Goal: Task Accomplishment & Management: Complete application form

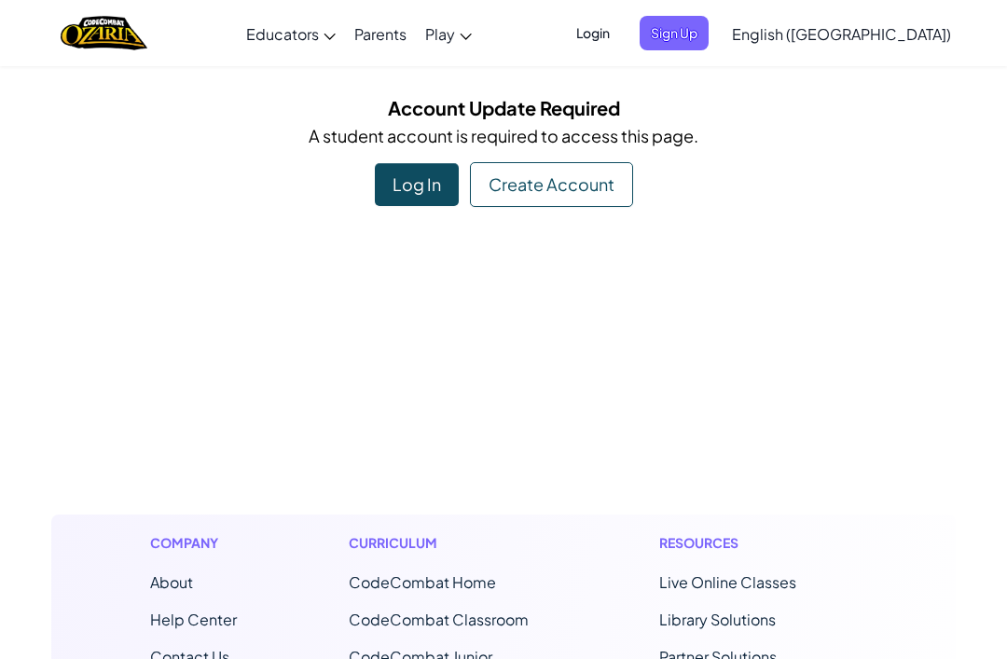
click at [574, 179] on div "Create Account" at bounding box center [551, 184] width 163 height 45
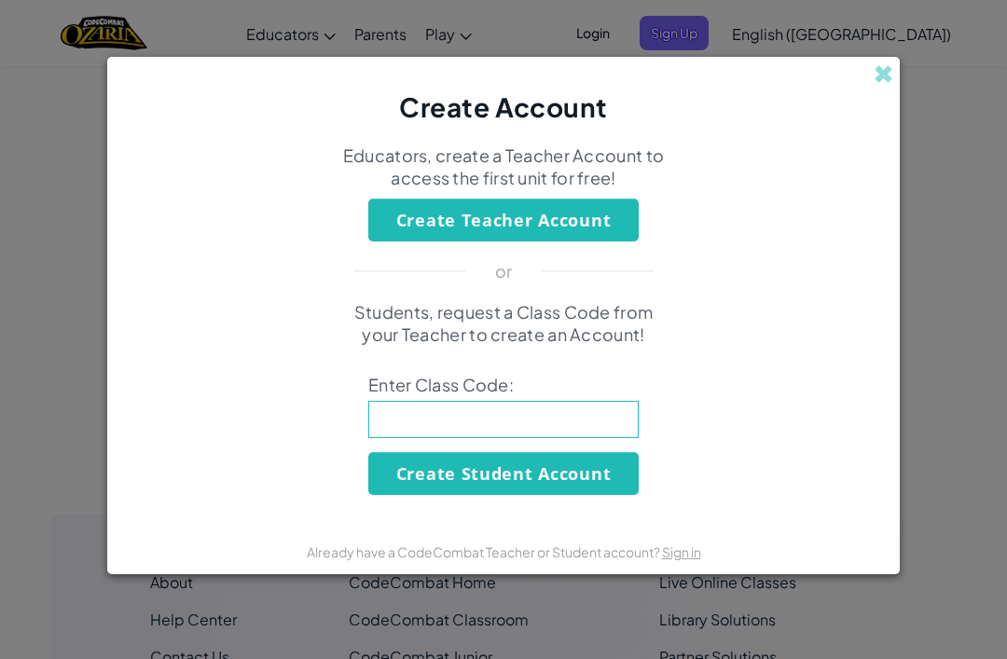
click at [597, 438] on input at bounding box center [503, 419] width 270 height 37
type input "L"
type input "A"
type input "LazyGoldCloud"
click at [572, 470] on button "Create Student Account" at bounding box center [503, 473] width 270 height 43
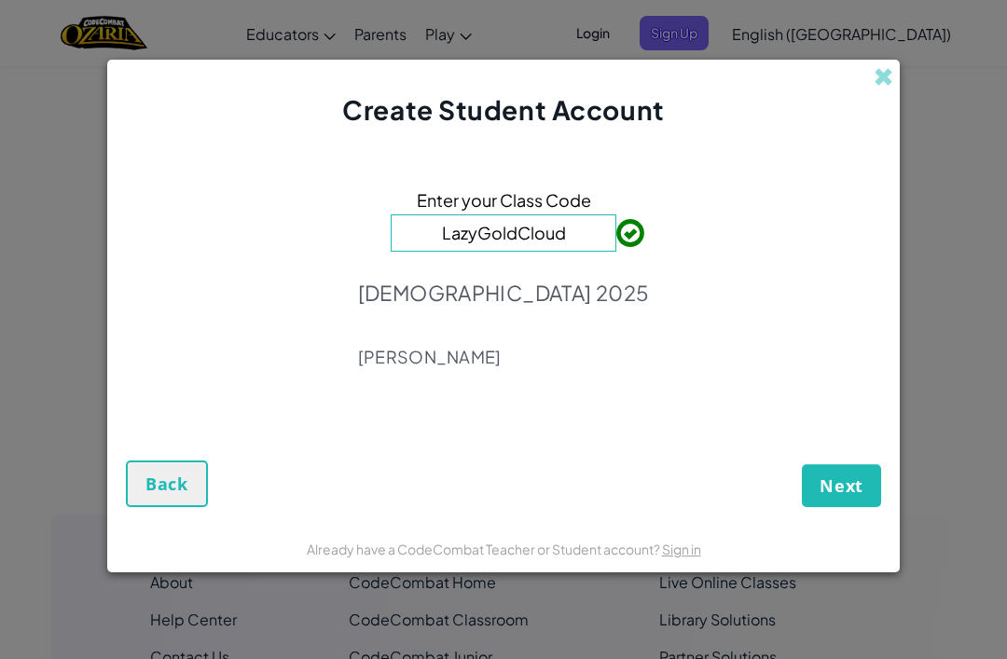
click at [838, 491] on span "Next" at bounding box center [841, 485] width 44 height 22
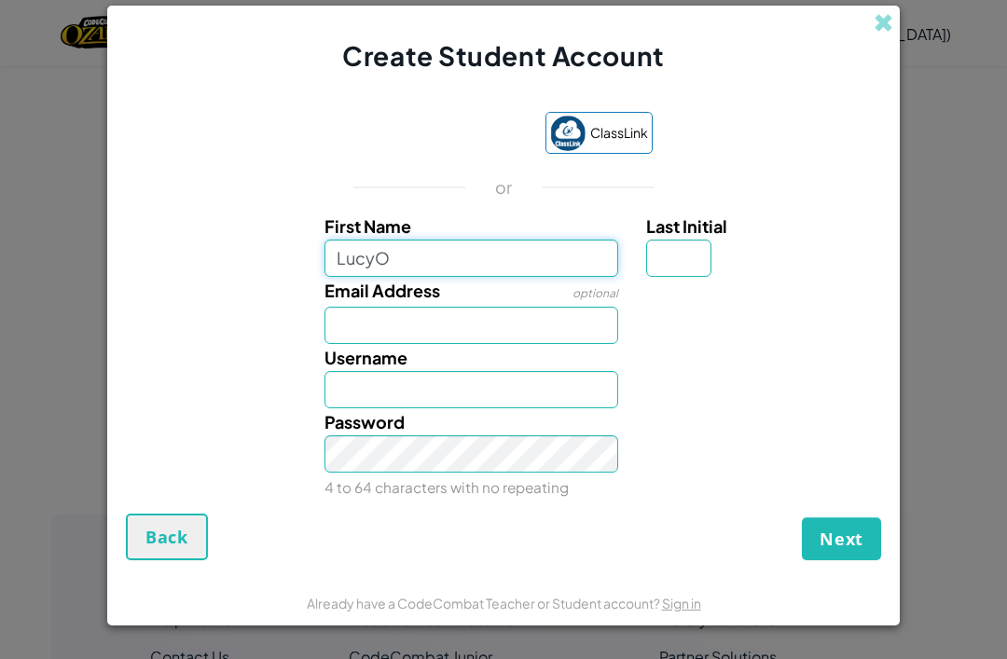
click at [457, 261] on input "LucyO" at bounding box center [471, 258] width 295 height 37
type input "L"
click at [381, 272] on input "L" at bounding box center [471, 258] width 295 height 37
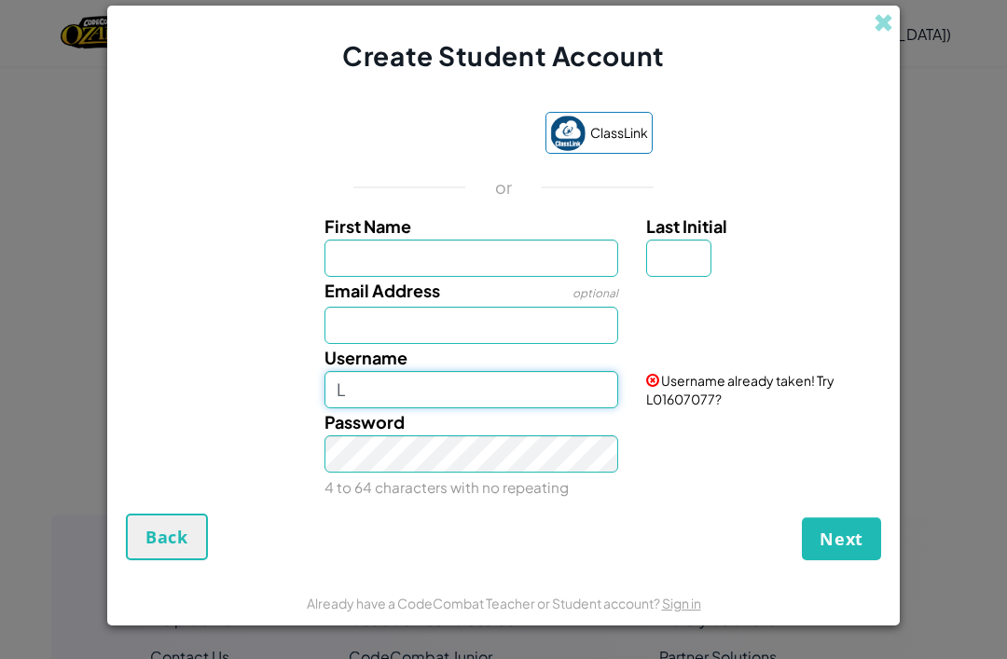
click at [404, 378] on input "L" at bounding box center [471, 389] width 295 height 37
click at [542, 408] on input "LucyO123" at bounding box center [471, 389] width 295 height 37
type input "LucyO123"
click at [435, 485] on small "4 to 64 characters with no repeating" at bounding box center [446, 487] width 244 height 18
click at [845, 549] on span "Next" at bounding box center [841, 539] width 44 height 22
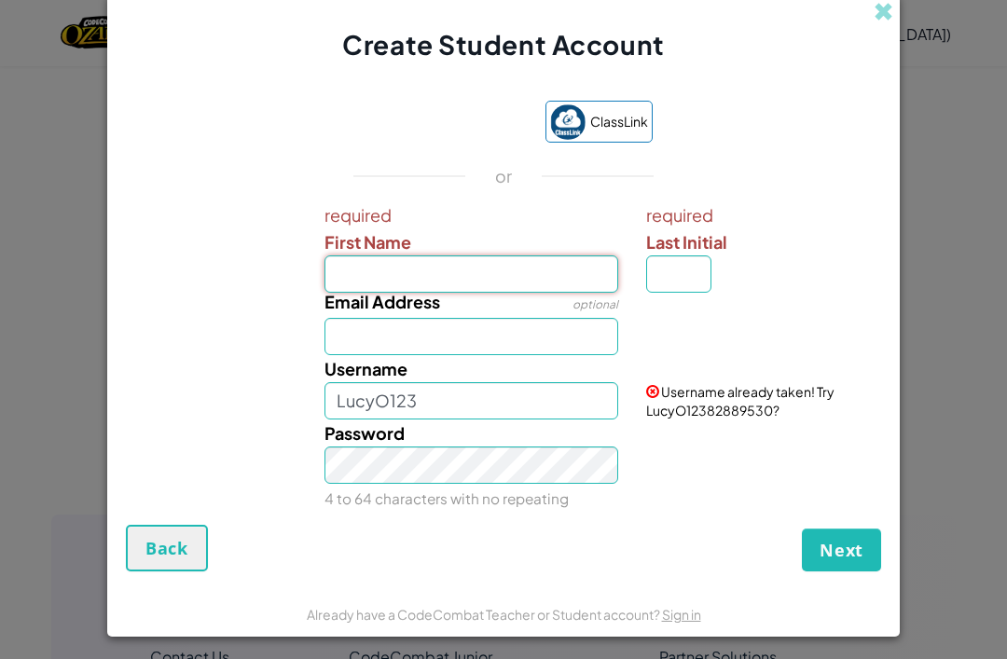
click at [520, 264] on input "First Name" at bounding box center [471, 273] width 295 height 37
type input "[PERSON_NAME]"
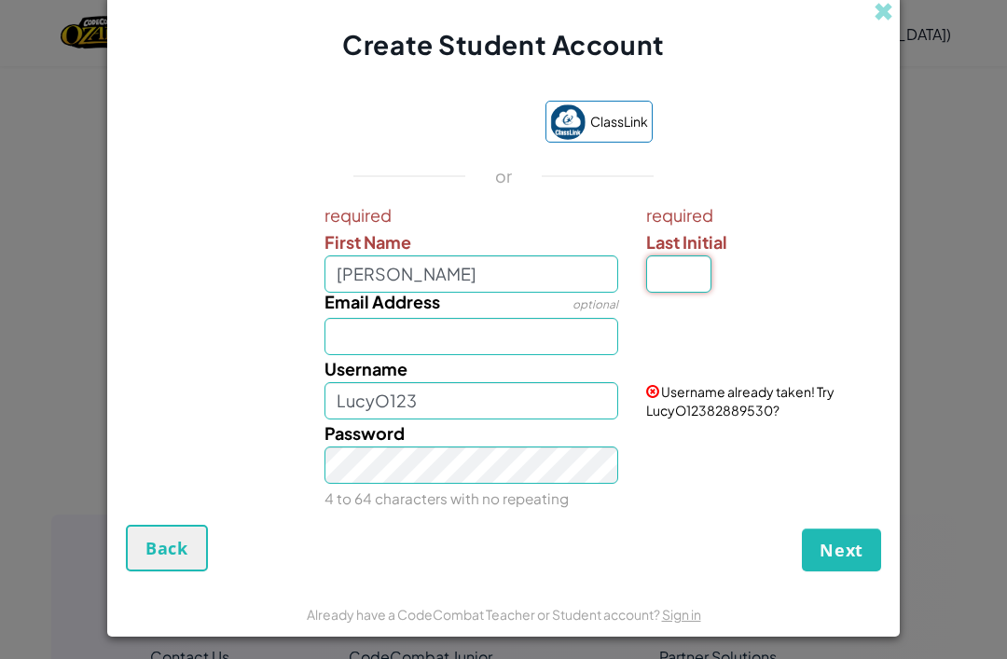
click at [684, 275] on input "Last Initial" at bounding box center [678, 273] width 65 height 37
type input "[PERSON_NAME]"
type input "O"
click at [856, 571] on button "Next" at bounding box center [841, 550] width 79 height 43
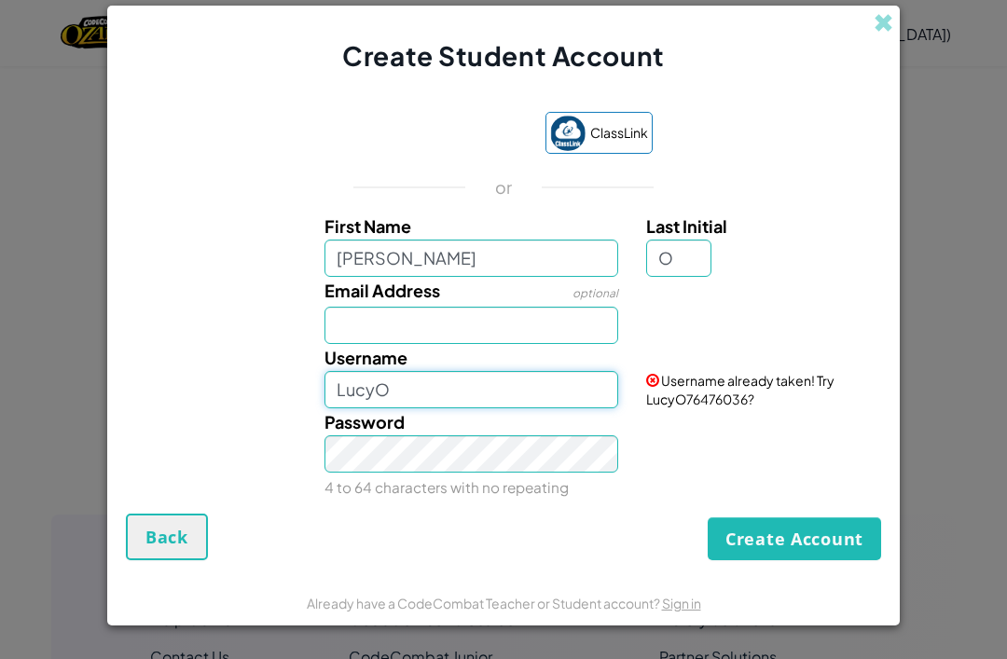
click at [512, 402] on input "LucyO" at bounding box center [471, 389] width 295 height 37
click at [810, 543] on button "Create Account" at bounding box center [794, 538] width 173 height 43
click at [442, 426] on div "Password 4 to 64 characters with no repeating" at bounding box center [471, 454] width 323 height 92
click at [452, 405] on input "LucyO123" at bounding box center [471, 389] width 295 height 37
click at [439, 385] on input "LucyO123" at bounding box center [471, 389] width 295 height 37
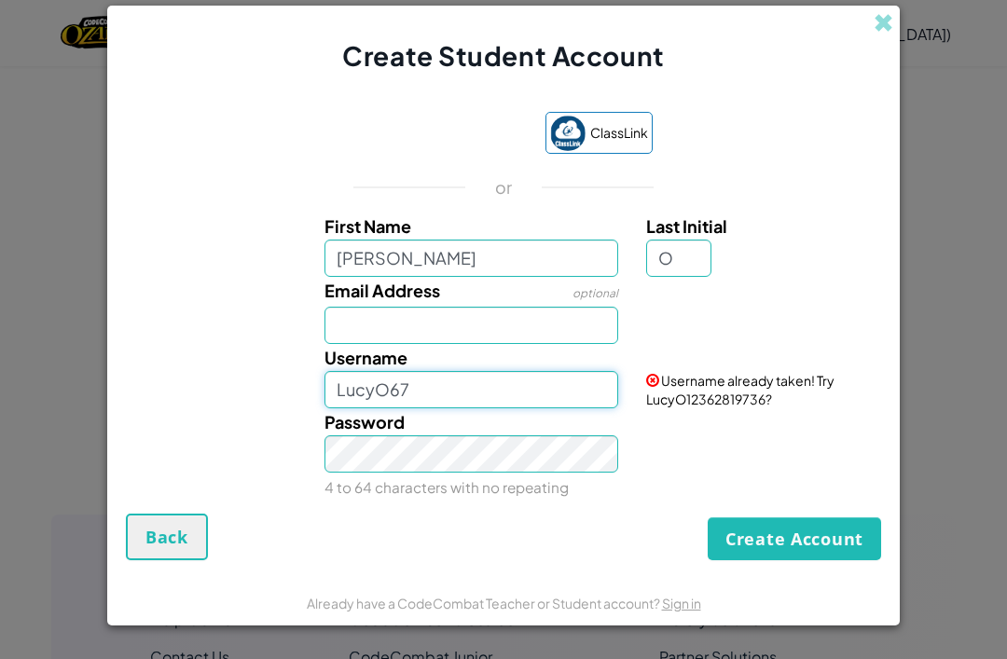
type input "LucyO67"
click at [806, 560] on button "Create Account" at bounding box center [794, 538] width 173 height 43
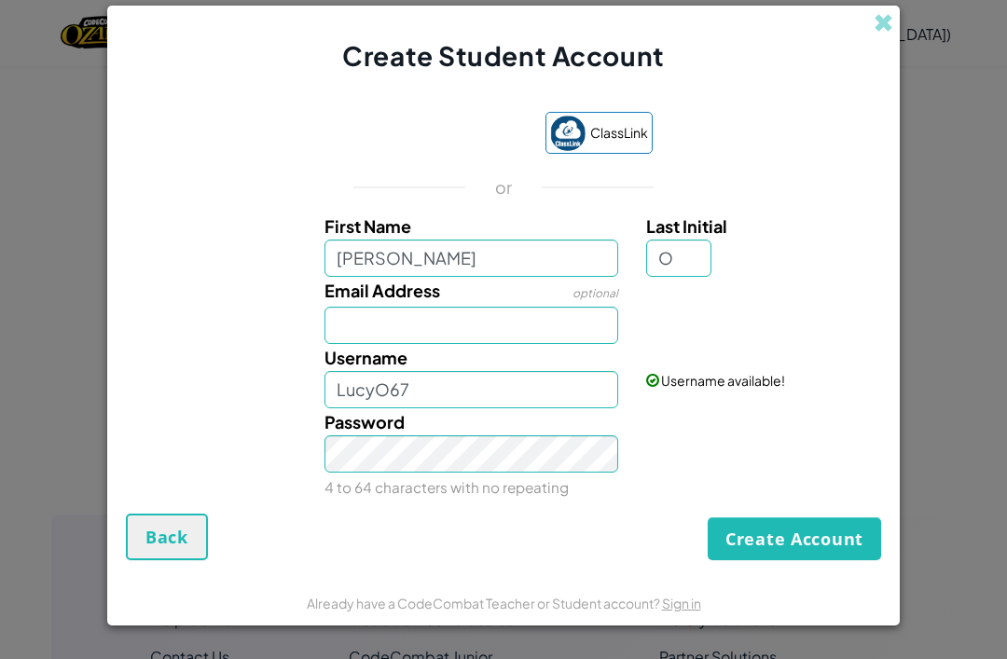
click at [1004, 584] on div "Create Student Account ClassLink or First Name Lucy Last Initial O Email Addres…" at bounding box center [503, 329] width 1007 height 659
click at [791, 560] on button "Create Account" at bounding box center [794, 538] width 173 height 43
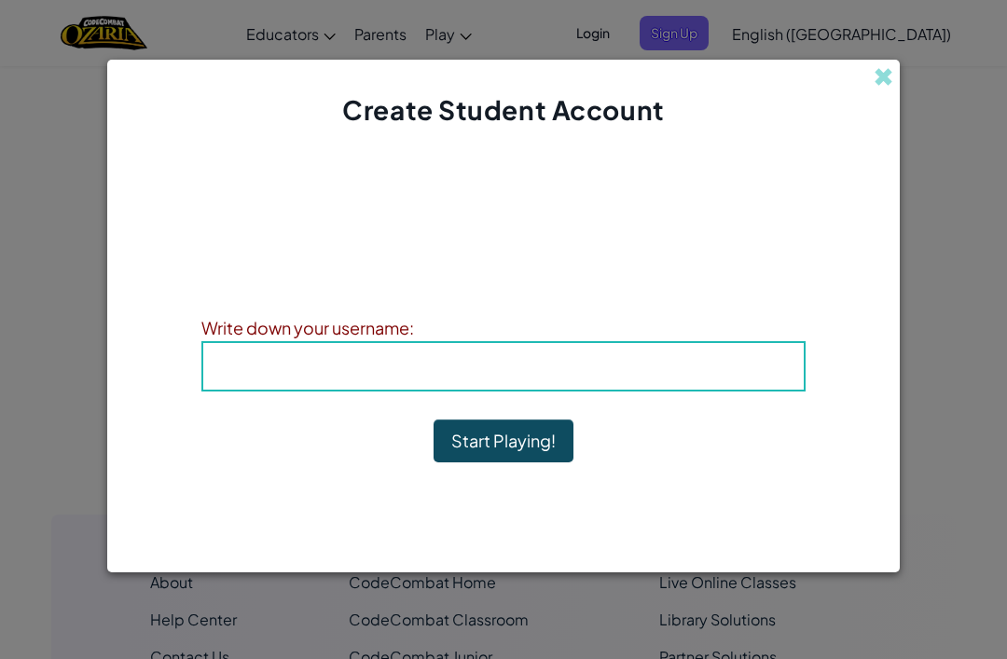
click at [242, 378] on h4 "Username : LucyO67" at bounding box center [503, 366] width 563 height 28
click at [230, 370] on h4 "Username : LucyO67" at bounding box center [503, 366] width 563 height 28
click at [230, 372] on h4 "Username : LucyO67" at bounding box center [503, 366] width 563 height 28
click at [247, 371] on h4 "Username : LucyO67" at bounding box center [503, 366] width 563 height 28
click at [269, 360] on h4 "Username : LucyO67" at bounding box center [503, 366] width 563 height 28
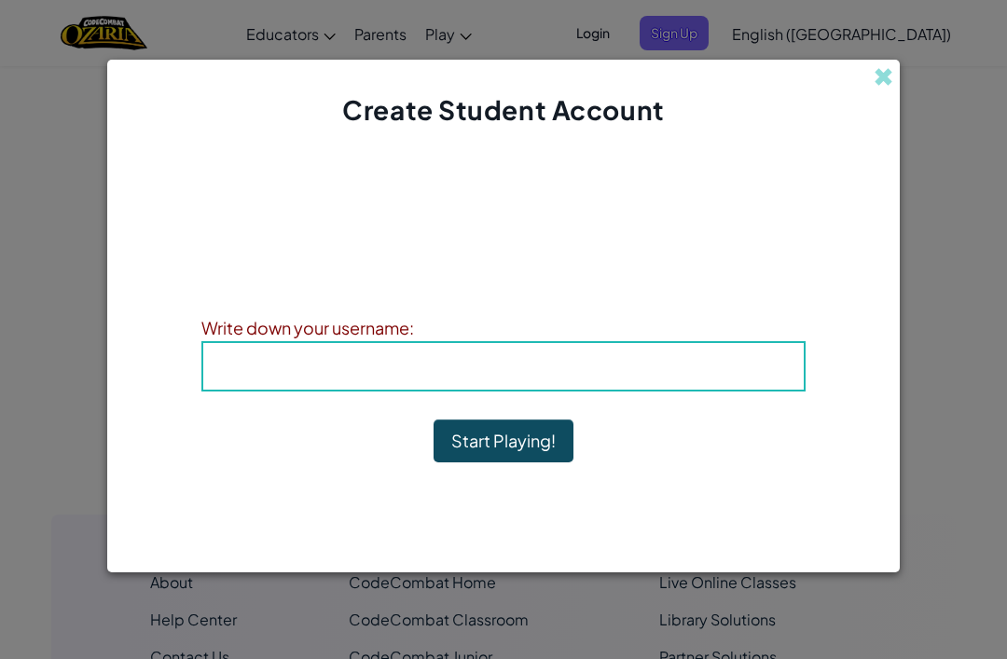
click at [316, 411] on div "Account Created! Write down your information so that you don't forget it. Your …" at bounding box center [503, 327] width 604 height 360
click at [303, 369] on h4 "Username : LucyO67" at bounding box center [503, 366] width 563 height 28
click at [359, 378] on h4 "Username : LucyO67" at bounding box center [503, 366] width 563 height 28
click at [376, 373] on h4 "Username : LucyO67" at bounding box center [503, 366] width 563 height 28
click at [403, 375] on h4 "Username : LucyO67" at bounding box center [503, 366] width 563 height 28
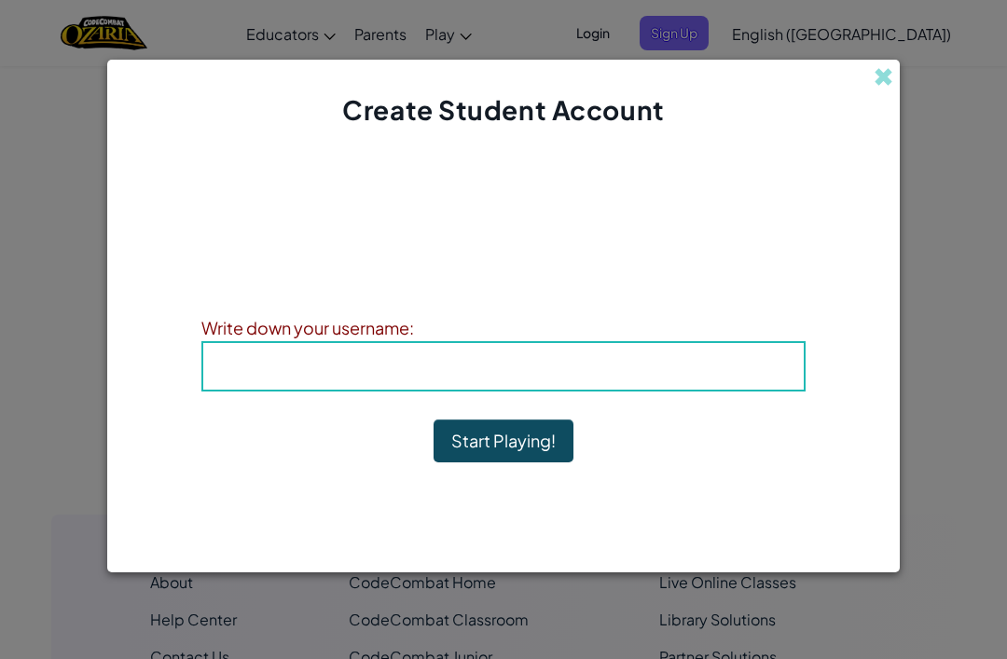
click at [474, 448] on button "Start Playing!" at bounding box center [503, 440] width 140 height 43
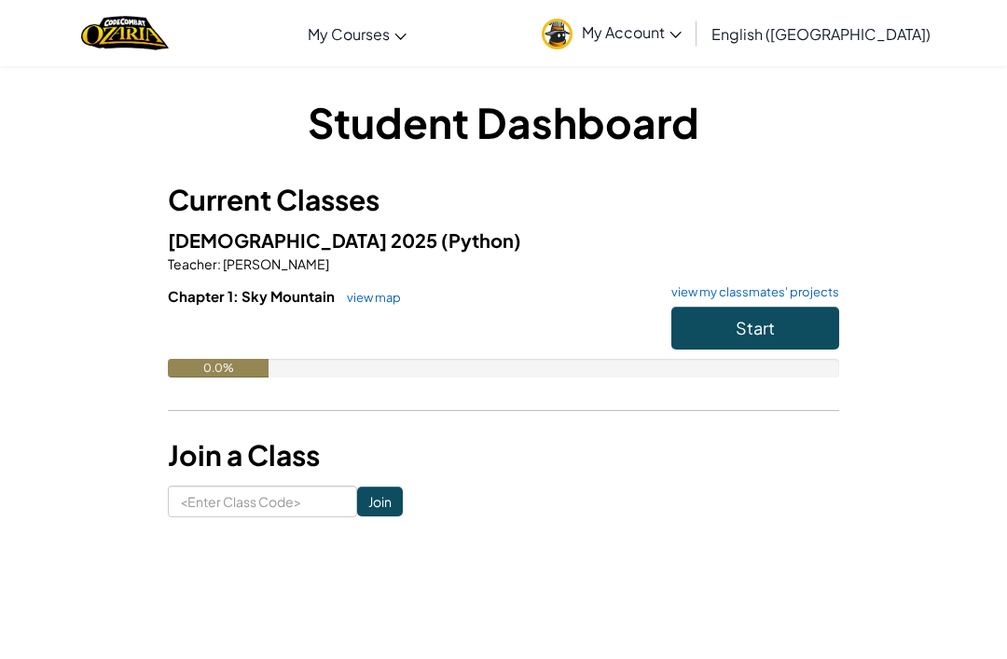
click at [681, 22] on span "My Account" at bounding box center [632, 32] width 100 height 20
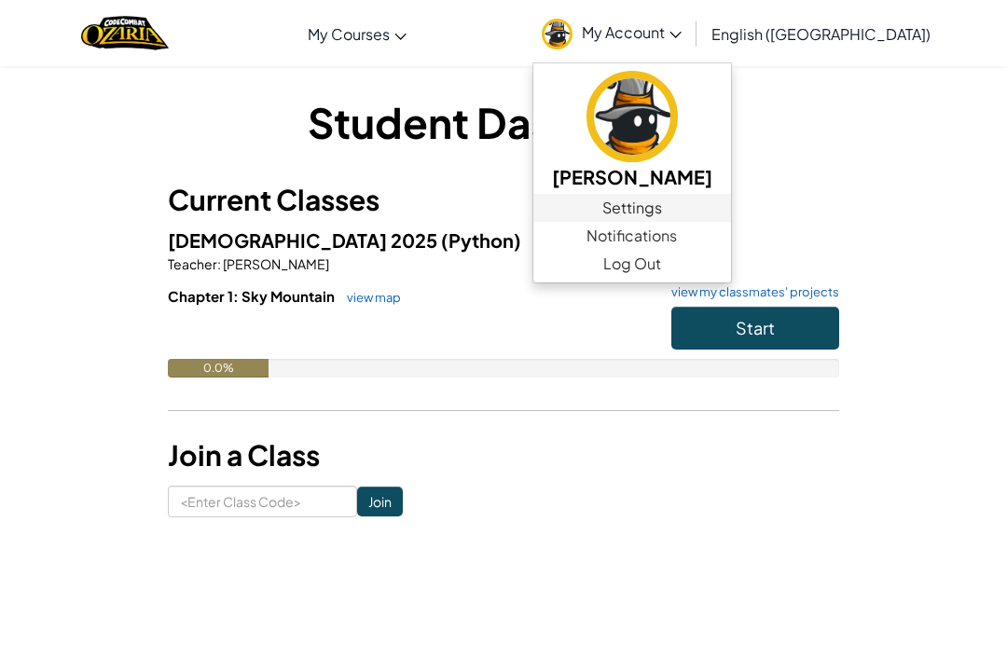
click at [731, 208] on link "Settings" at bounding box center [632, 208] width 198 height 28
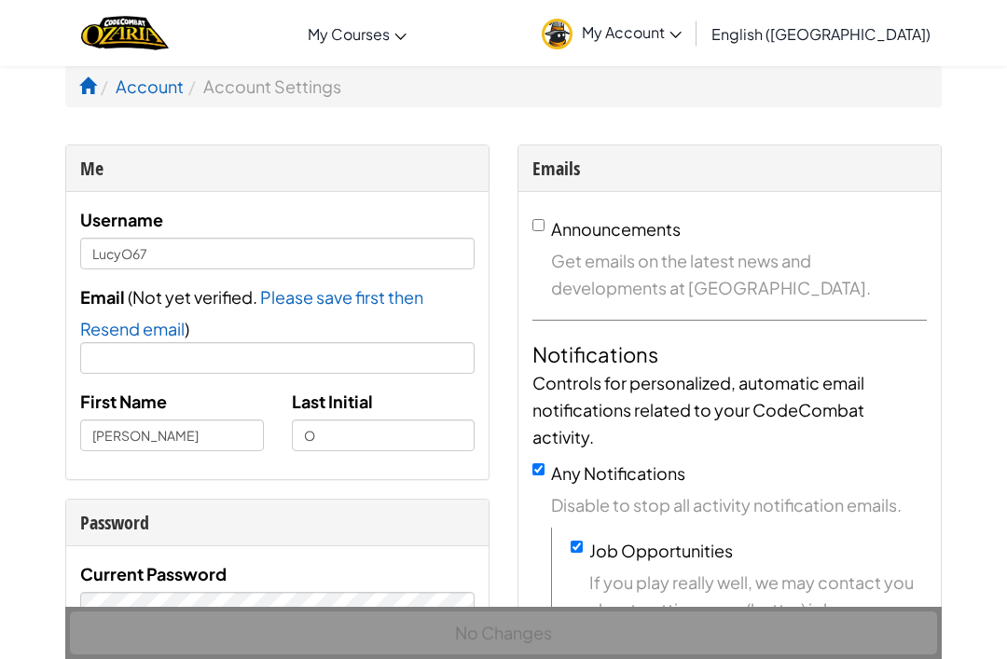
click at [691, 30] on link "My Account" at bounding box center [611, 33] width 158 height 59
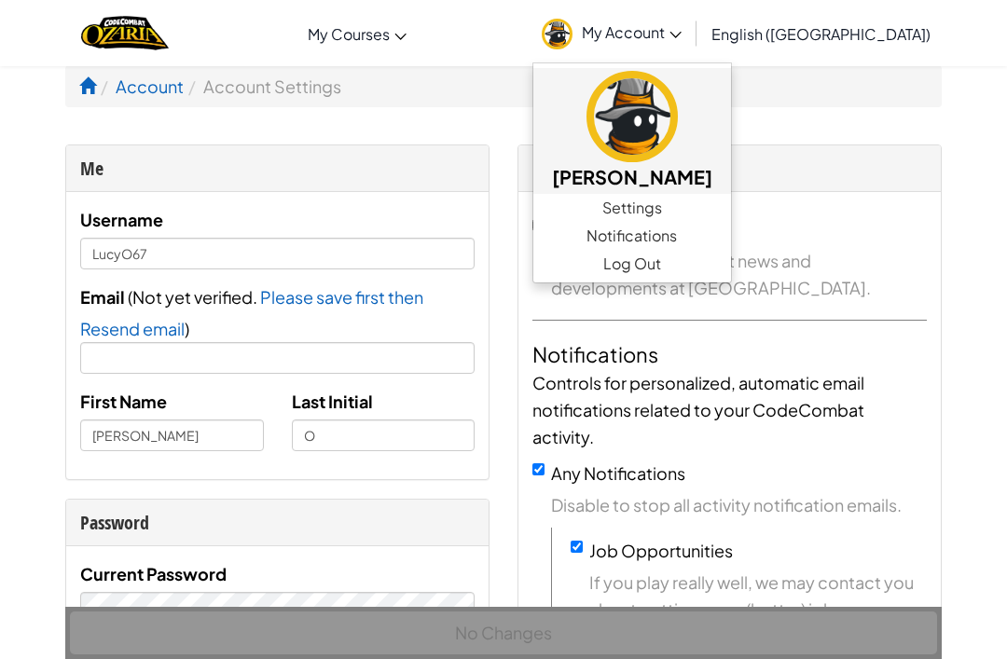
click at [678, 121] on img at bounding box center [631, 116] width 91 height 91
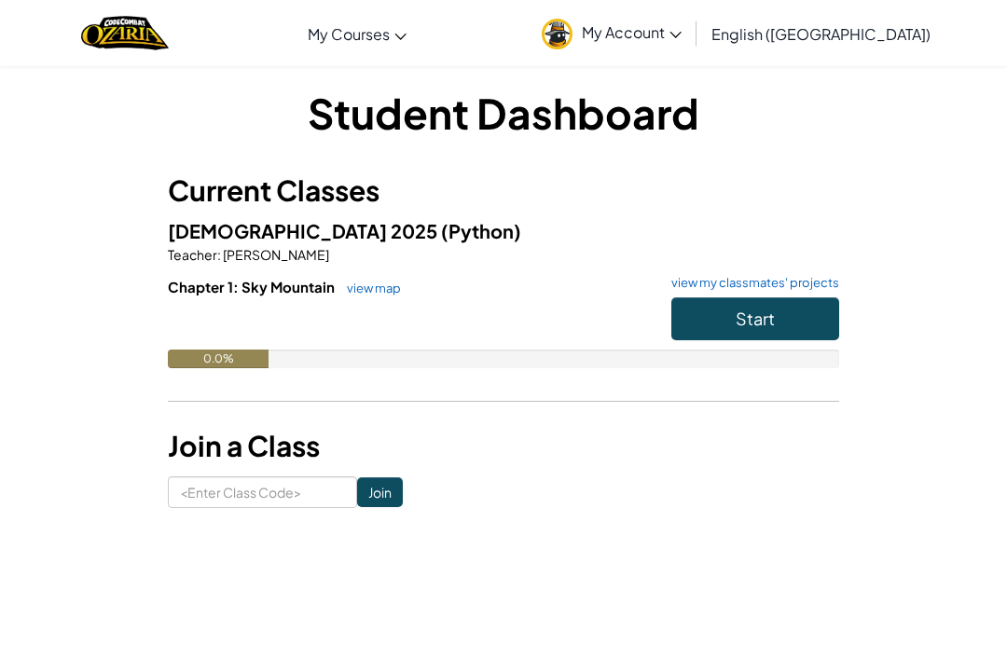
scroll to position [15, 0]
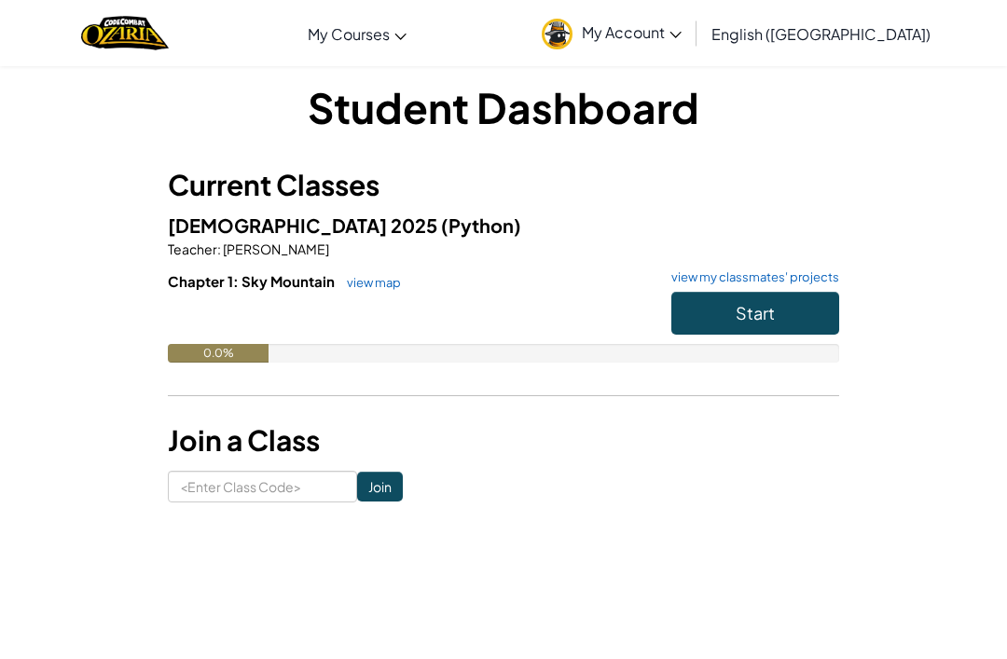
click at [790, 316] on button "Start" at bounding box center [755, 313] width 168 height 43
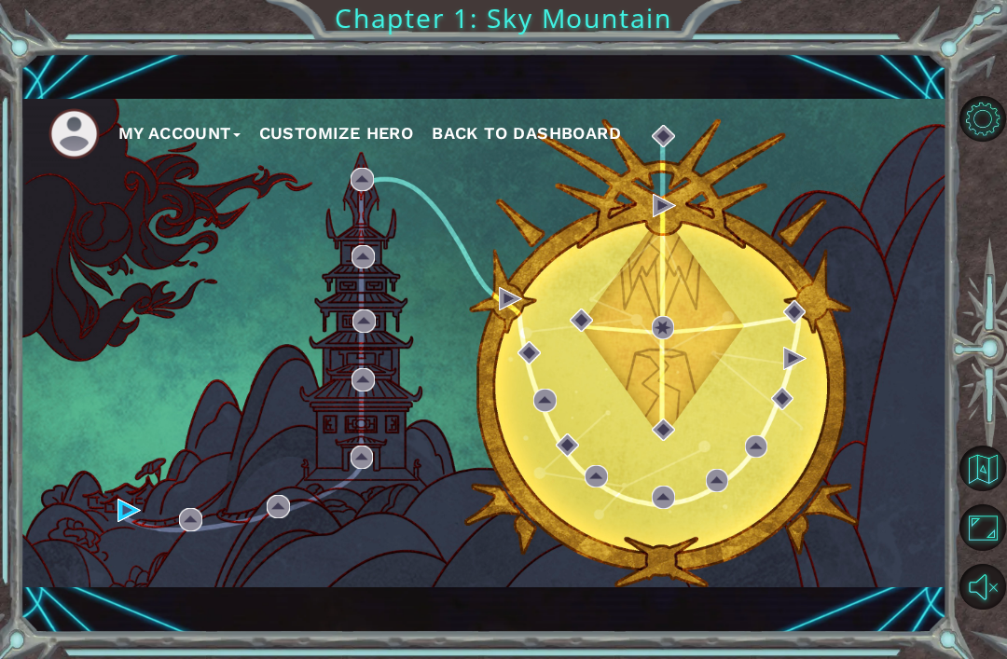
click at [104, 324] on div "My Account Customize Hero Back to Dashboard" at bounding box center [484, 343] width 927 height 488
click at [341, 142] on button "Customize Hero" at bounding box center [336, 133] width 155 height 28
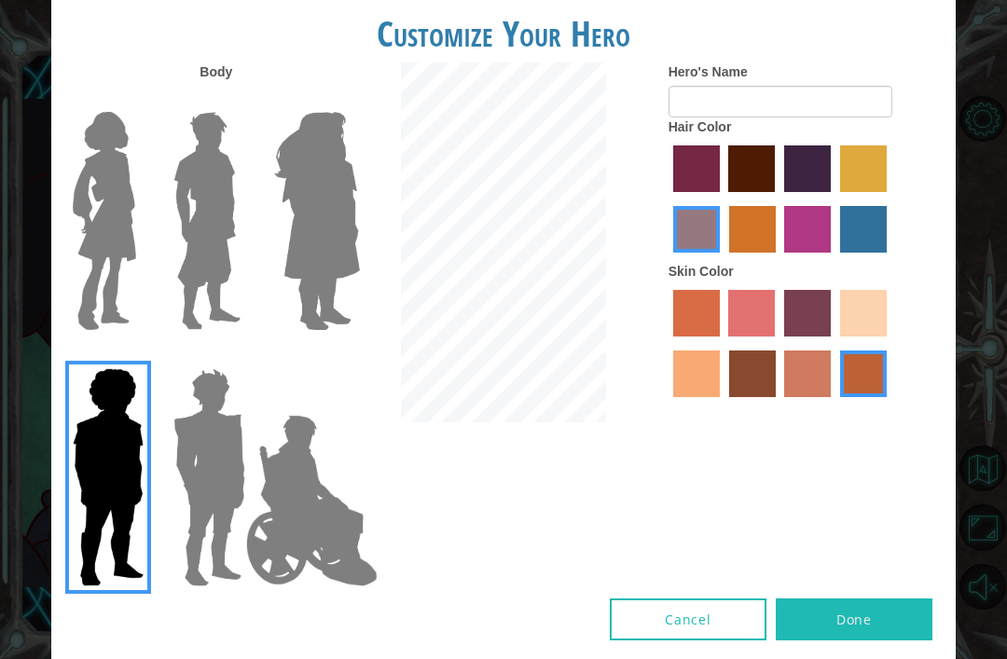
click at [201, 244] on img at bounding box center [207, 220] width 83 height 233
click at [239, 100] on input "Hero Lars" at bounding box center [239, 100] width 0 height 0
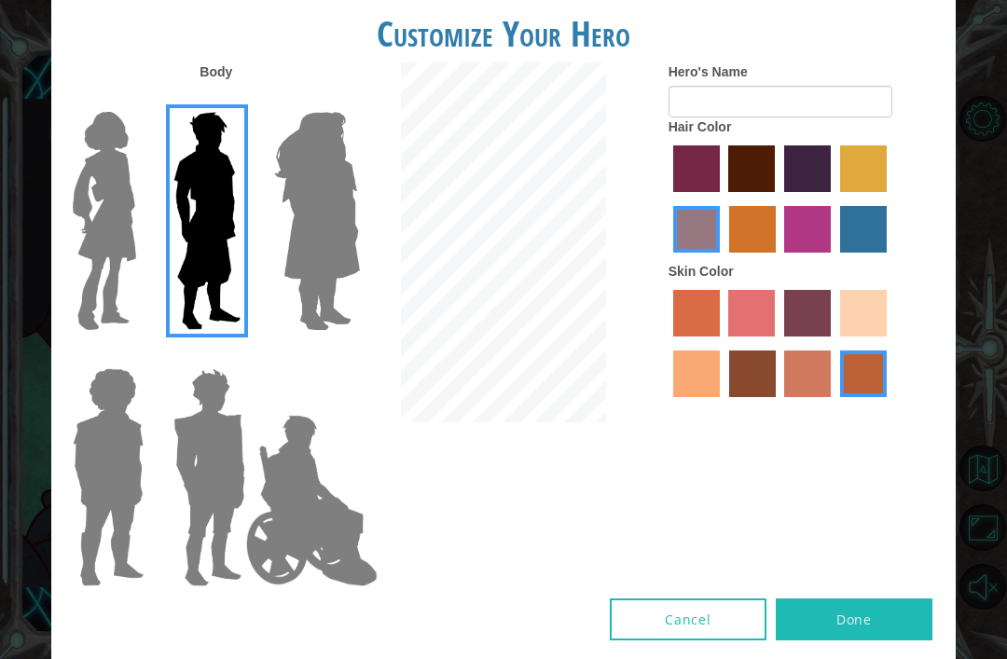
click at [312, 276] on img at bounding box center [318, 220] width 102 height 233
click at [338, 100] on input "Hero Amethyst" at bounding box center [338, 100] width 0 height 0
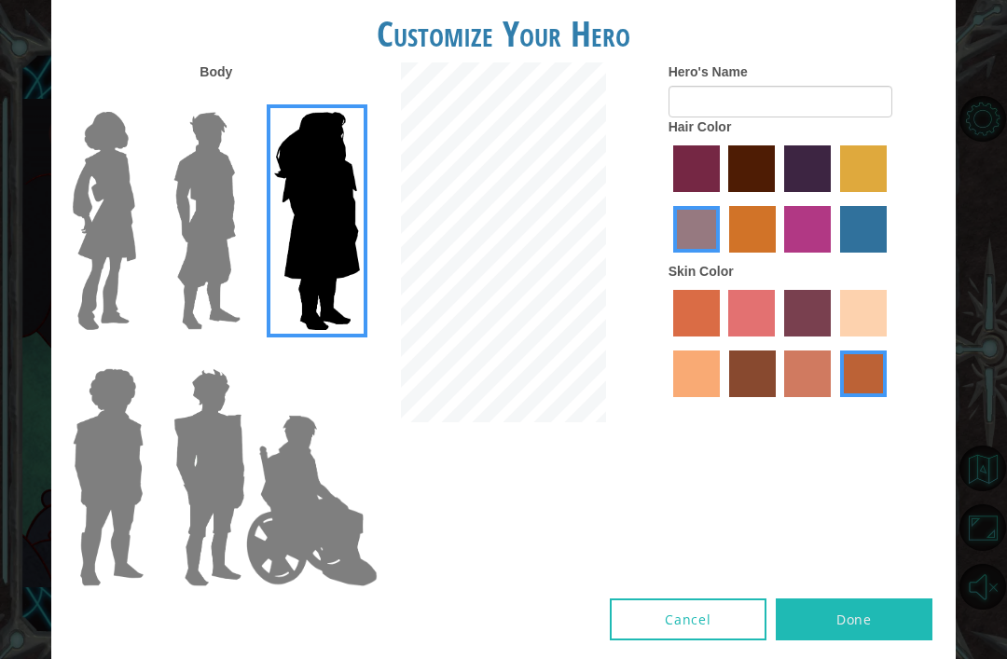
click at [107, 238] on img at bounding box center [104, 220] width 78 height 233
click at [138, 100] on input "Hero Connie" at bounding box center [138, 100] width 0 height 0
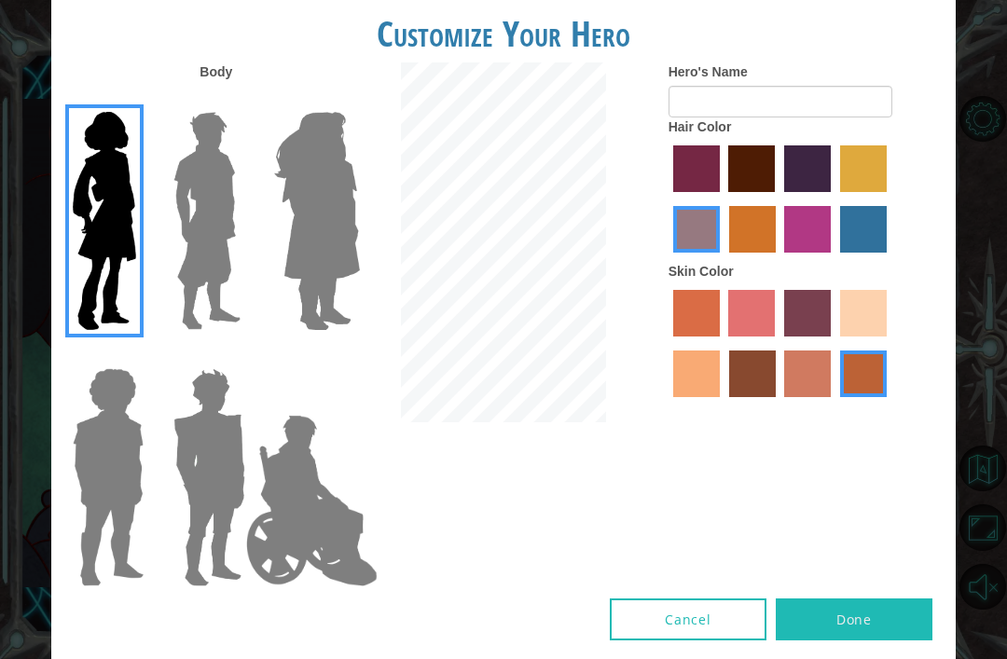
click at [107, 478] on img at bounding box center [108, 477] width 86 height 233
click at [138, 356] on input "Hero Steven" at bounding box center [138, 356] width 0 height 0
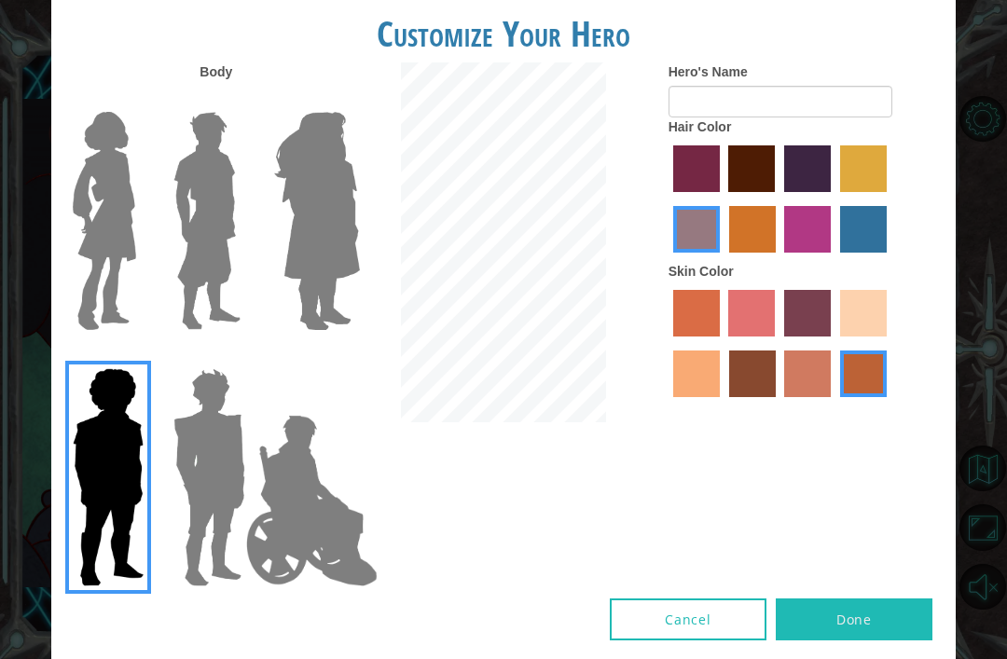
click at [214, 519] on img at bounding box center [209, 477] width 87 height 233
click at [239, 356] on input "Hero Garnet" at bounding box center [239, 356] width 0 height 0
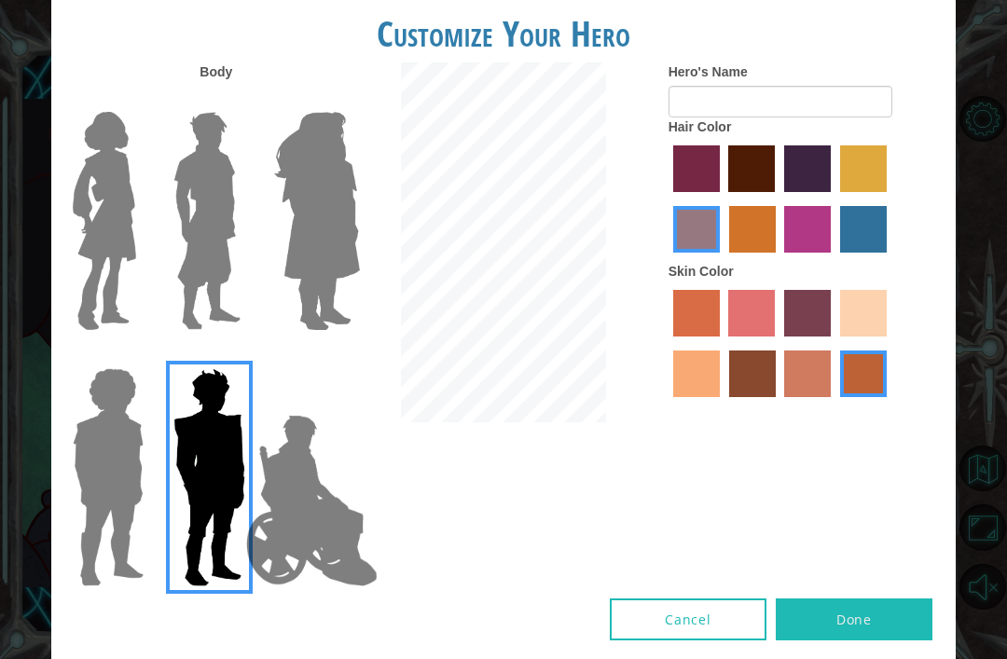
click at [301, 531] on img at bounding box center [312, 500] width 146 height 186
click at [338, 356] on input "Hero Jamie" at bounding box center [338, 356] width 0 height 0
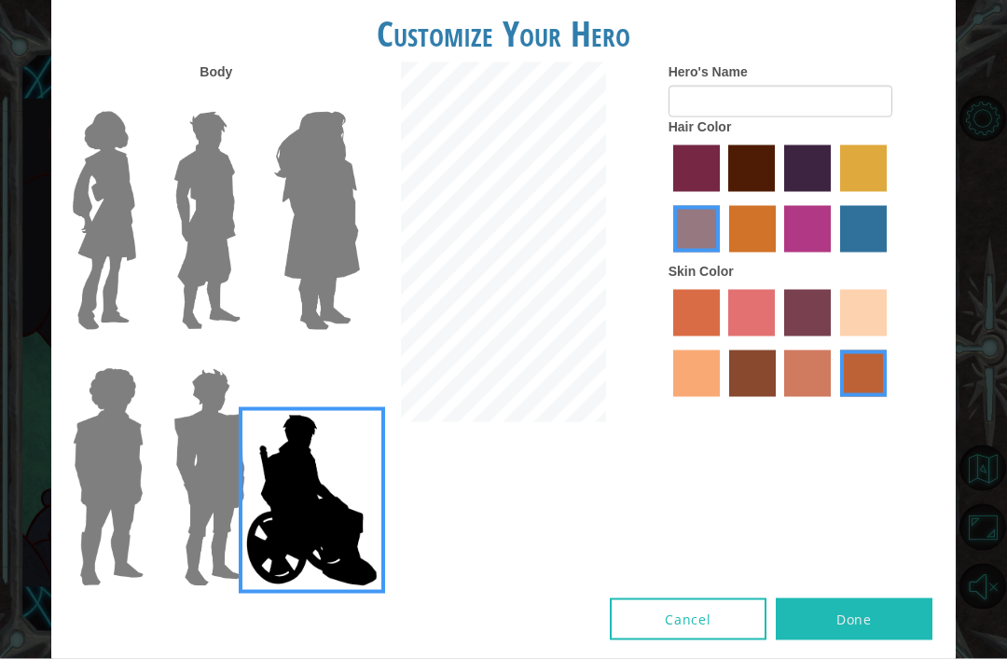
click at [103, 246] on img at bounding box center [104, 220] width 78 height 233
click at [138, 100] on input "Hero Connie" at bounding box center [138, 100] width 0 height 0
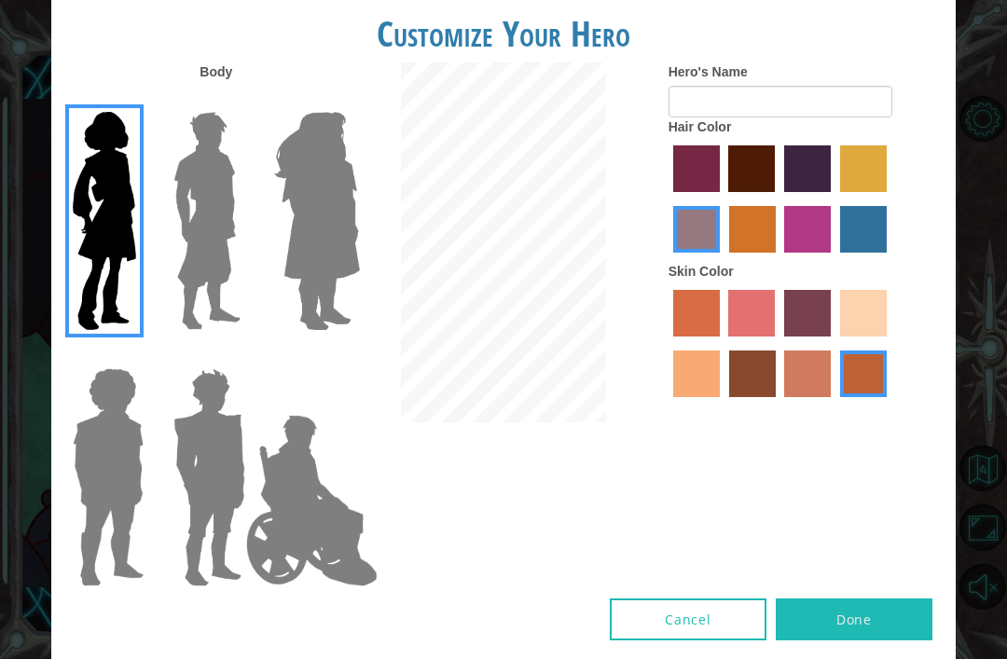
click at [776, 253] on label "gold drop hair color" at bounding box center [752, 229] width 47 height 47
click at [722, 259] on input "gold drop hair color" at bounding box center [722, 259] width 0 height 0
radio input "true"
click at [775, 192] on label "maroon hair color" at bounding box center [751, 168] width 47 height 47
click at [722, 199] on input "maroon hair color" at bounding box center [722, 199] width 0 height 0
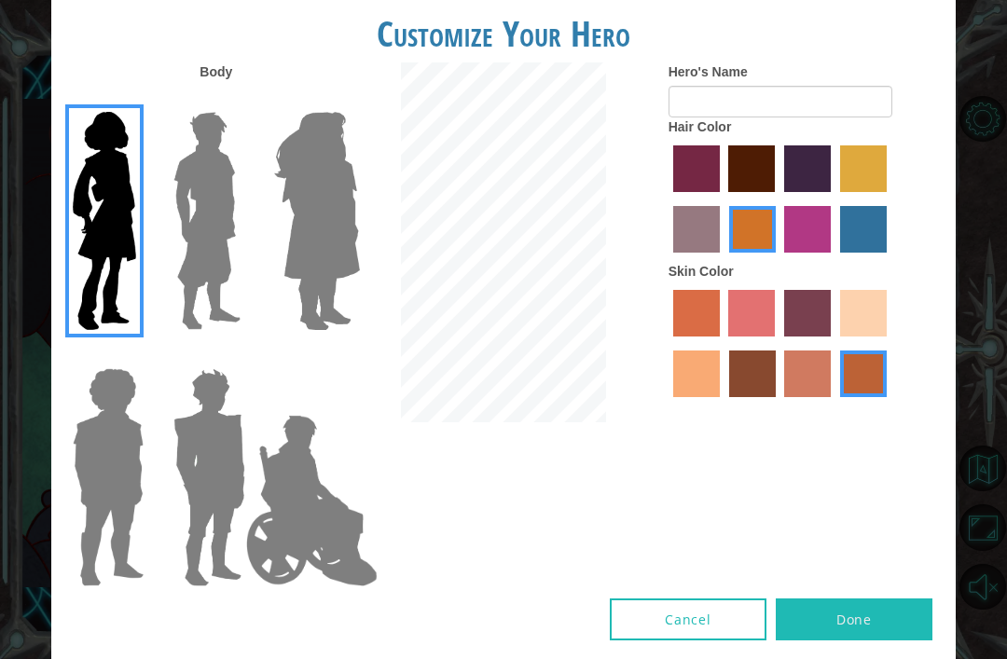
radio input "true"
click at [840, 337] on label "sandy beach skin color" at bounding box center [863, 313] width 47 height 47
click at [833, 343] on input "sandy beach skin color" at bounding box center [833, 343] width 0 height 0
radio input "true"
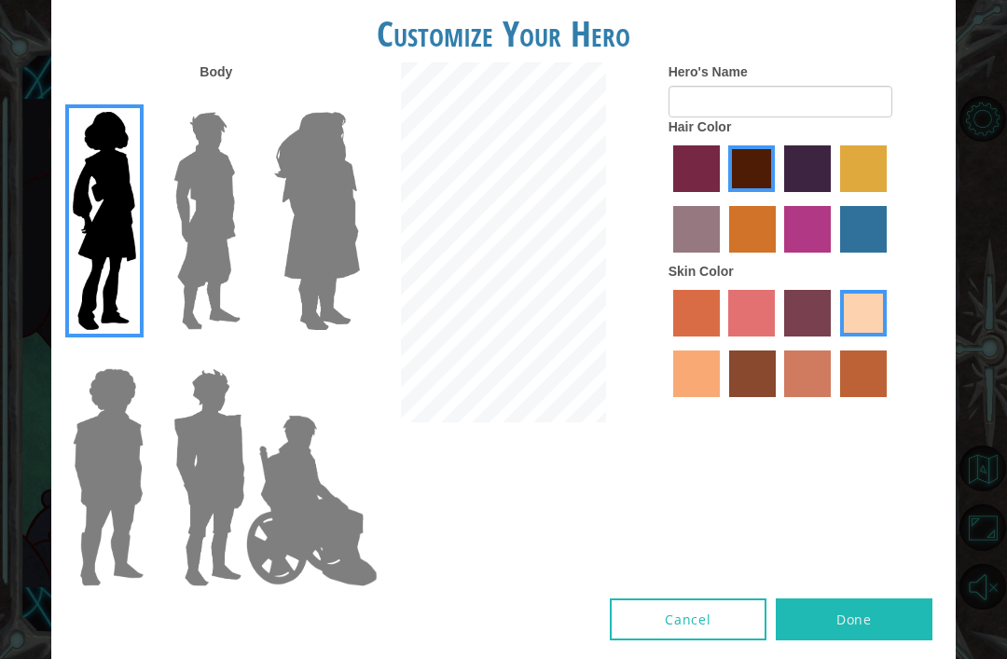
click at [720, 397] on label "tacao skin color" at bounding box center [696, 374] width 47 height 47
click at [889, 343] on input "tacao skin color" at bounding box center [889, 343] width 0 height 0
radio input "true"
click at [840, 337] on label "sandy beach skin color" at bounding box center [863, 313] width 47 height 47
click at [833, 343] on input "sandy beach skin color" at bounding box center [833, 343] width 0 height 0
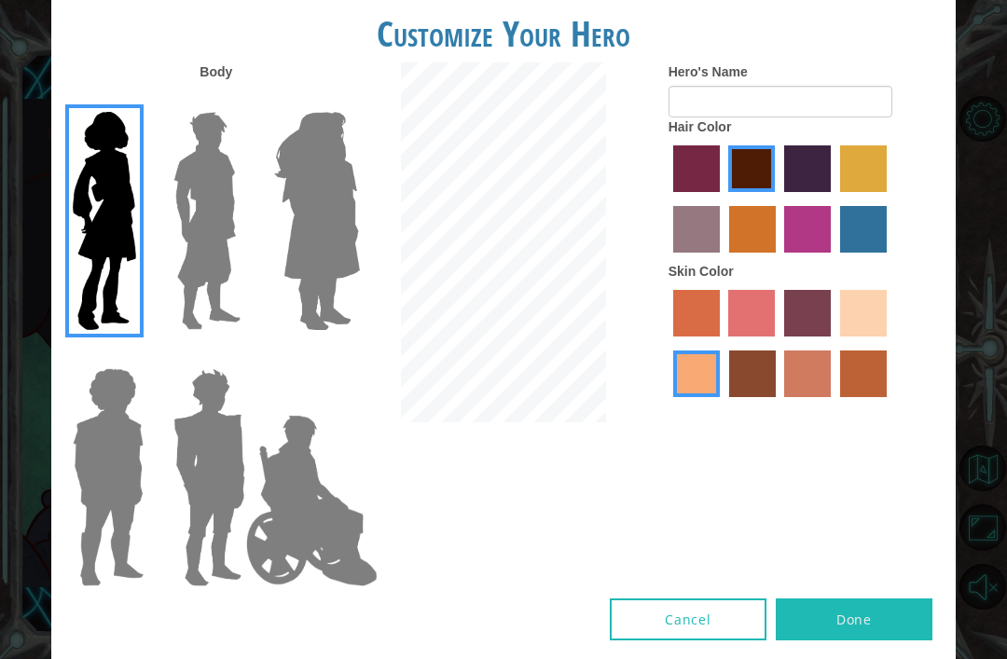
radio input "true"
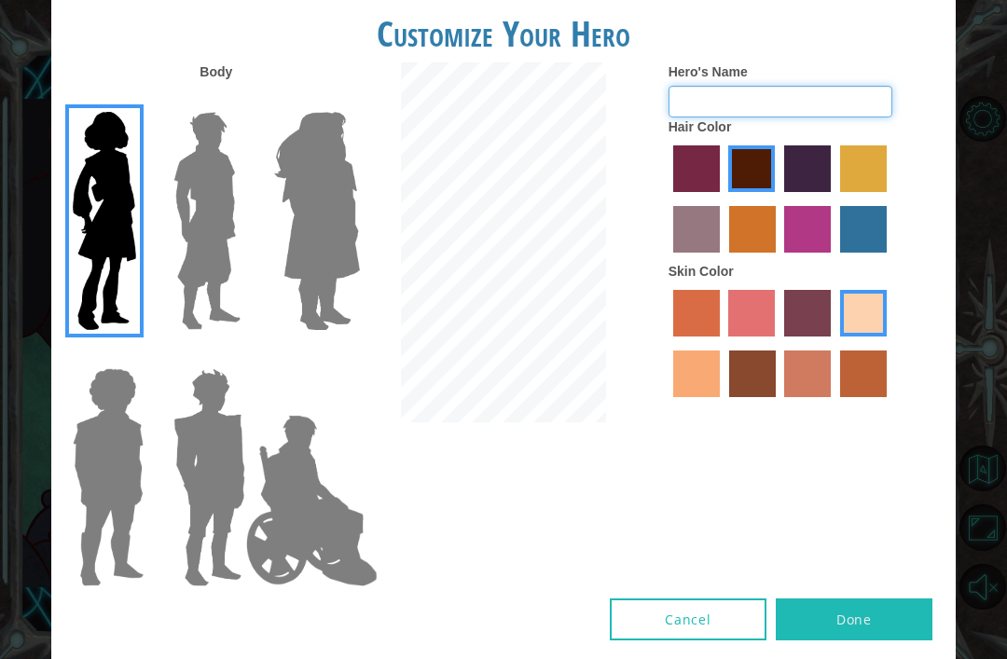
click at [764, 117] on input "Hero's Name" at bounding box center [780, 102] width 224 height 32
type input "[PERSON_NAME]"
click at [901, 624] on button "Done" at bounding box center [854, 619] width 157 height 42
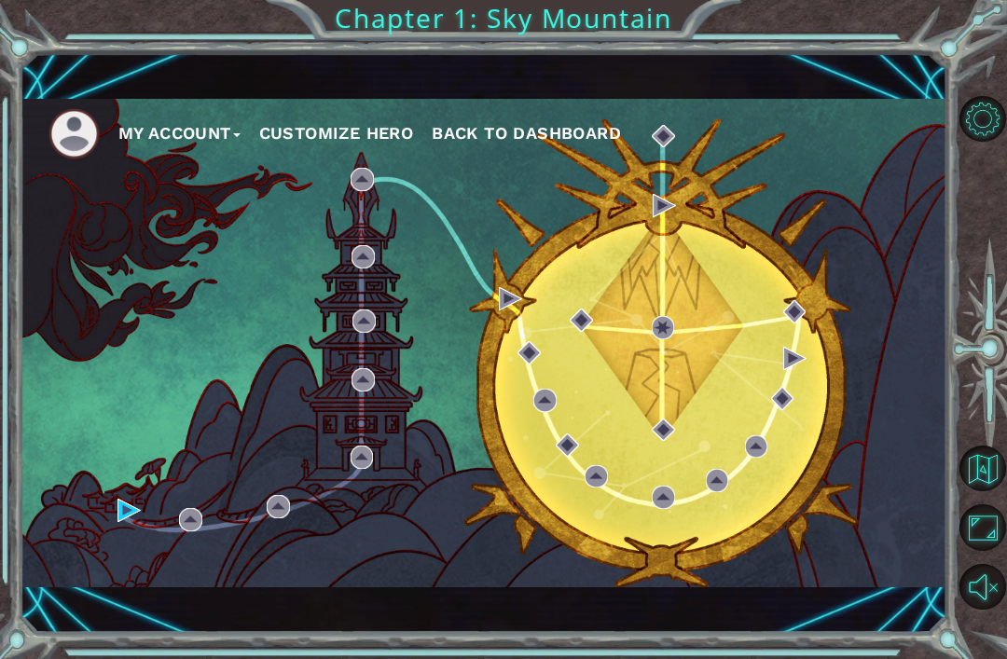
scroll to position [5, 0]
click at [67, 136] on img at bounding box center [73, 133] width 51 height 51
click at [212, 131] on button "My Account" at bounding box center [179, 133] width 122 height 28
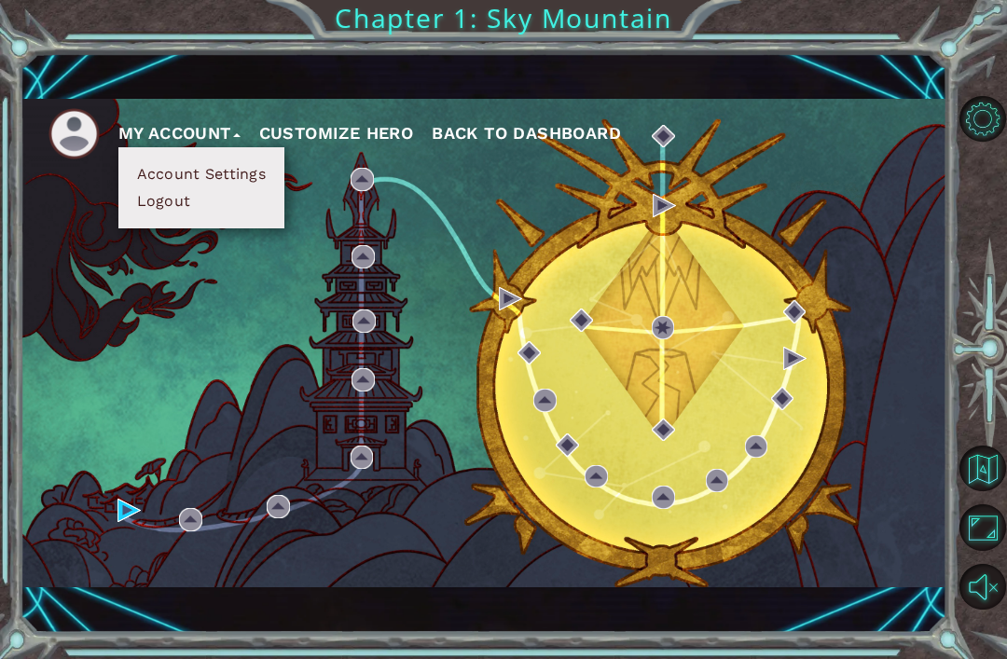
click at [363, 350] on div "My Account Account Settings Logout Customize Hero Back to Dashboard" at bounding box center [484, 343] width 927 height 488
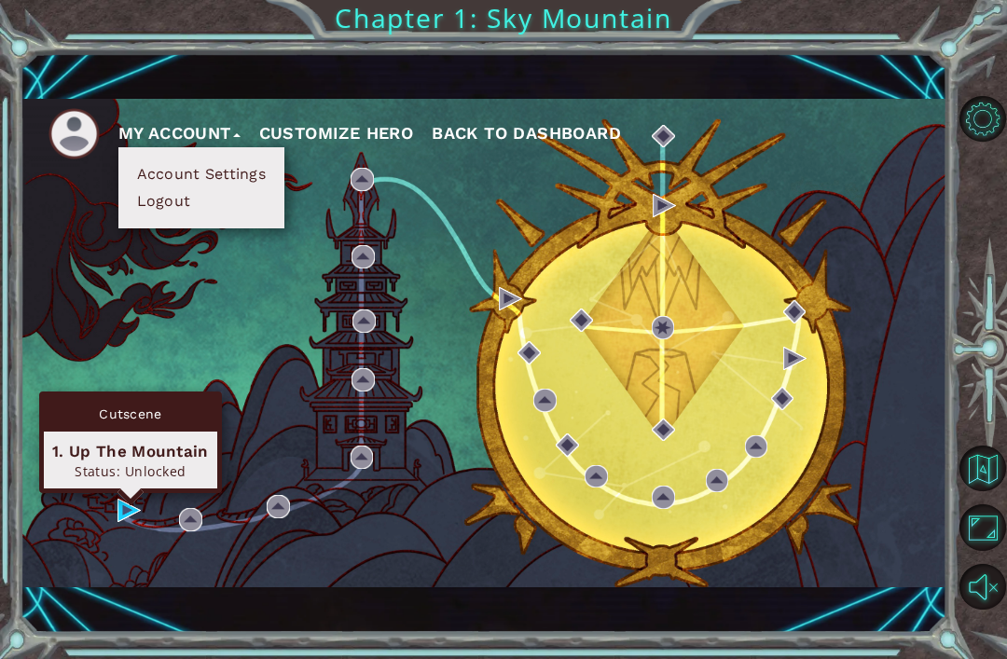
click at [167, 440] on div "1. Up The Mountain" at bounding box center [130, 451] width 157 height 22
click at [134, 509] on img at bounding box center [128, 510] width 23 height 23
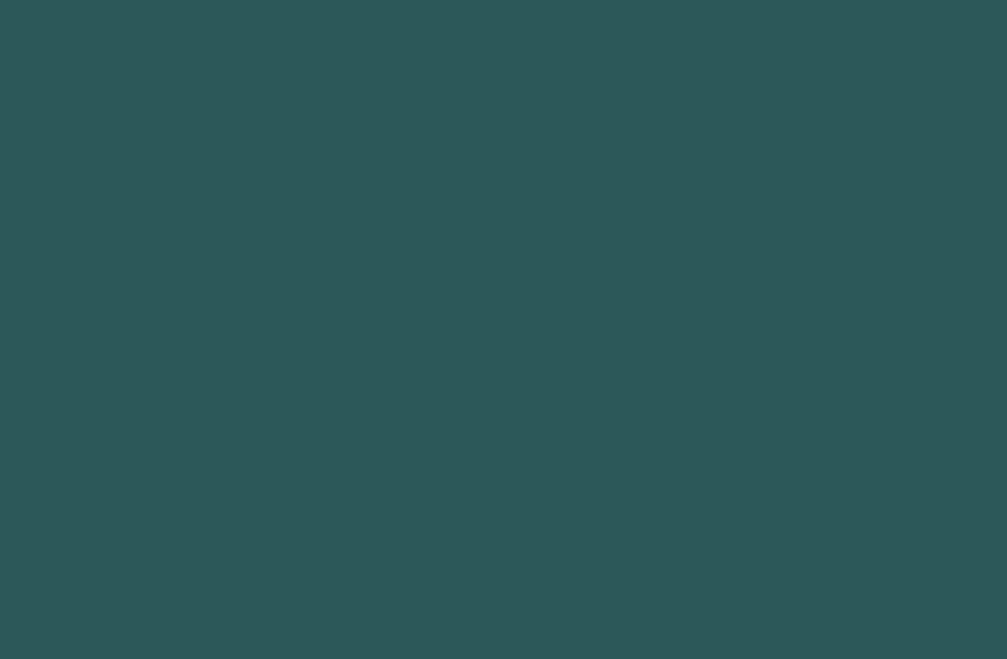
click at [134, 509] on body at bounding box center [503, 329] width 1007 height 659
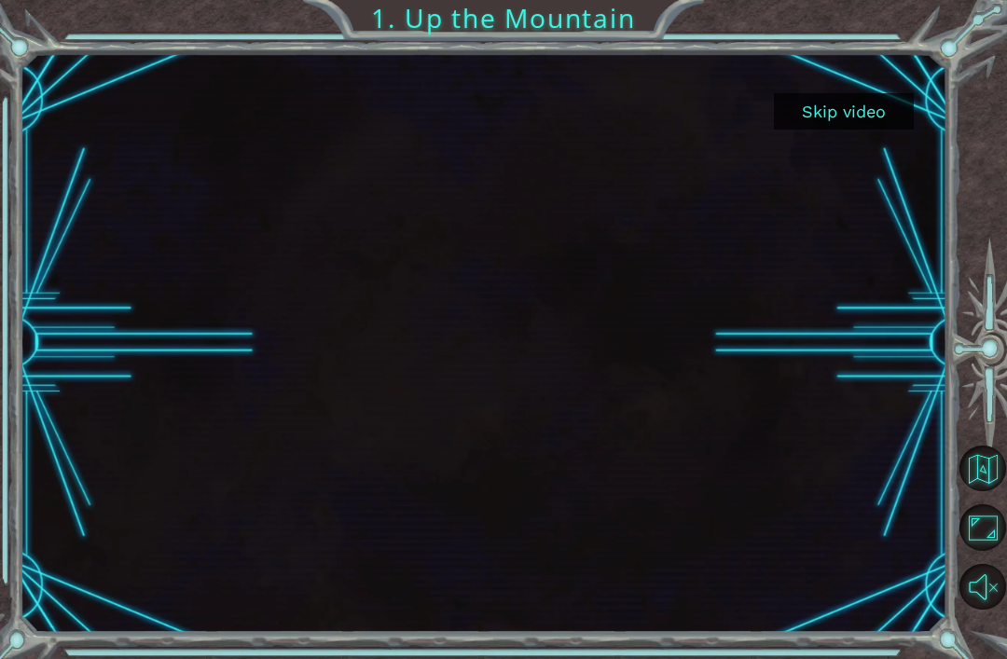
click at [857, 129] on button "Skip video" at bounding box center [844, 111] width 140 height 36
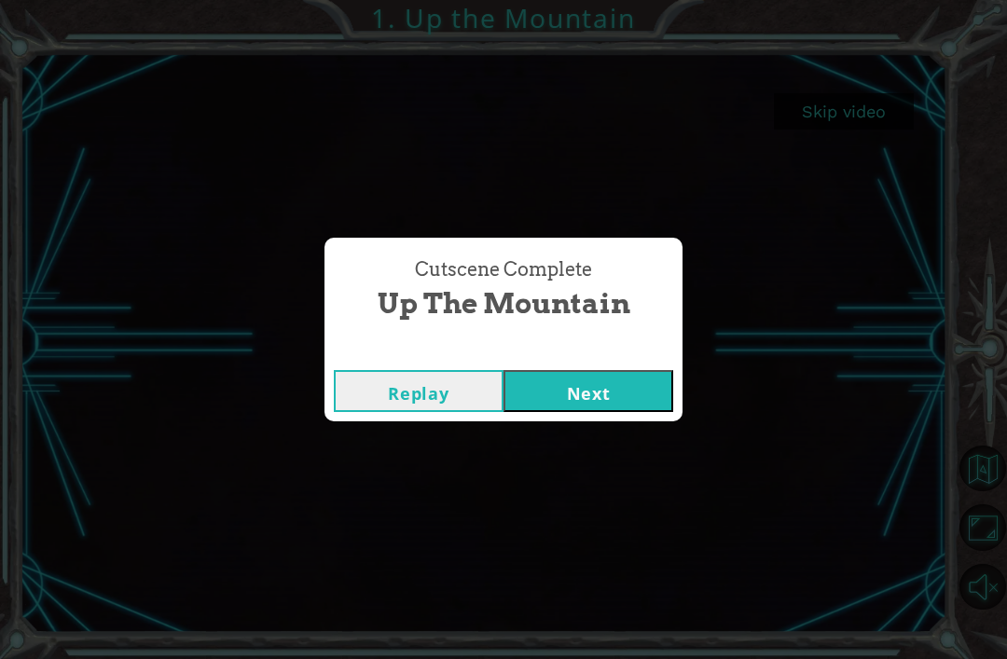
click at [489, 472] on div "Cutscene Complete Up the Mountain Replay Next" at bounding box center [503, 329] width 1007 height 659
click at [639, 389] on button "Next" at bounding box center [588, 391] width 170 height 42
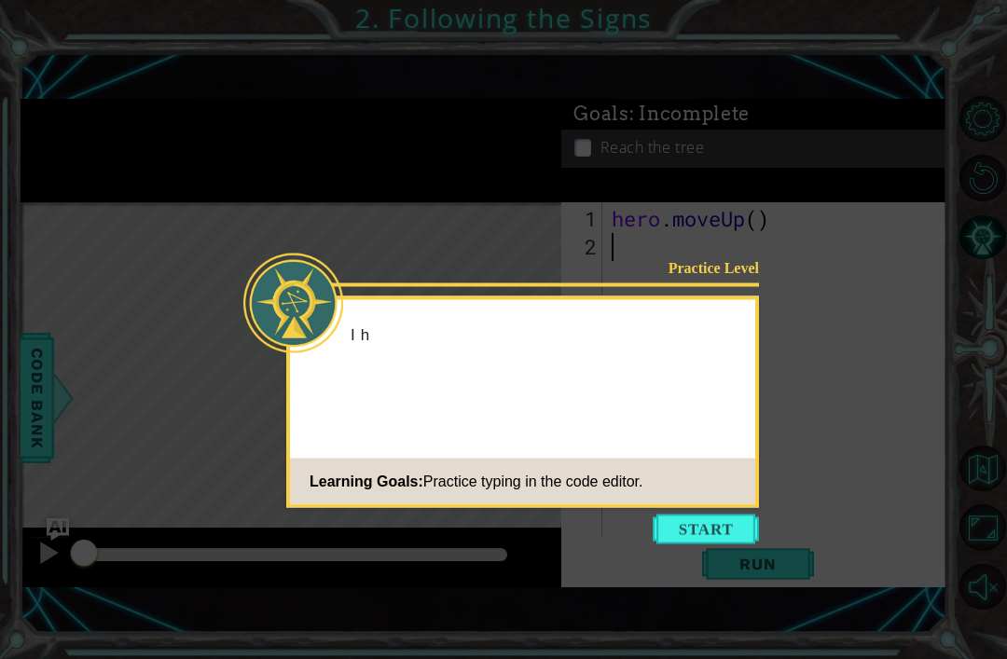
scroll to position [4, 0]
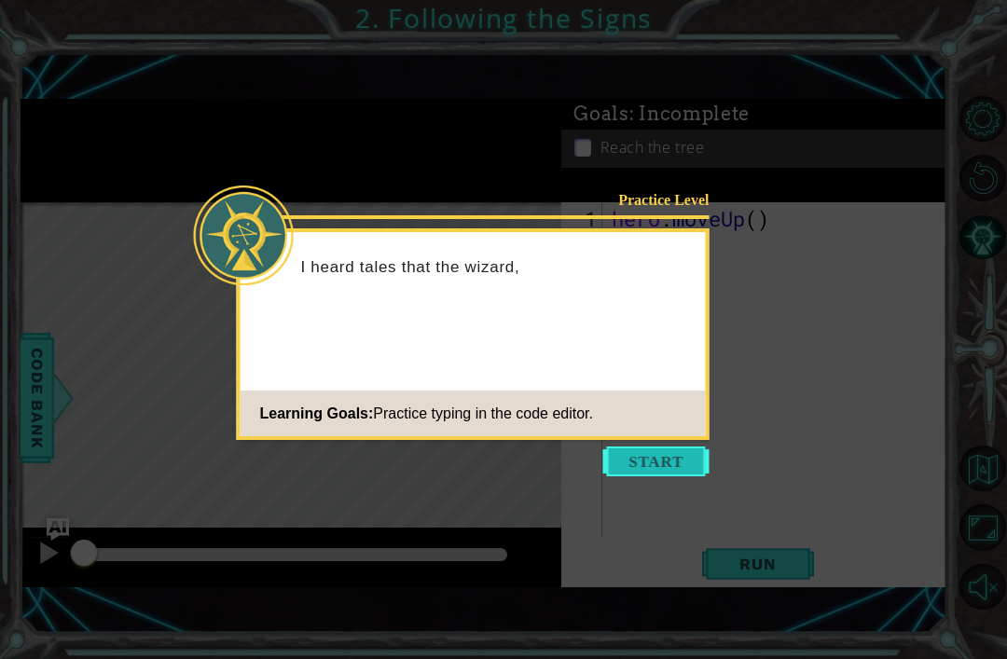
click at [655, 451] on button "Start" at bounding box center [656, 462] width 106 height 30
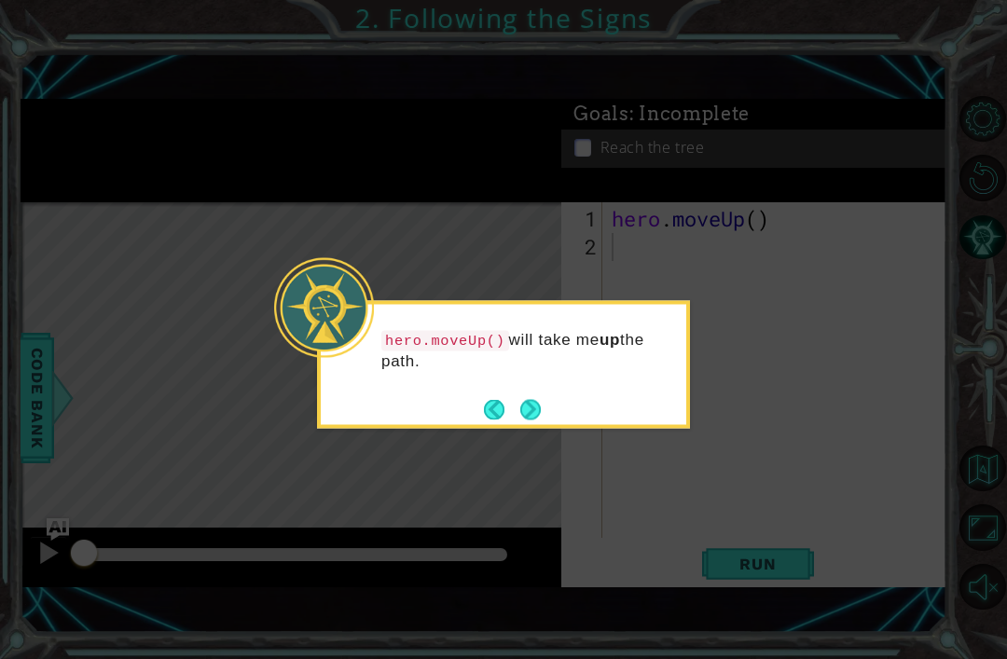
scroll to position [6, 0]
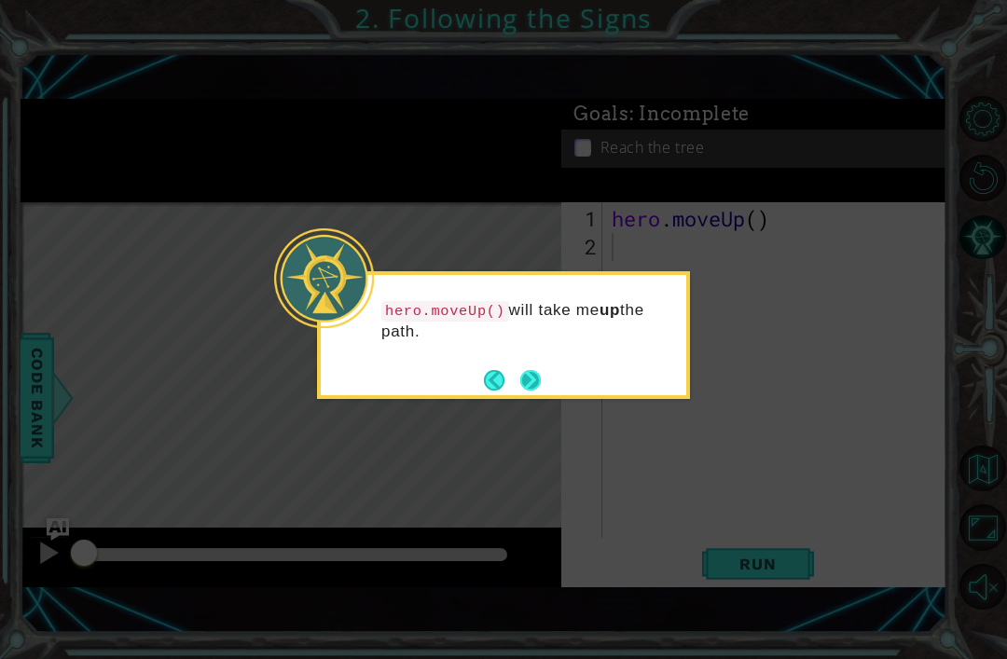
click at [538, 381] on button "Next" at bounding box center [530, 380] width 21 height 21
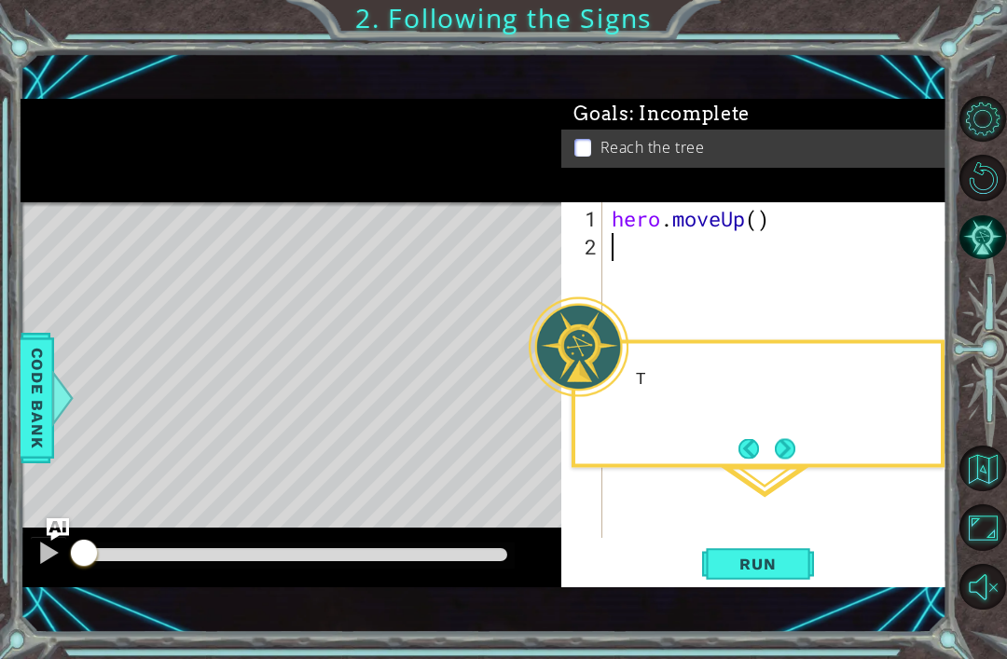
click at [533, 366] on div at bounding box center [579, 347] width 100 height 100
click at [770, 573] on span "Run" at bounding box center [758, 564] width 74 height 19
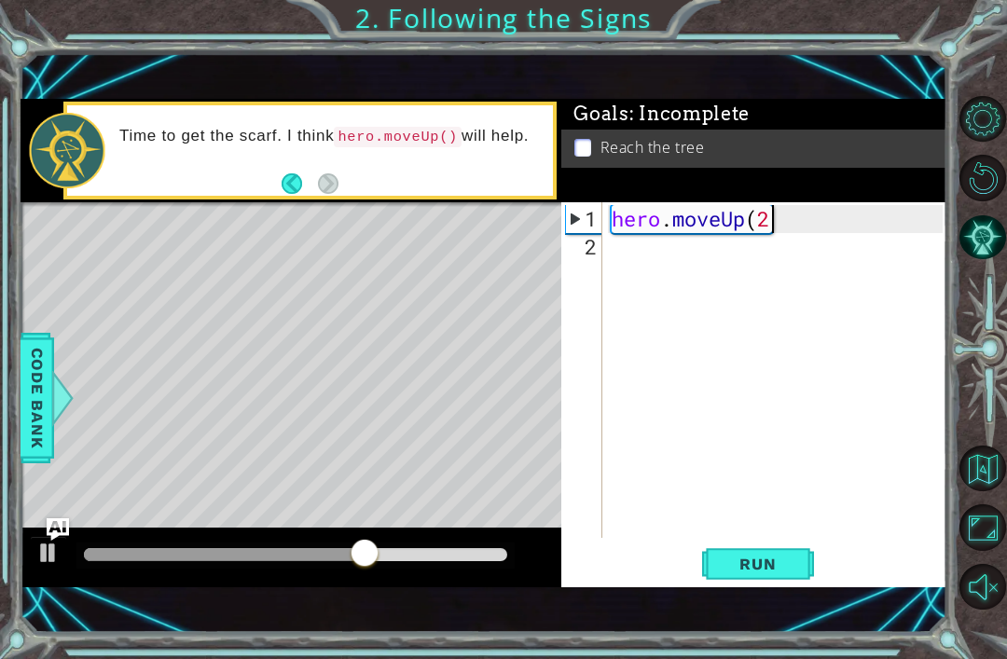
scroll to position [0, 7]
type textarea "hero.moveUp(2)"
click at [766, 561] on span "Run" at bounding box center [758, 564] width 74 height 19
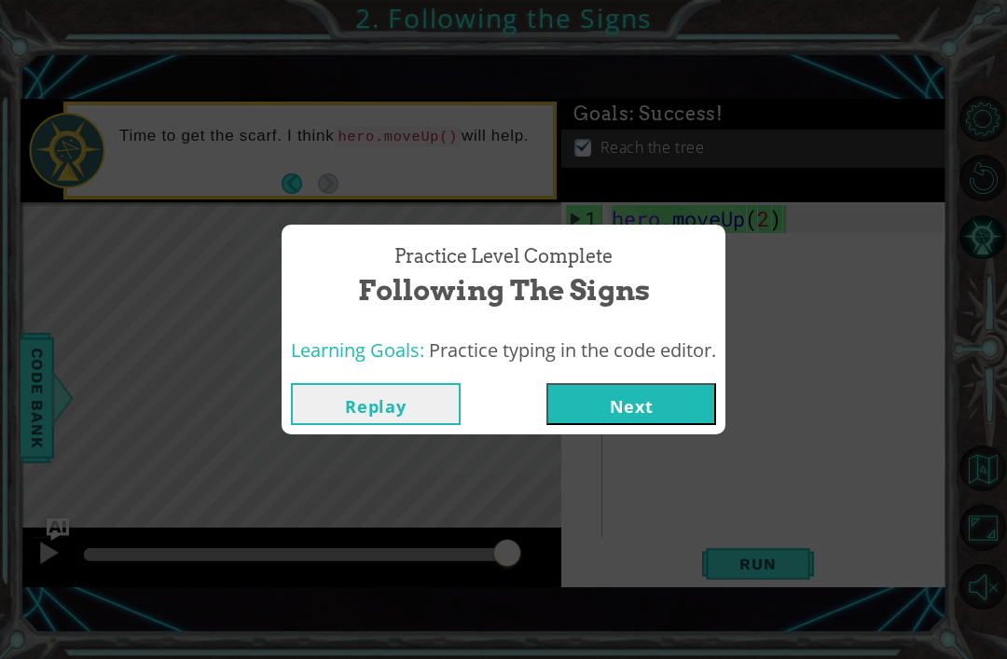
click at [653, 401] on button "Next" at bounding box center [631, 404] width 170 height 42
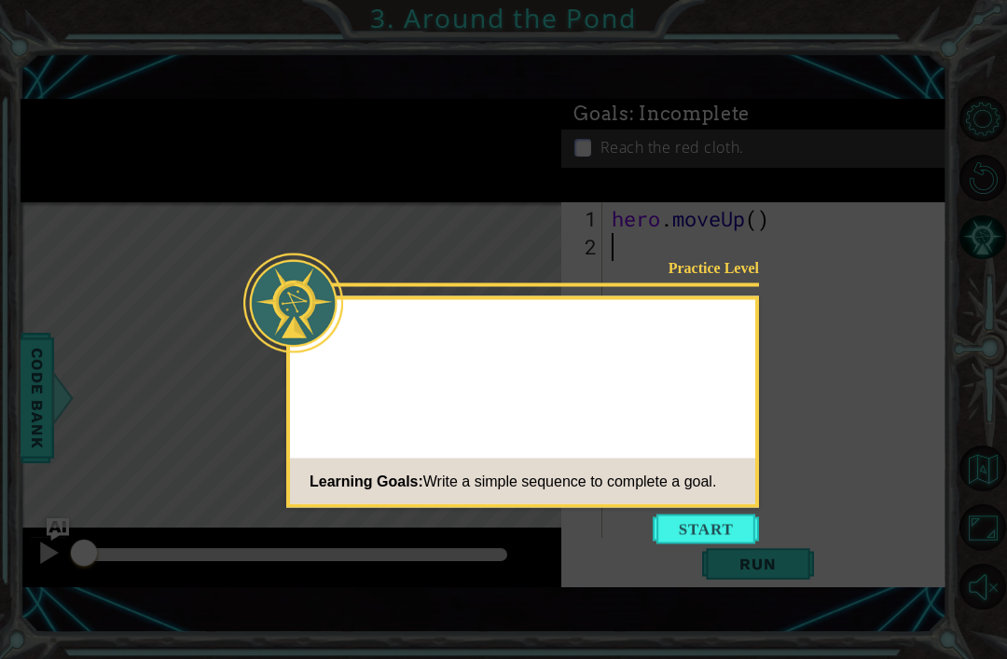
scroll to position [6, 0]
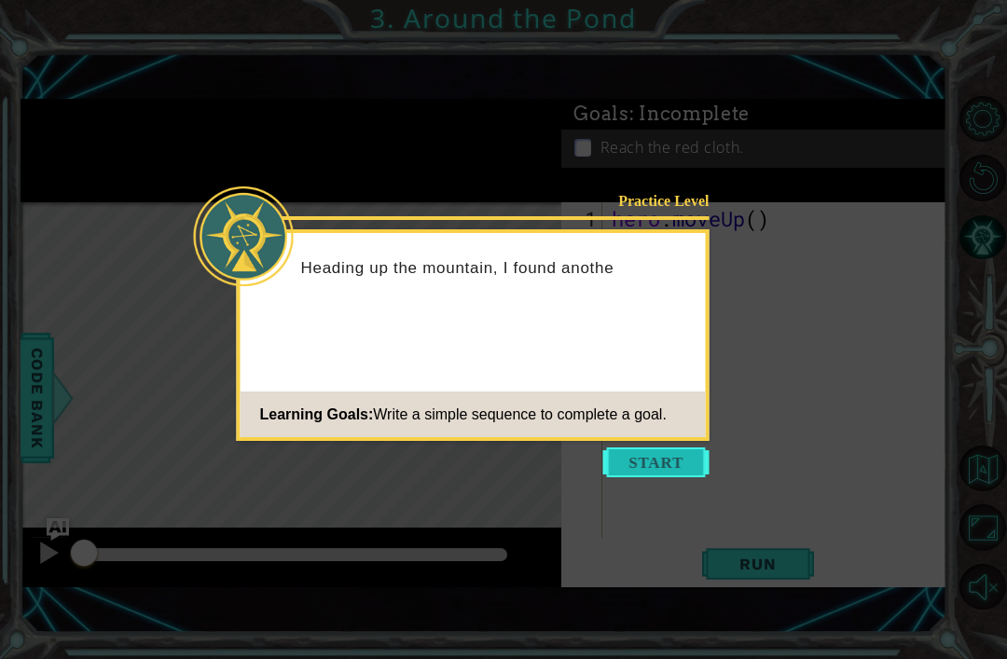
click at [687, 469] on button "Start" at bounding box center [656, 462] width 106 height 30
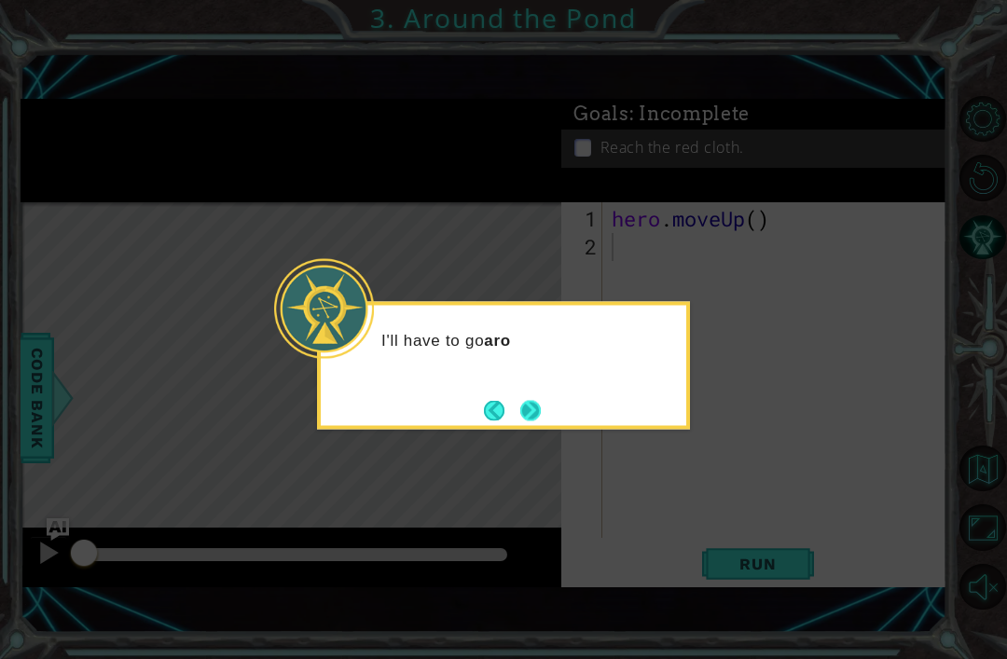
click at [541, 405] on button "Next" at bounding box center [530, 410] width 21 height 21
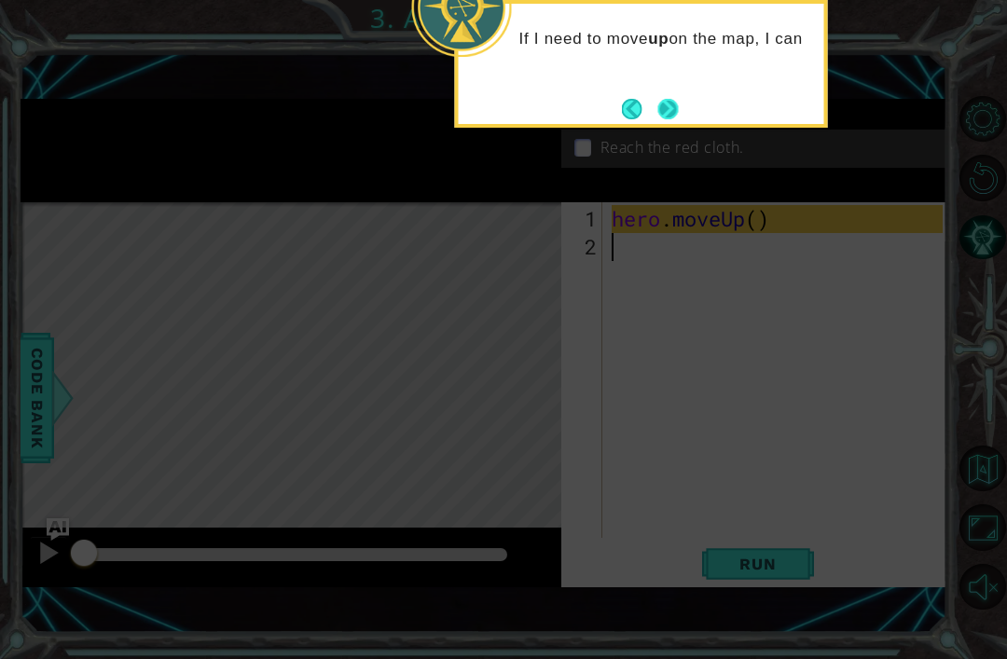
click at [665, 101] on button "Next" at bounding box center [668, 109] width 21 height 21
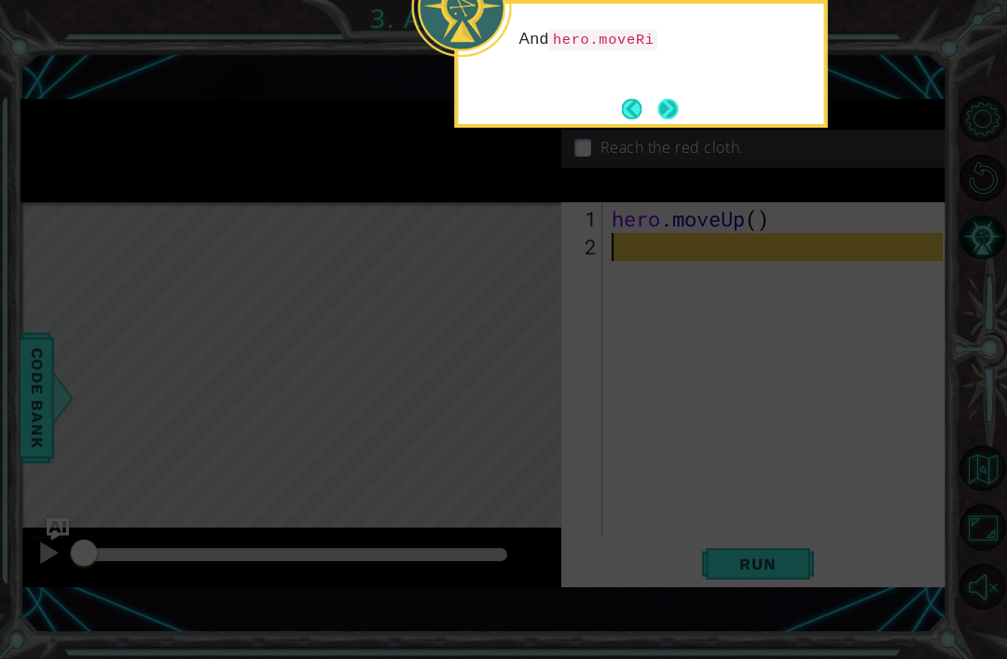
click at [666, 112] on button "Next" at bounding box center [667, 109] width 21 height 21
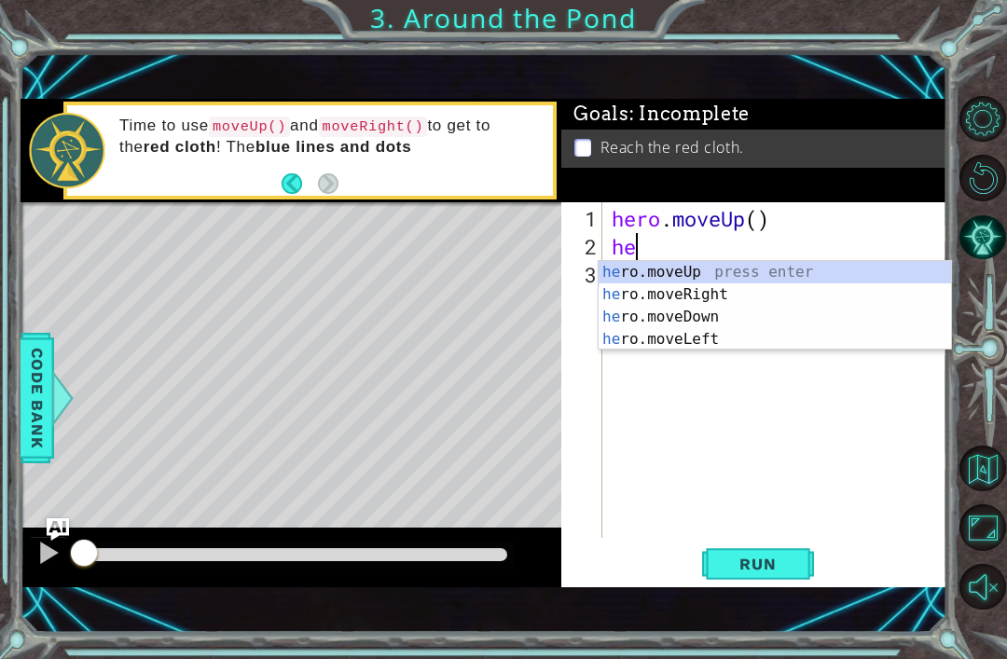
scroll to position [0, 1]
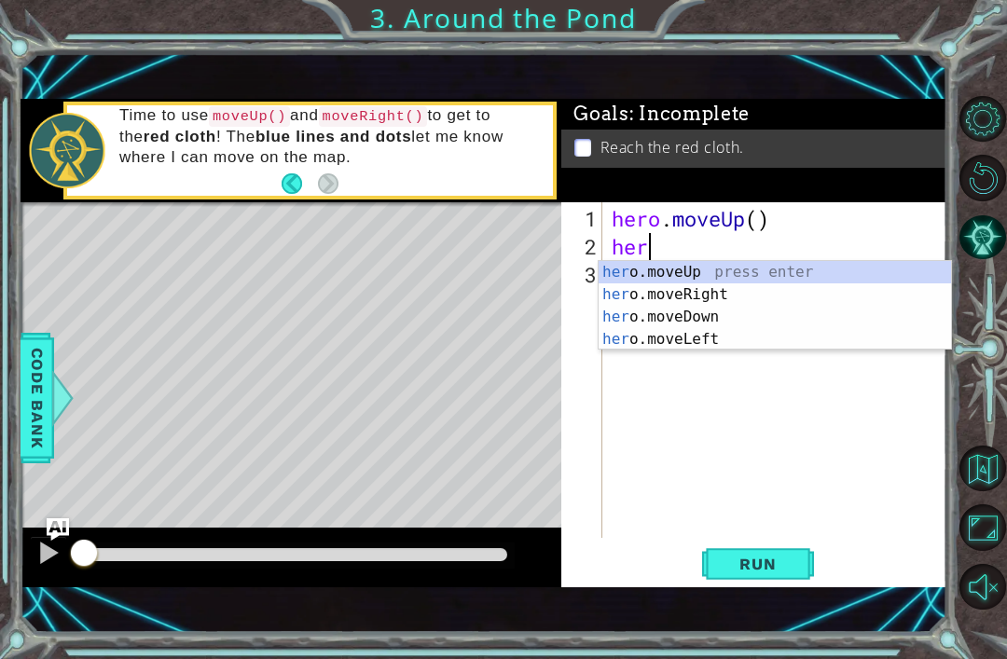
type textarea "hero"
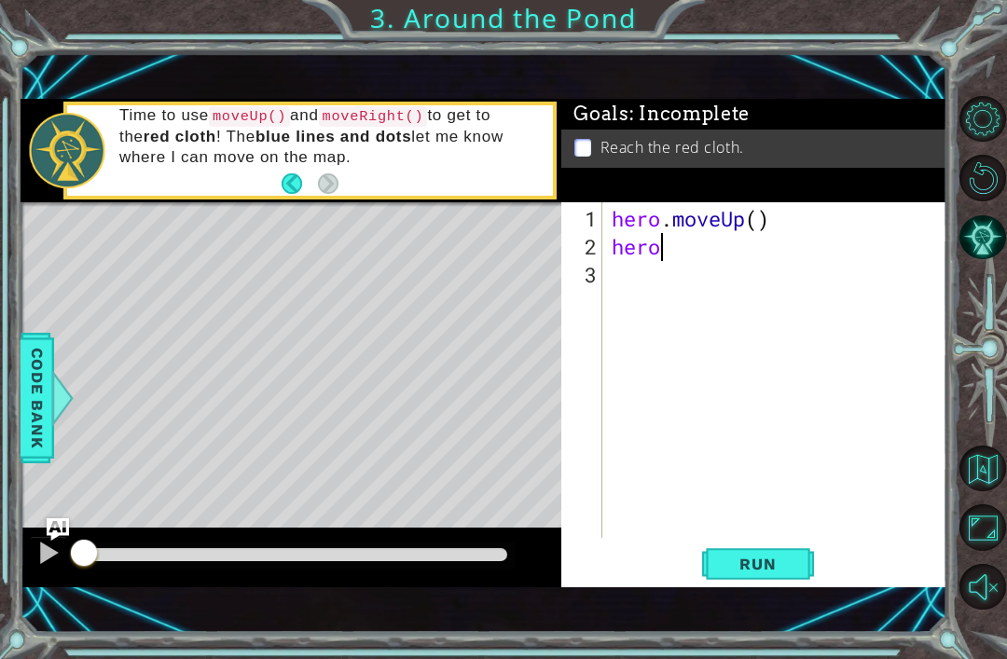
scroll to position [0, 0]
click at [776, 556] on span "Run" at bounding box center [758, 564] width 74 height 19
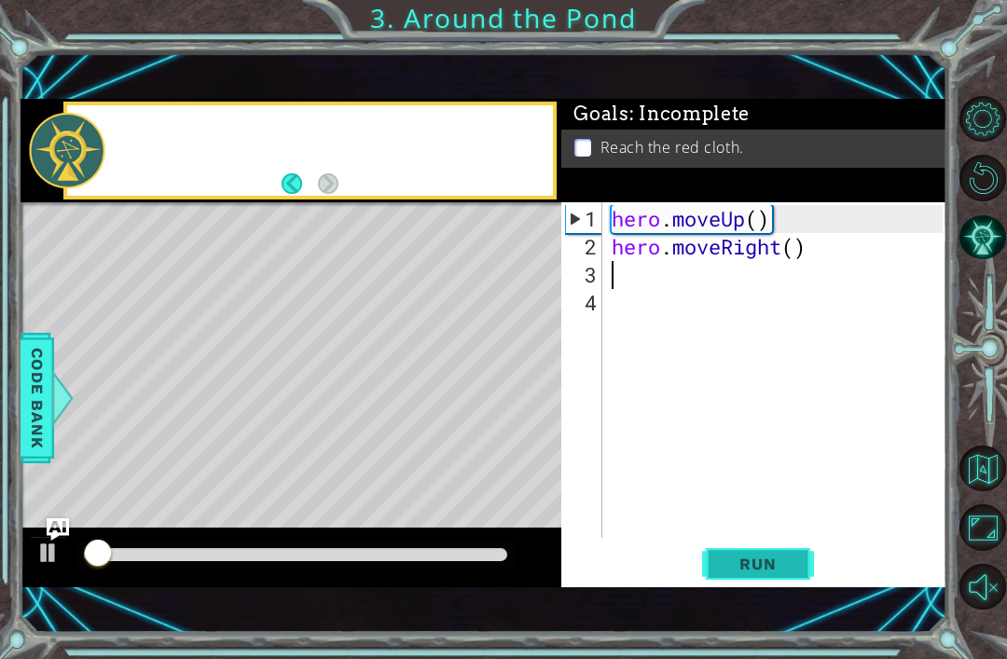
click at [808, 583] on button "Run" at bounding box center [758, 564] width 112 height 38
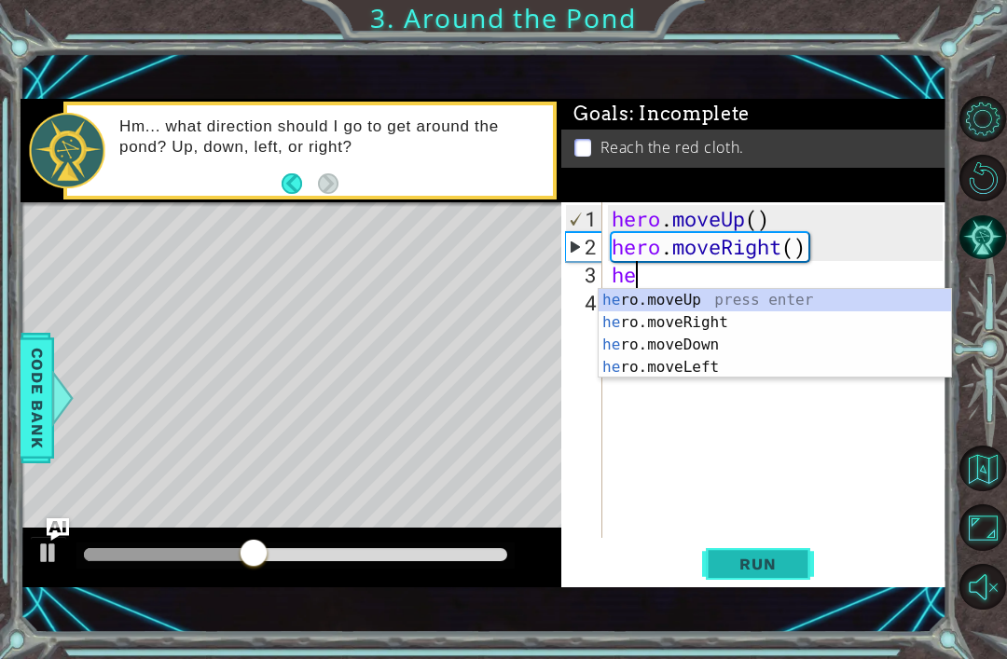
scroll to position [0, 1]
type textarea "hero"
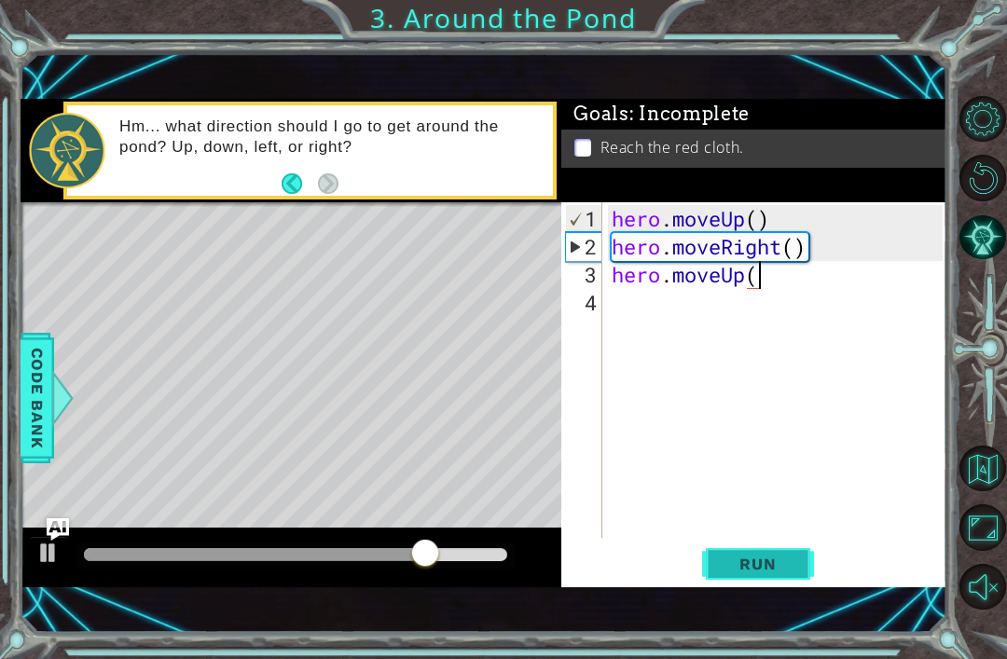
scroll to position [0, 7]
type textarea "hero.moveUp(2)"
click at [766, 573] on span "Run" at bounding box center [758, 564] width 74 height 19
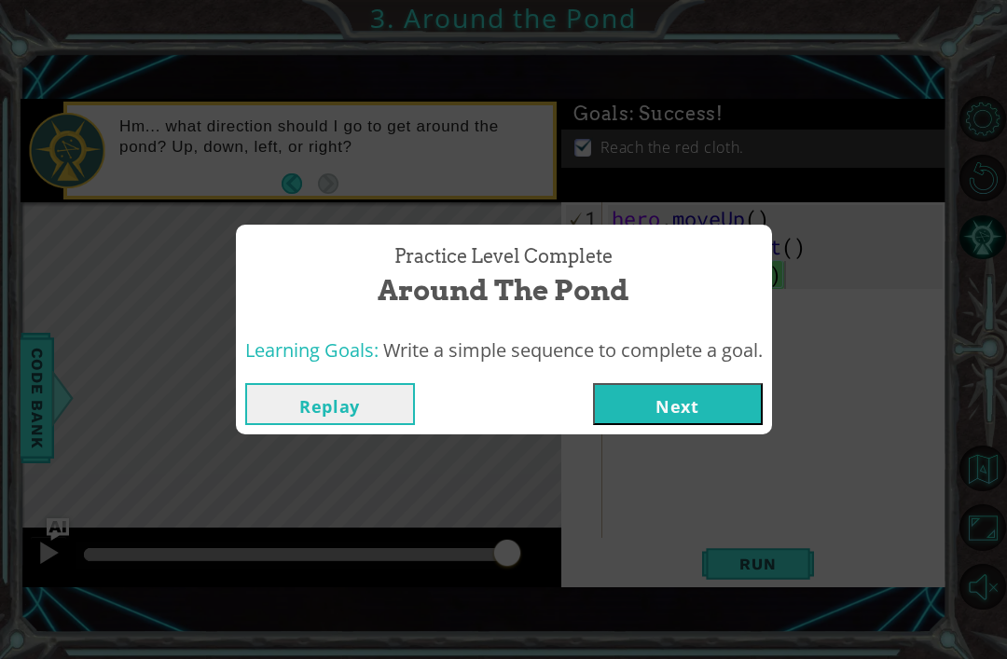
click at [656, 434] on div "Practice Level Complete Around the Pond Learning Goals: Write a simple sequence…" at bounding box center [503, 329] width 1007 height 659
click at [675, 410] on button "Next" at bounding box center [678, 404] width 170 height 42
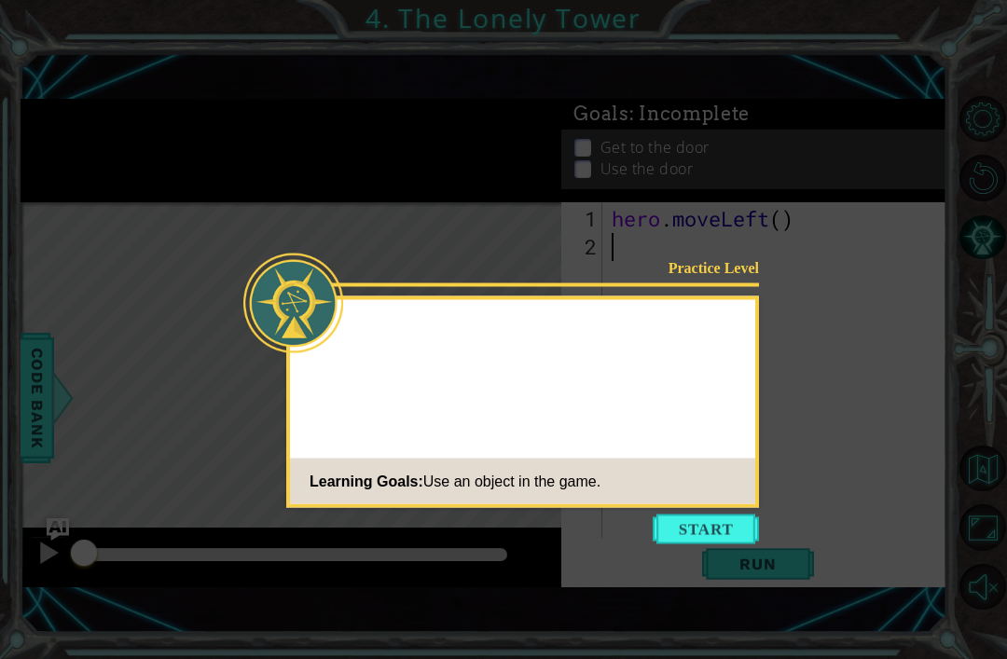
scroll to position [6, 0]
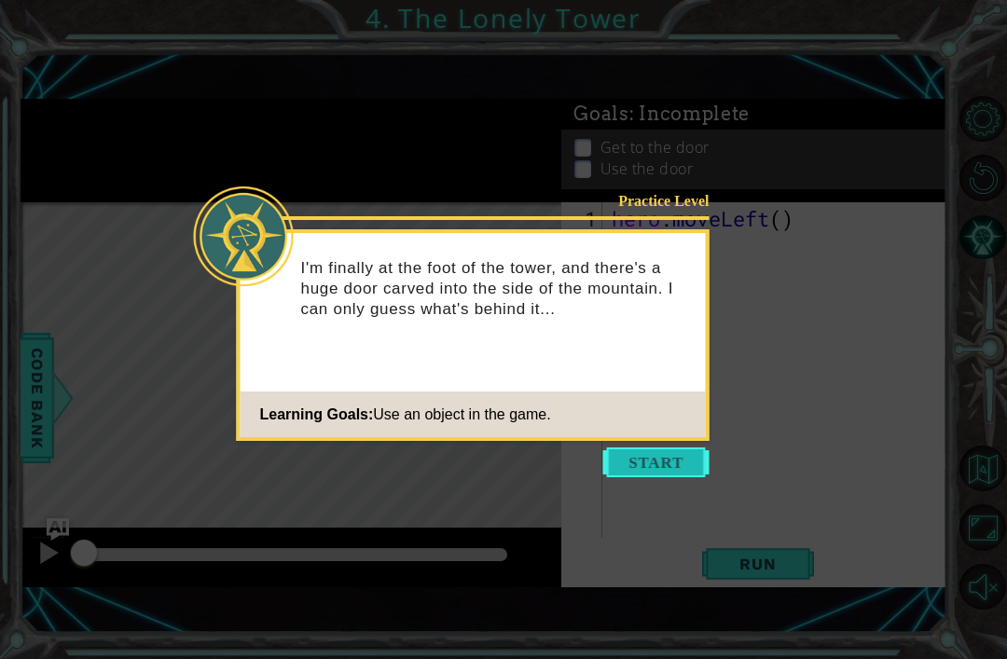
click at [642, 469] on button "Start" at bounding box center [656, 462] width 106 height 30
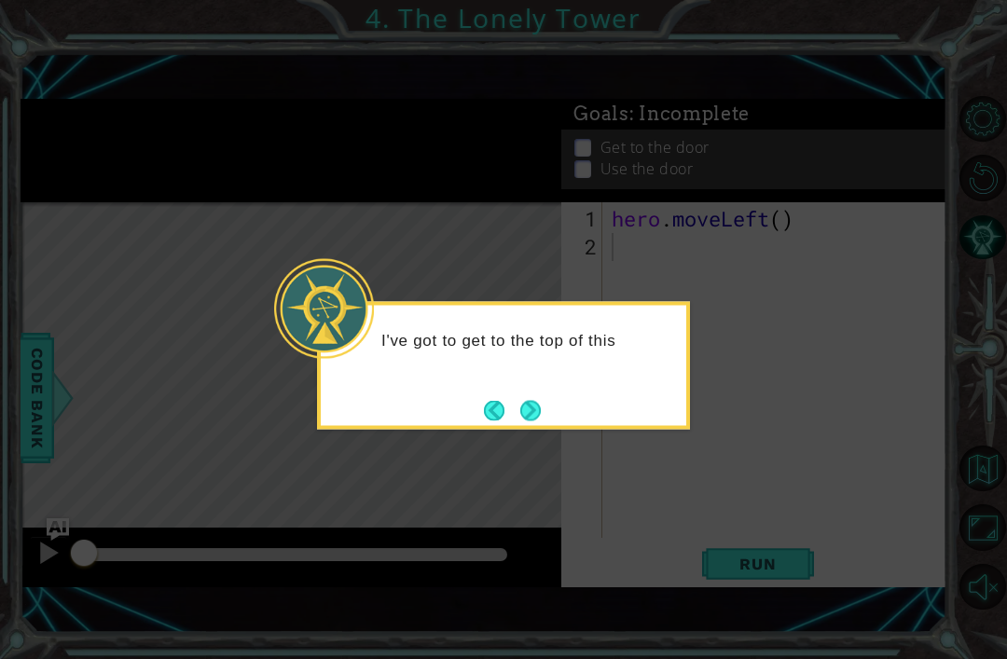
click at [543, 384] on div "I've got to get to the top of this" at bounding box center [503, 366] width 373 height 128
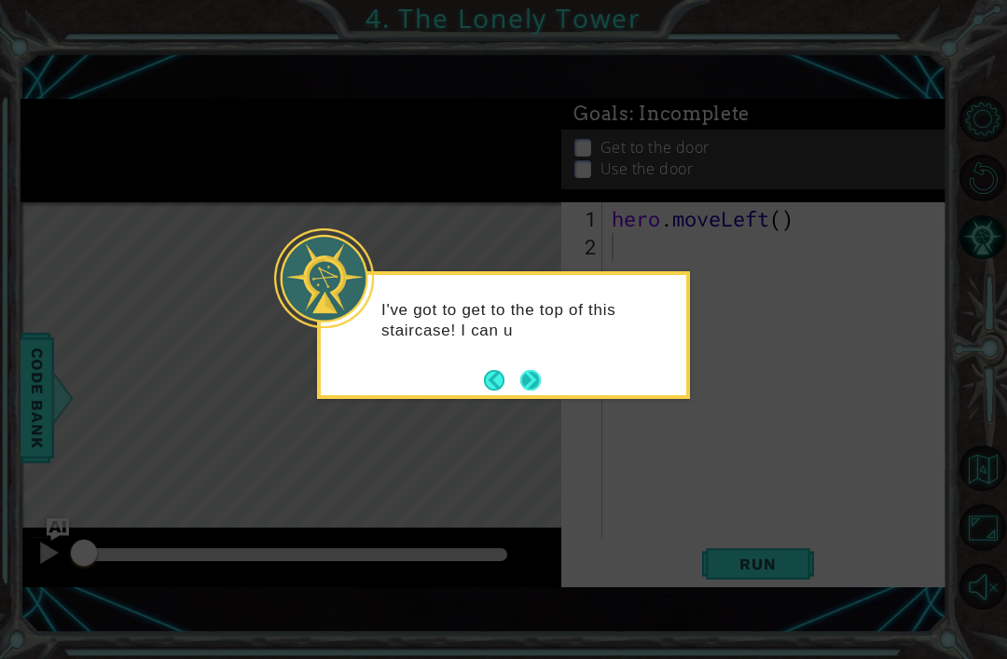
click at [529, 381] on button "Next" at bounding box center [530, 380] width 21 height 21
click at [527, 375] on button "Next" at bounding box center [530, 380] width 21 height 21
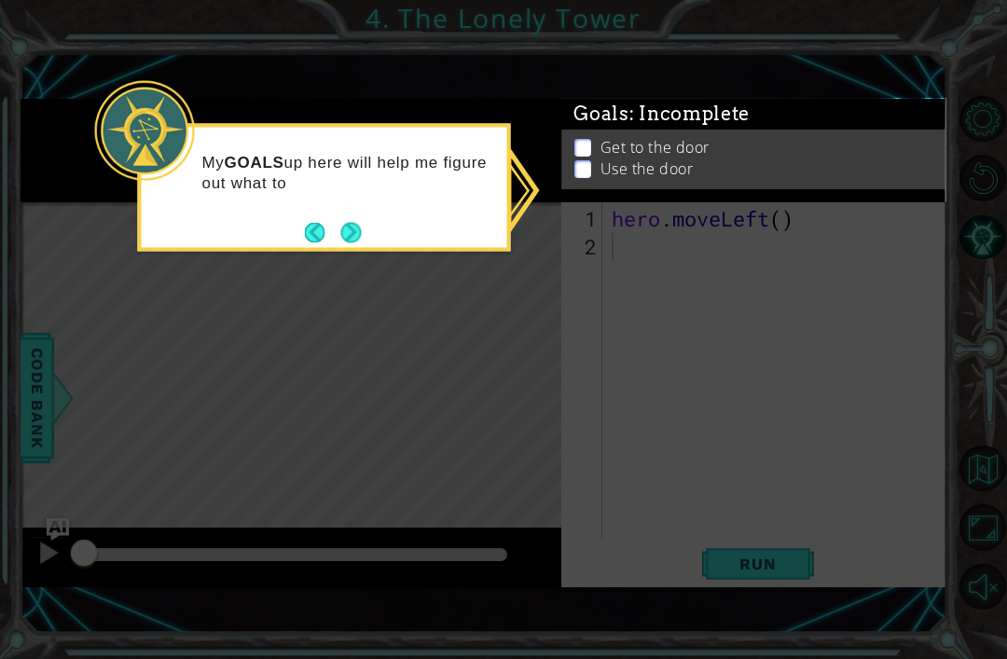
click at [811, 327] on icon at bounding box center [503, 329] width 1007 height 659
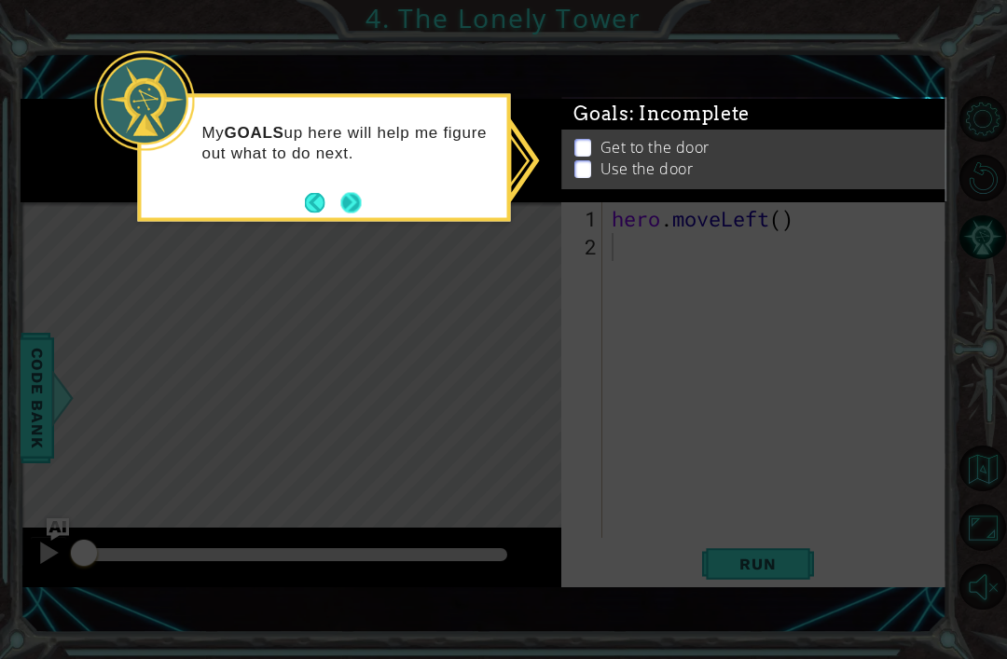
click at [349, 206] on button "Next" at bounding box center [351, 202] width 21 height 21
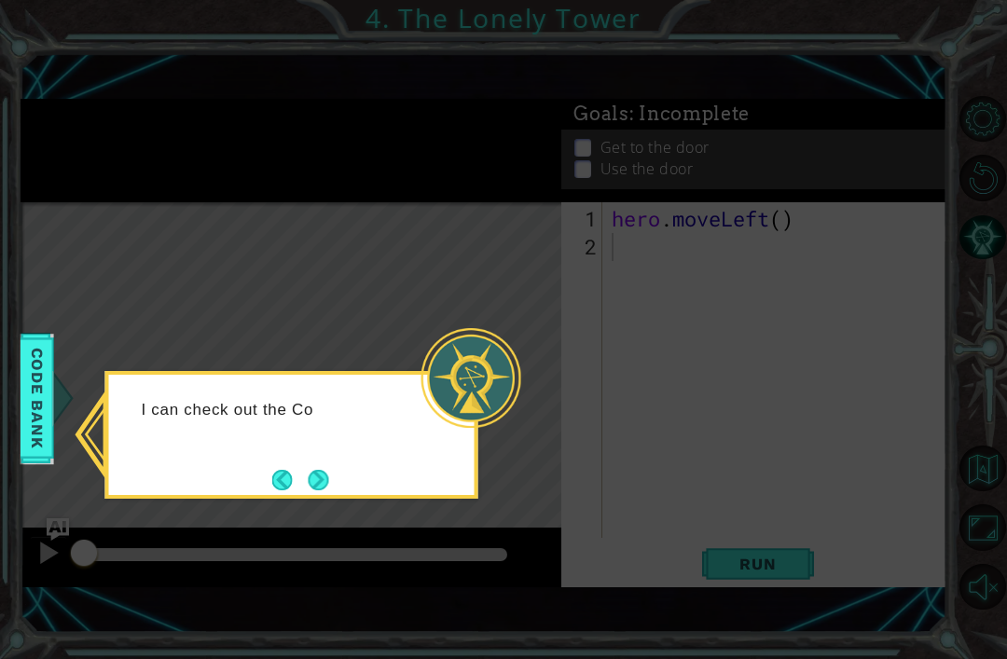
click at [352, 482] on div "I can check out the Co" at bounding box center [291, 435] width 373 height 128
click at [326, 471] on button "Next" at bounding box center [318, 480] width 21 height 21
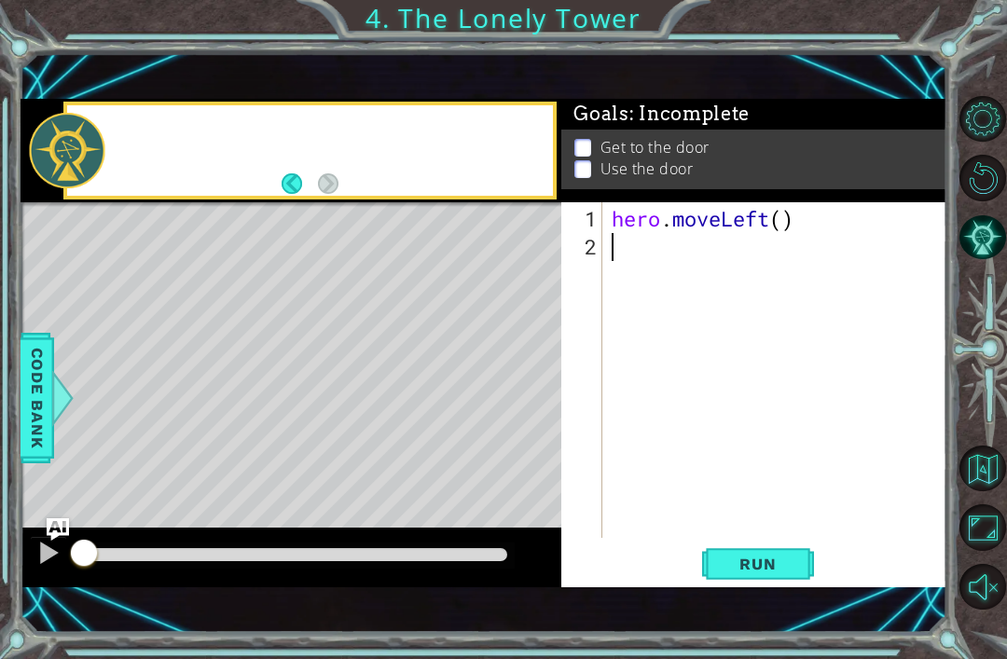
scroll to position [59, 0]
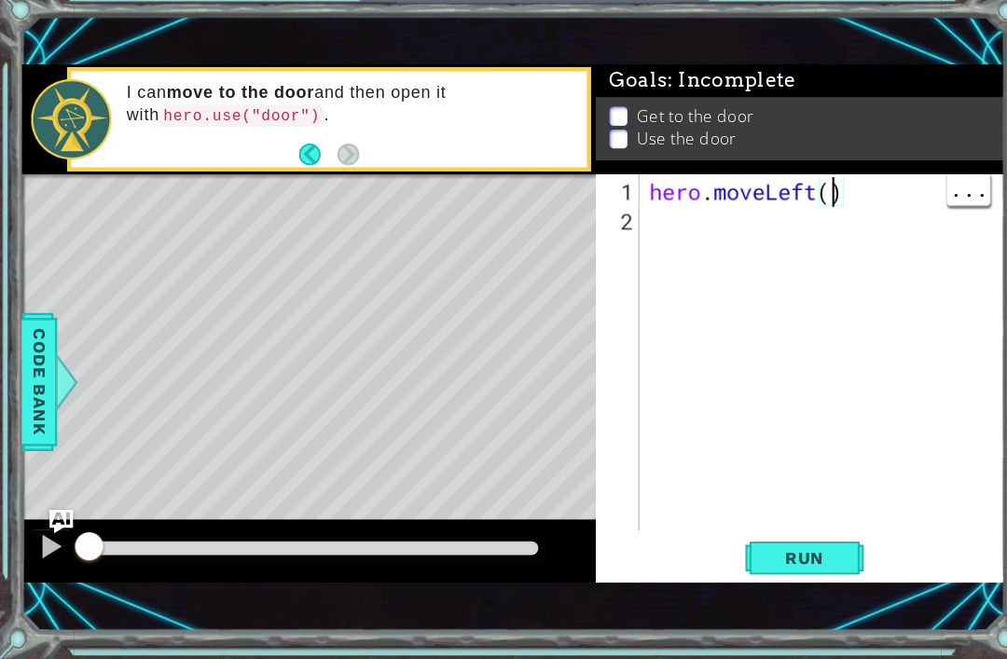
type textarea "hero.moveLeft(2)"
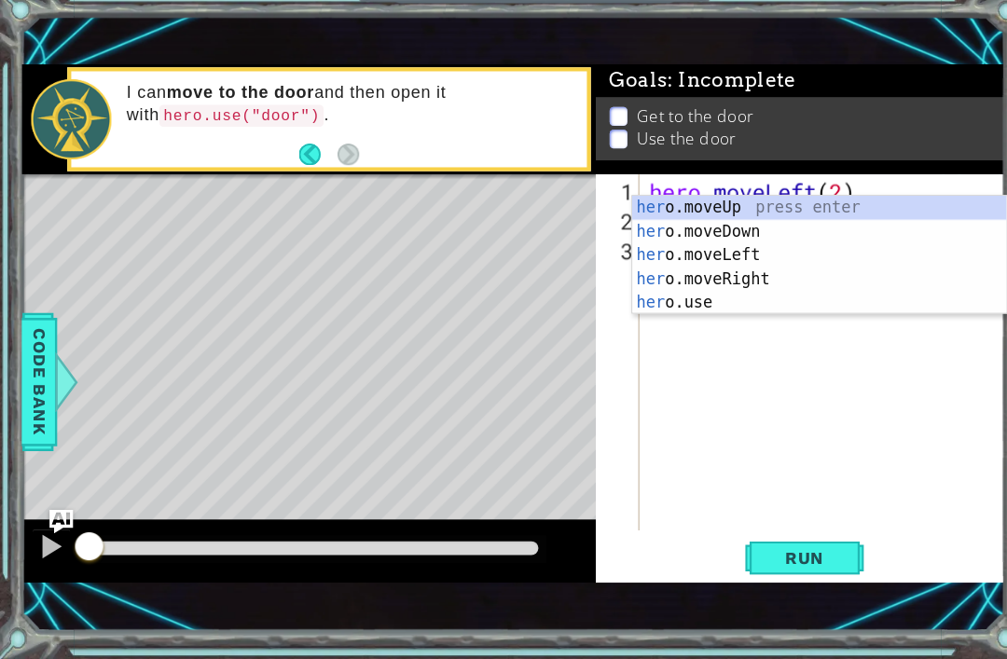
scroll to position [0, 1]
type textarea "hero"
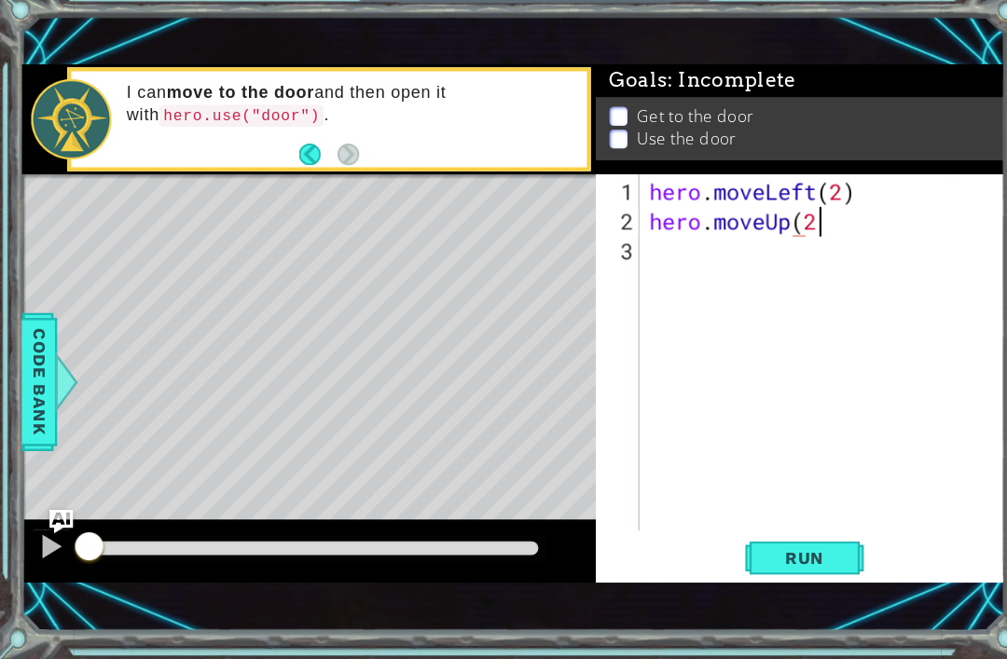
scroll to position [0, 7]
type textarea "hero.moveUp(2)"
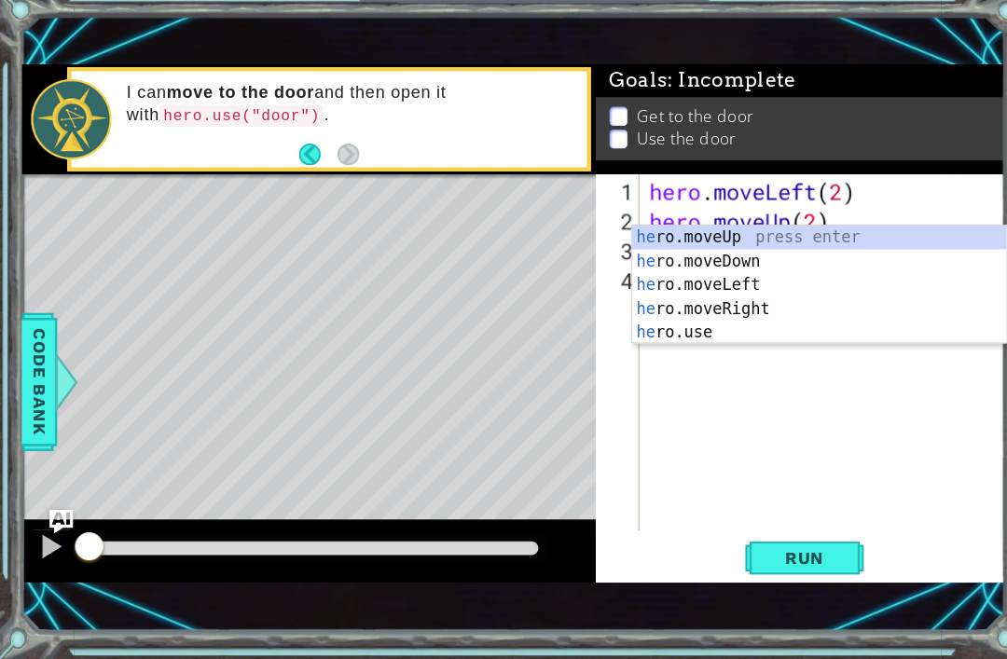
scroll to position [0, 1]
type textarea "hero"
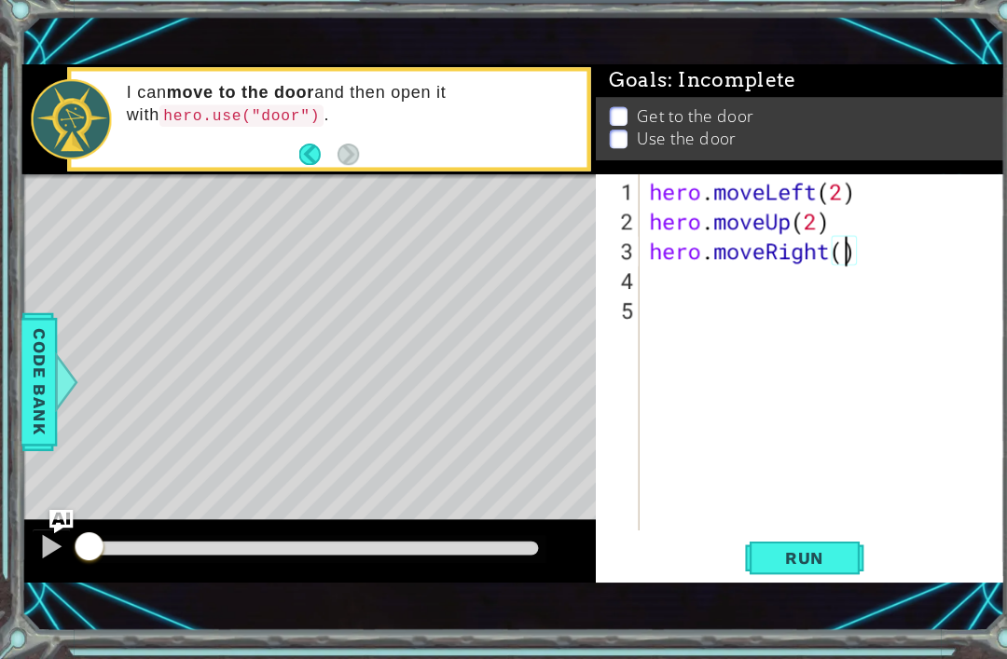
scroll to position [0, 8]
type textarea "hero.moveRight(2)"
click at [767, 555] on span "Run" at bounding box center [758, 564] width 74 height 19
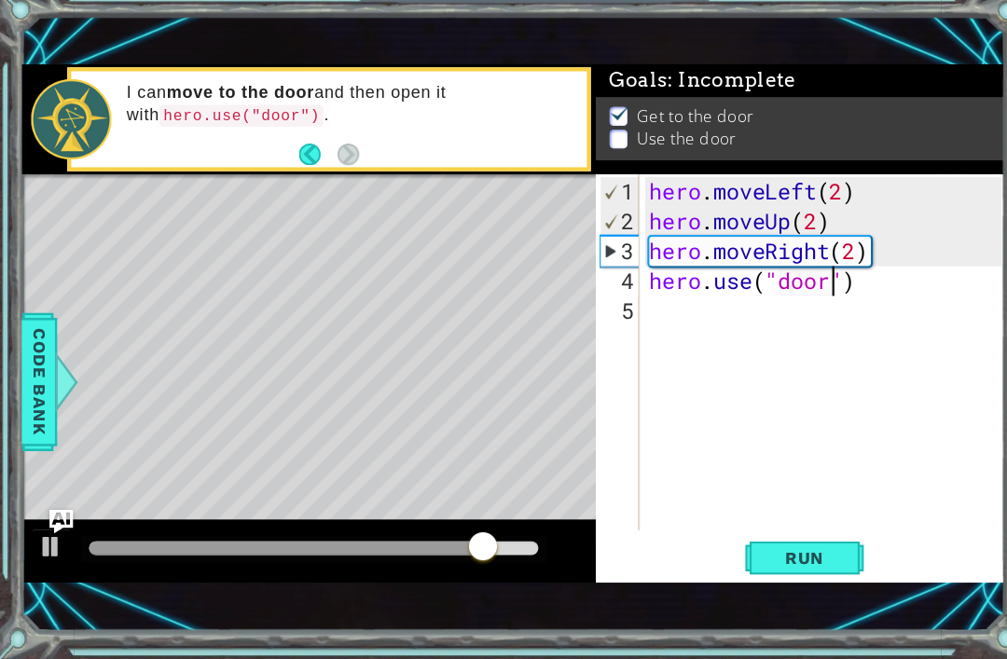
type textarea "hero.use("door")"
click at [771, 574] on div "1 ההההההההההההההההההההההההההההההההההההההההההההההההההההההההההההההההההההההההההההה…" at bounding box center [484, 343] width 927 height 580
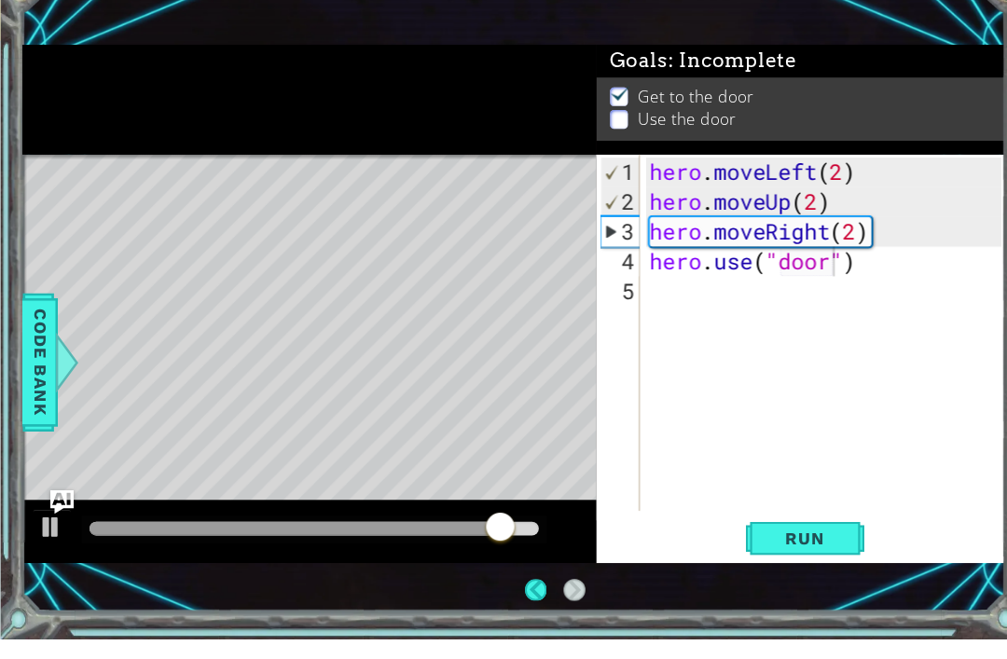
scroll to position [60, 0]
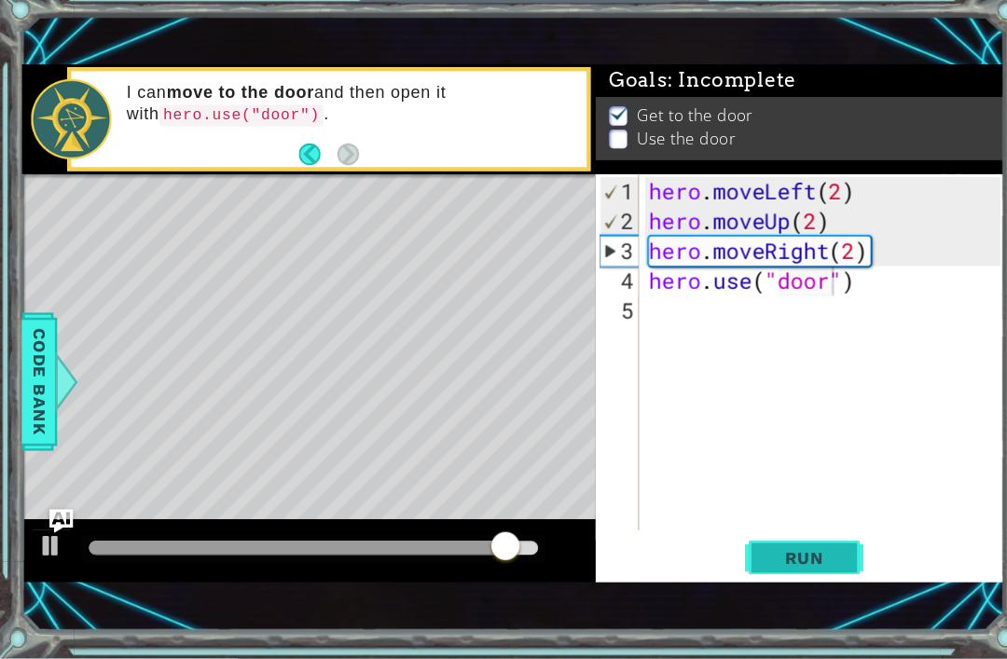
click at [777, 545] on button "Run" at bounding box center [758, 564] width 112 height 38
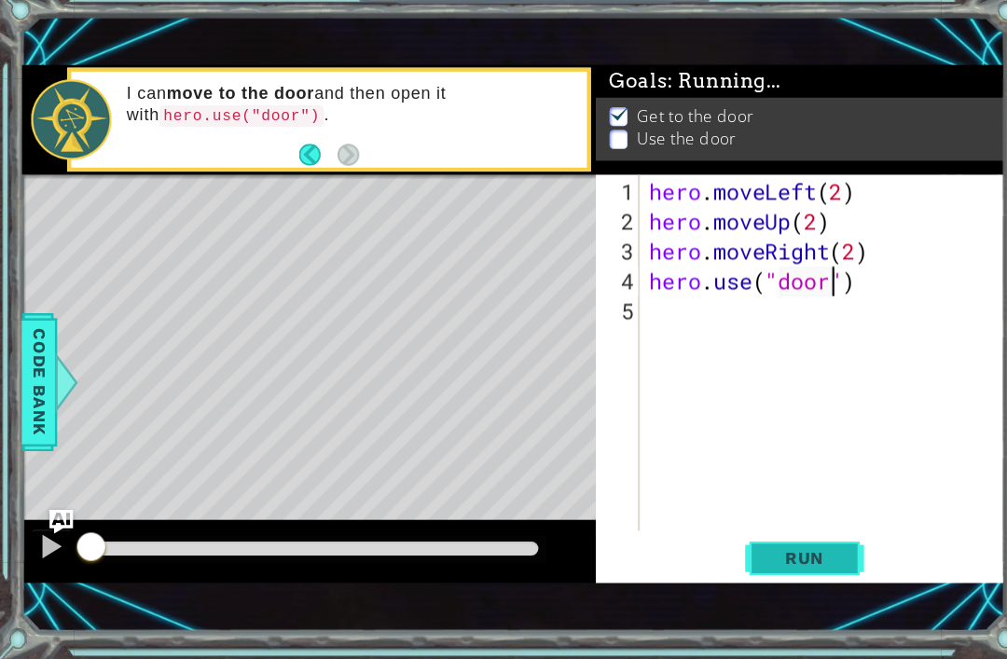
click at [751, 545] on button "Run" at bounding box center [758, 564] width 112 height 38
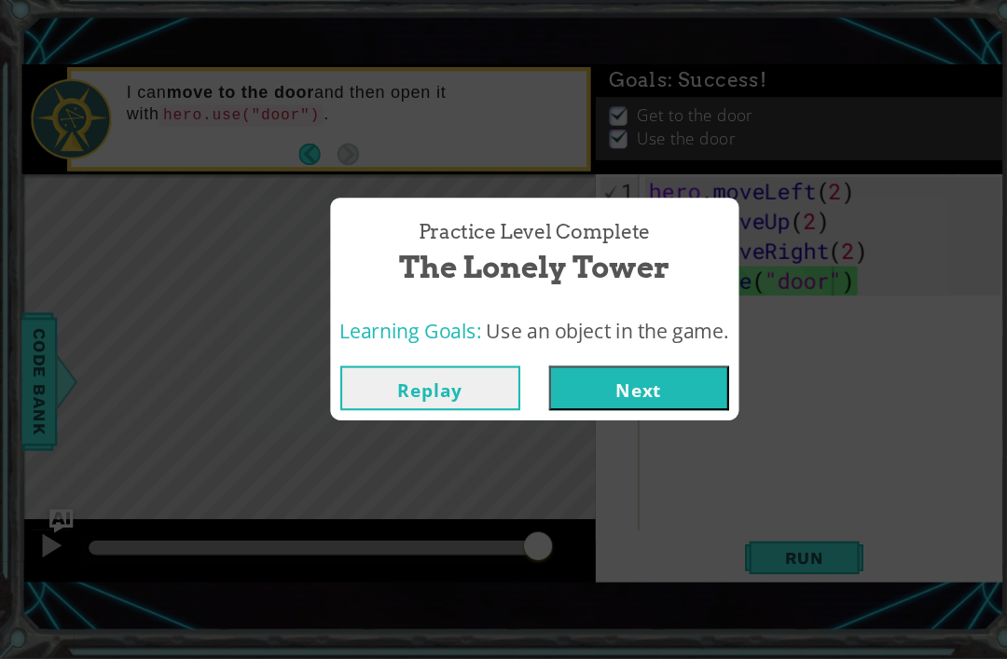
click at [606, 383] on button "Next" at bounding box center [602, 404] width 170 height 42
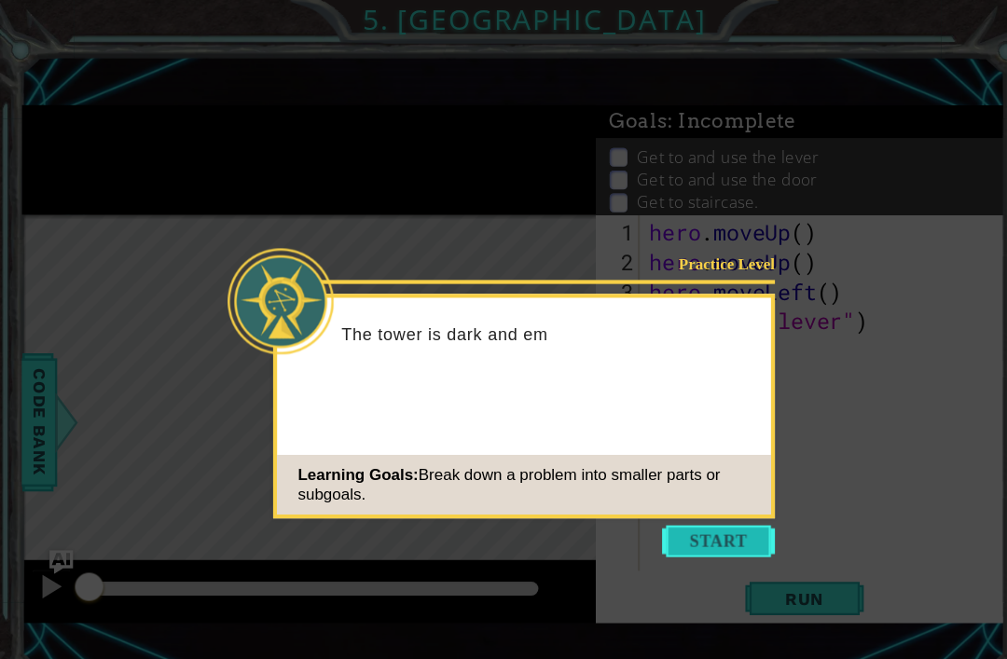
click at [668, 504] on button "Start" at bounding box center [677, 510] width 106 height 30
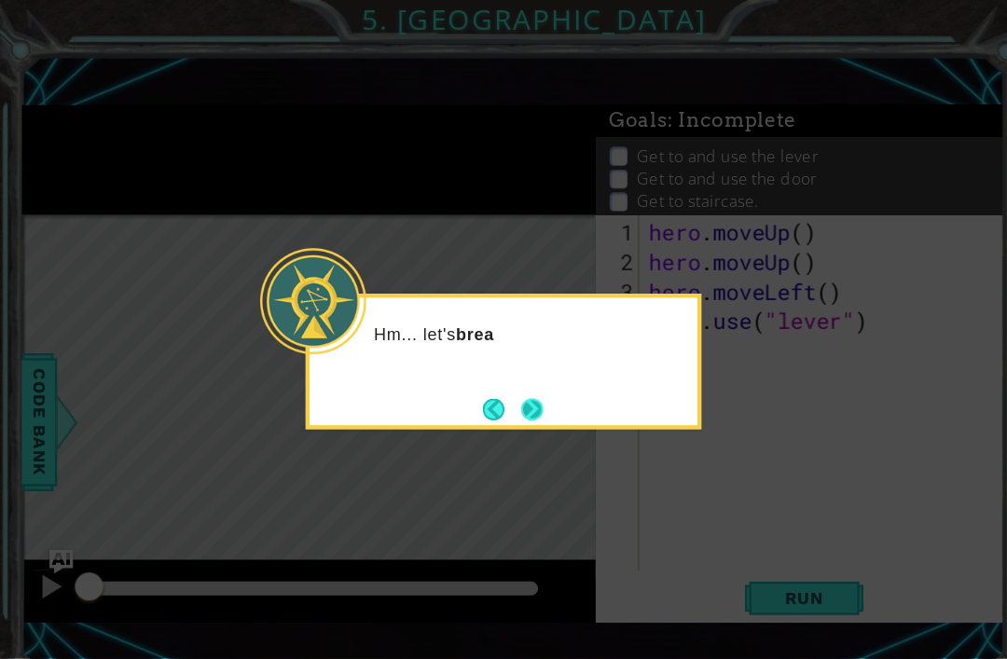
click at [508, 389] on button "Next" at bounding box center [501, 386] width 21 height 21
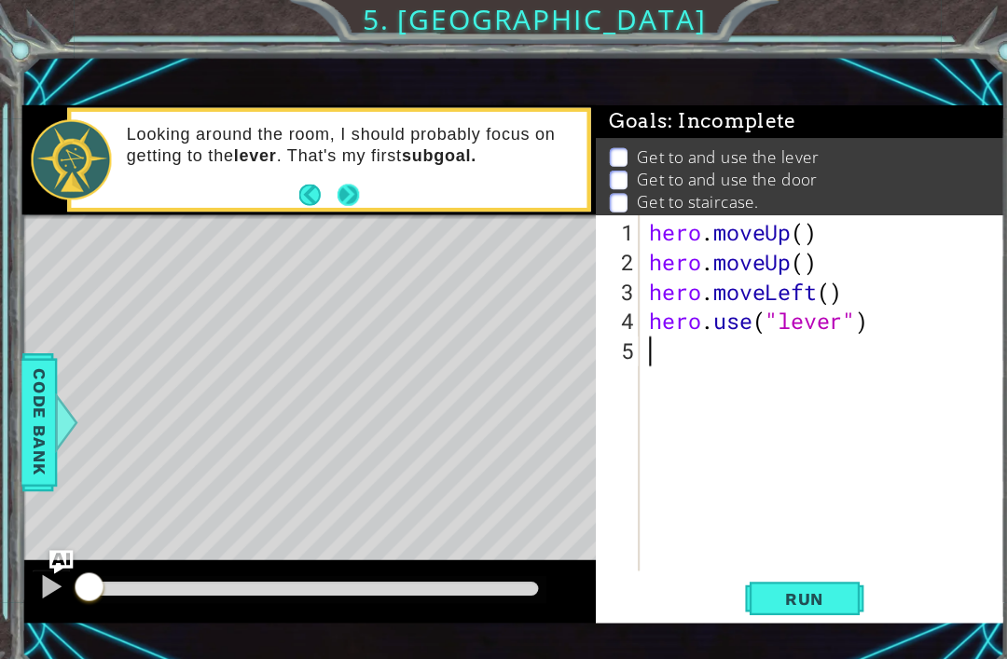
click at [327, 185] on button "Next" at bounding box center [328, 183] width 21 height 21
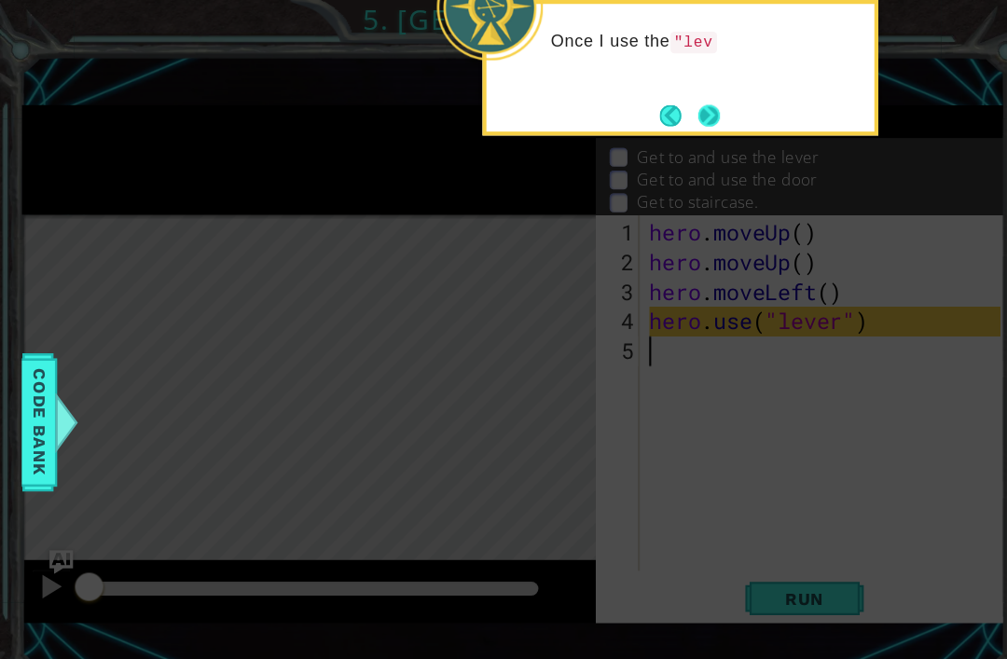
click at [669, 106] on button "Next" at bounding box center [668, 109] width 21 height 21
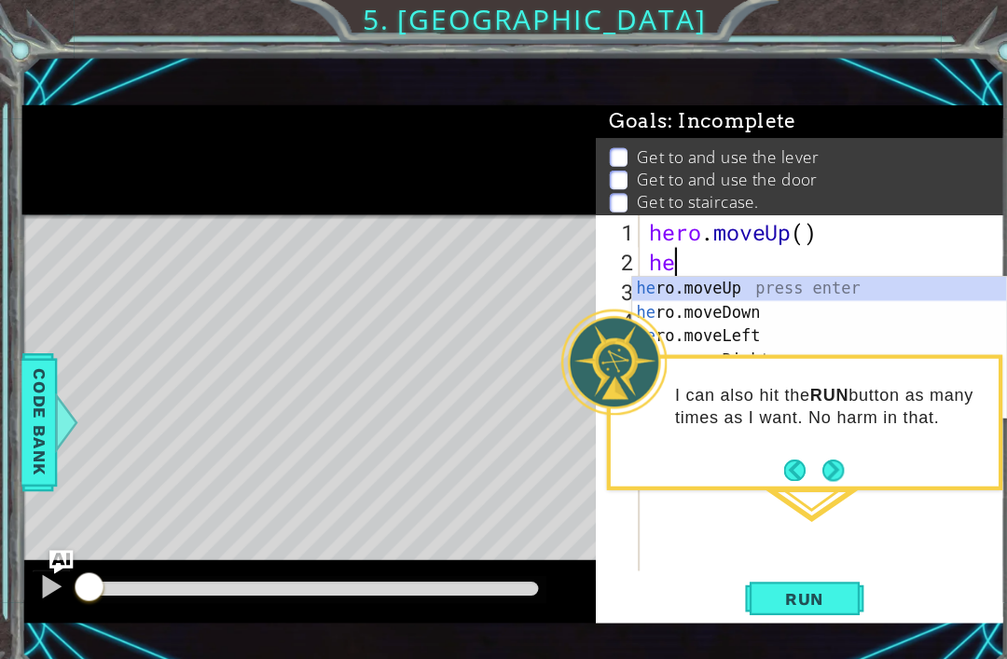
type textarea "h"
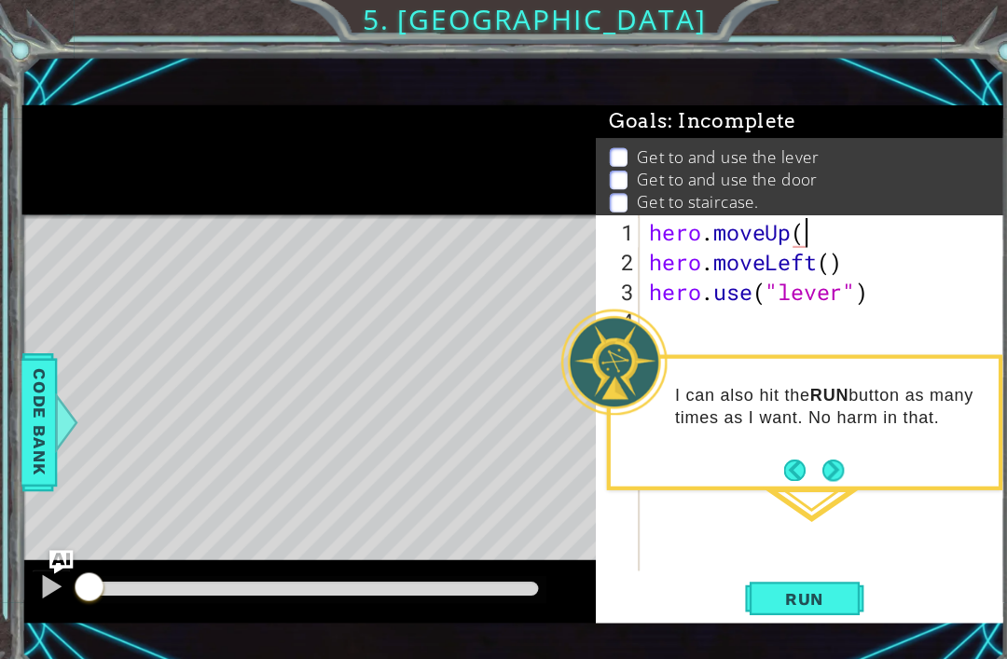
scroll to position [0, 7]
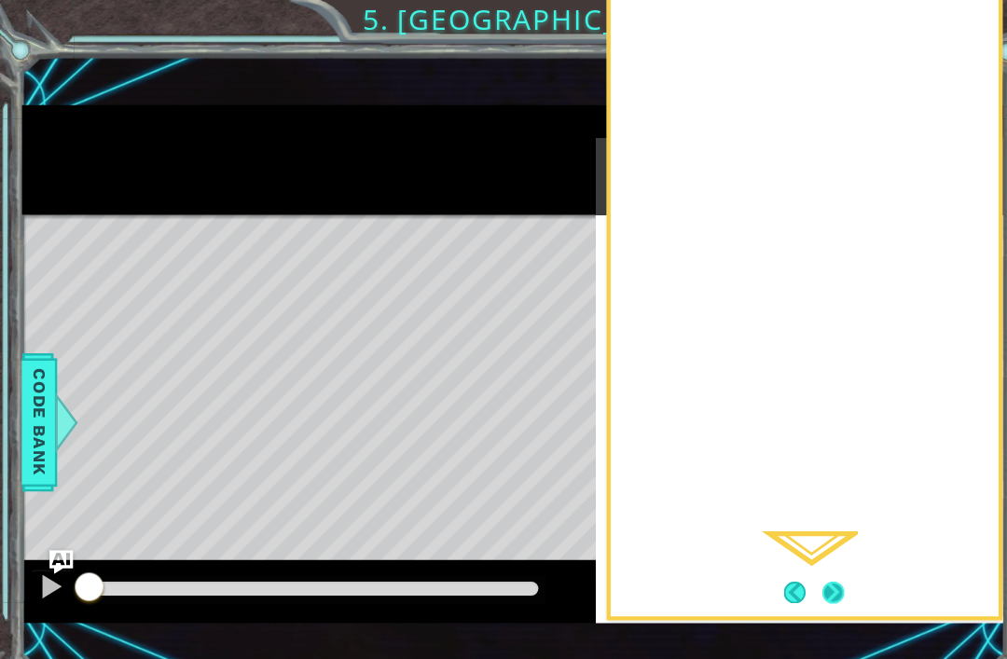
type textarea "hero.moveUp(2)"
click at [780, 568] on button "Next" at bounding box center [785, 558] width 21 height 21
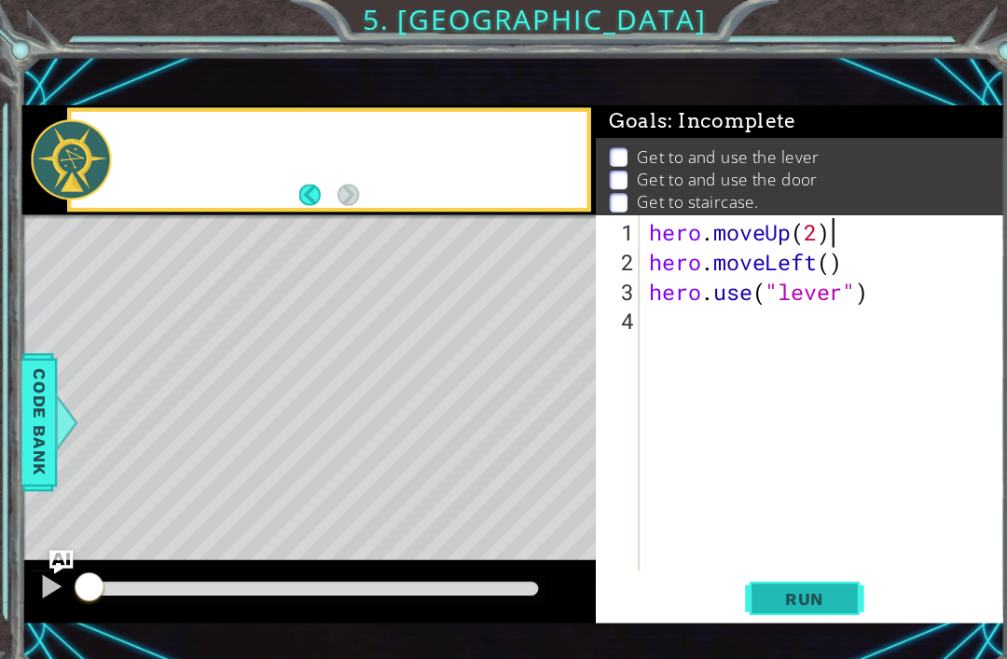
click at [791, 550] on button "Run" at bounding box center [758, 564] width 112 height 38
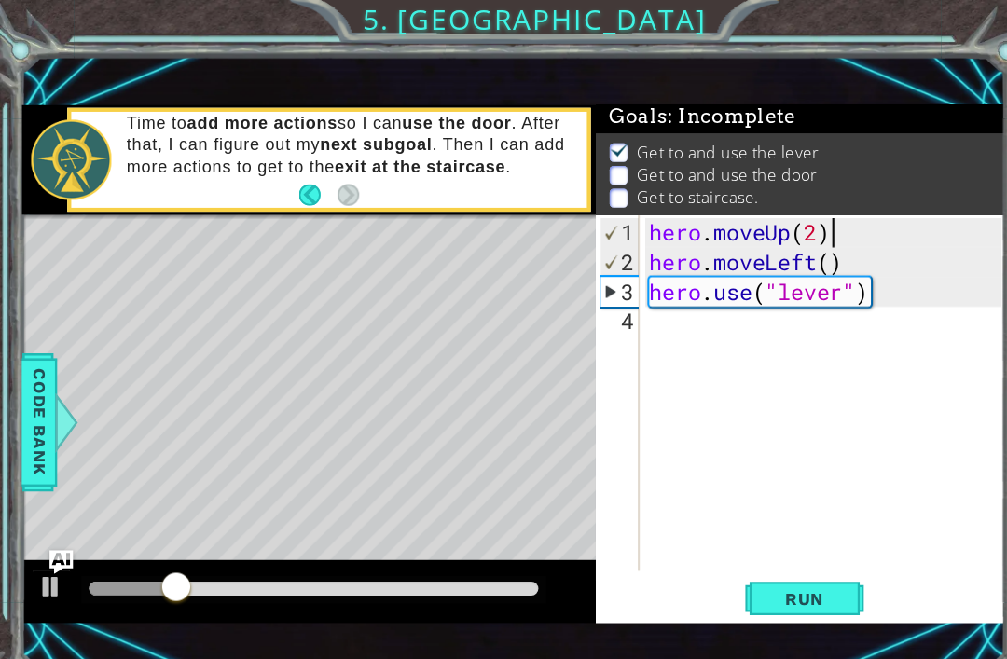
scroll to position [0, 0]
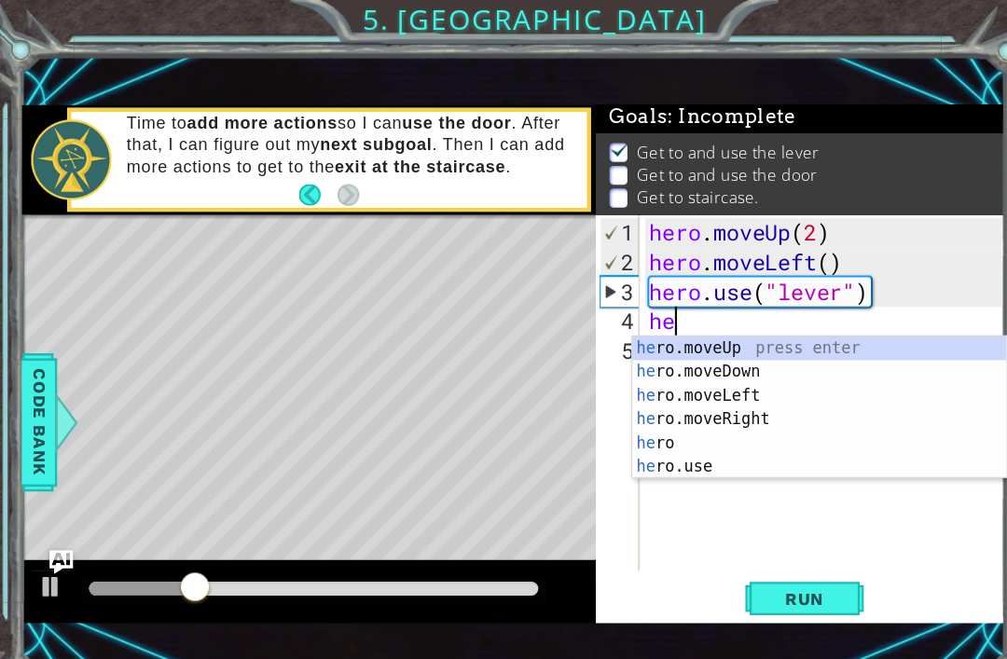
type textarea "hero"
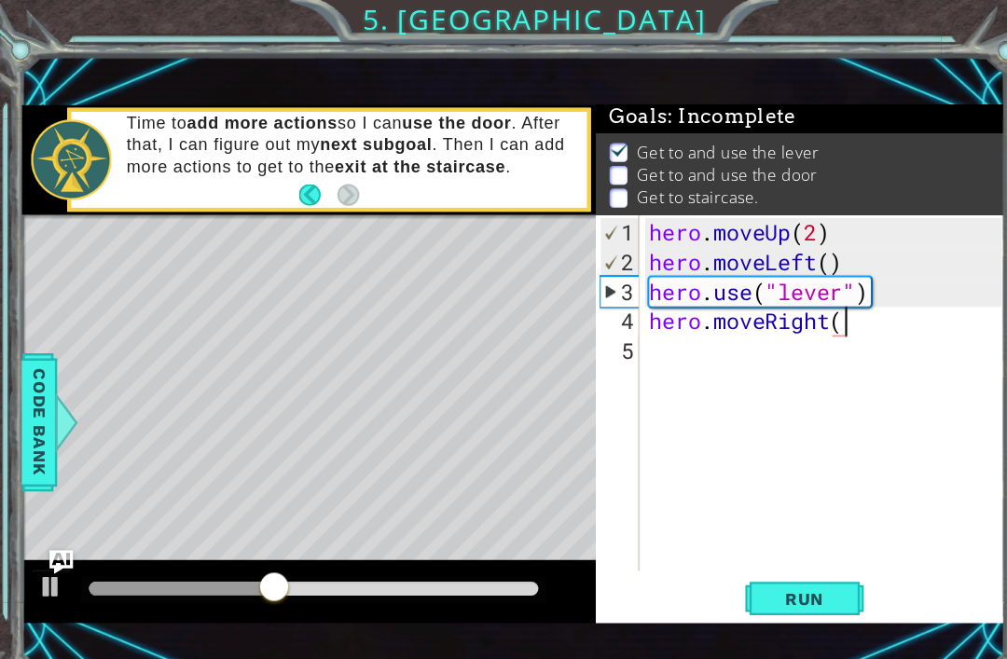
scroll to position [0, 8]
type textarea "hero.moveRight(3)"
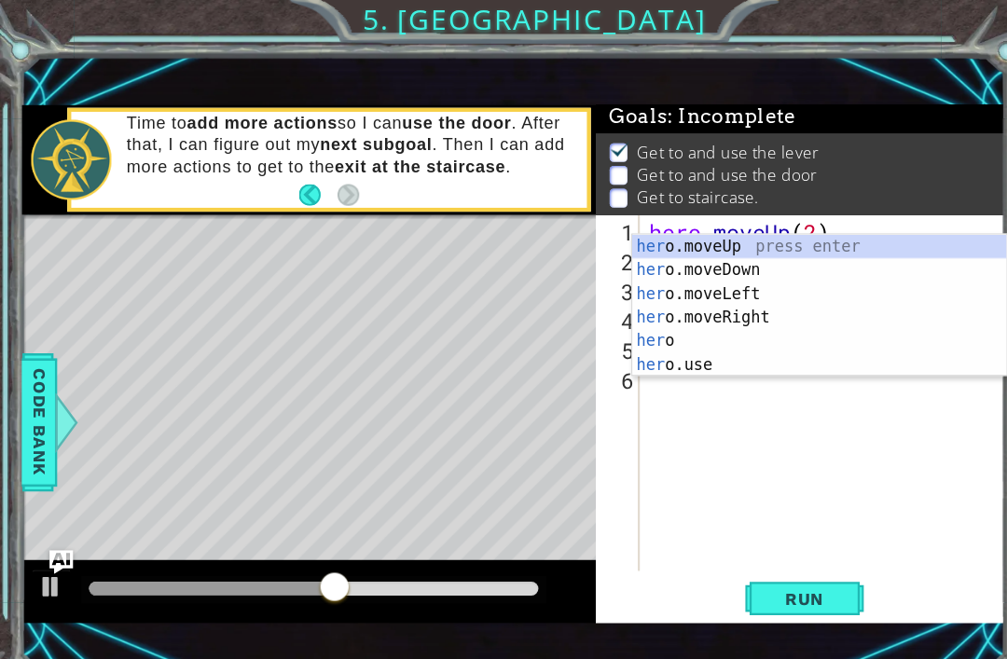
scroll to position [0, 1]
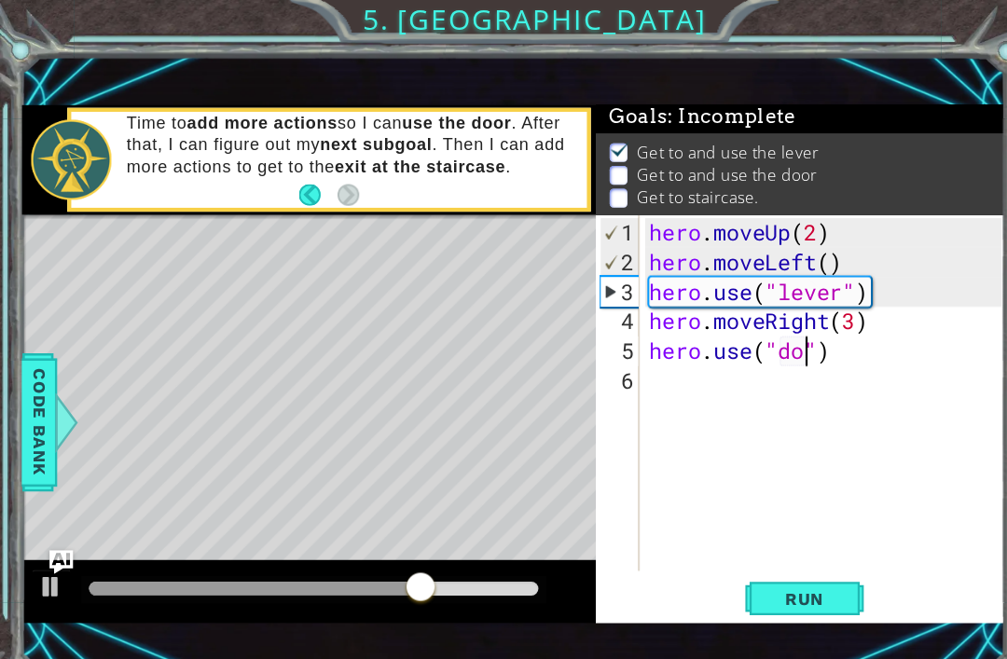
type textarea "hero.use("door")"
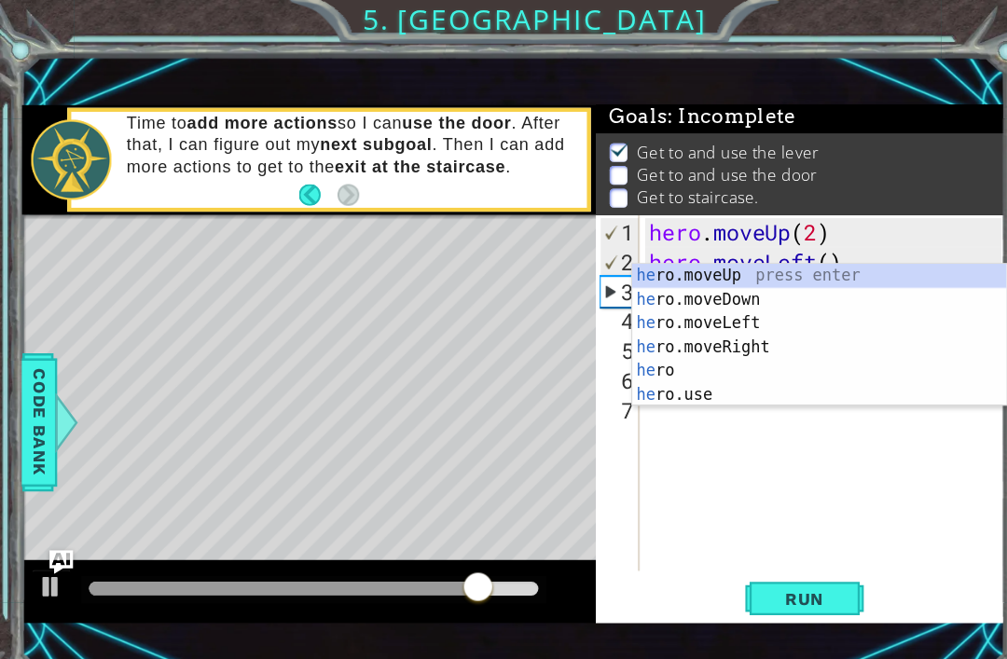
type textarea "hero"
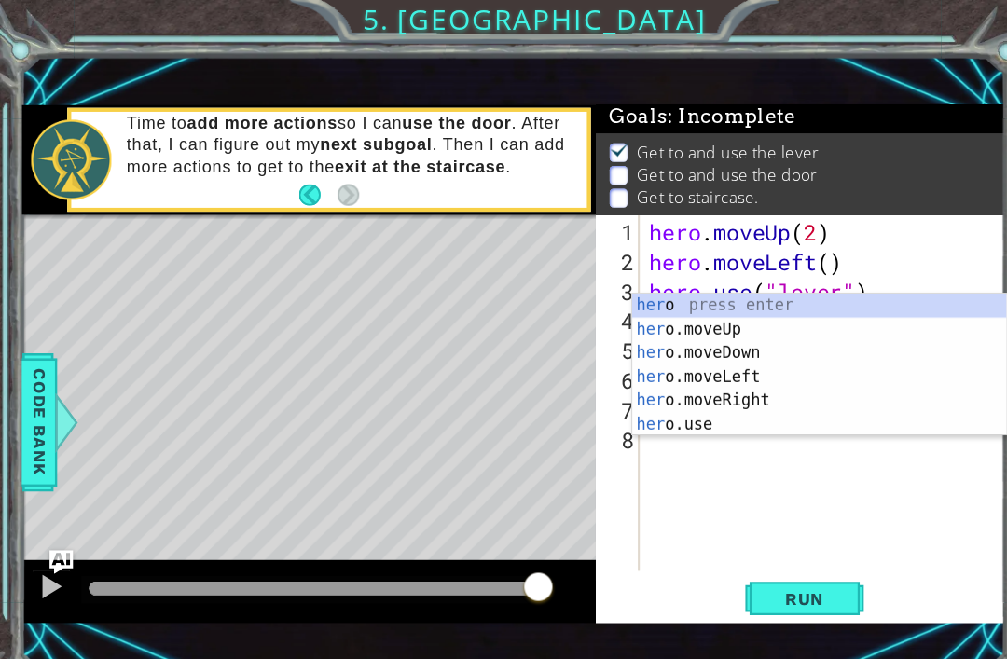
scroll to position [0, 1]
type textarea "hero"
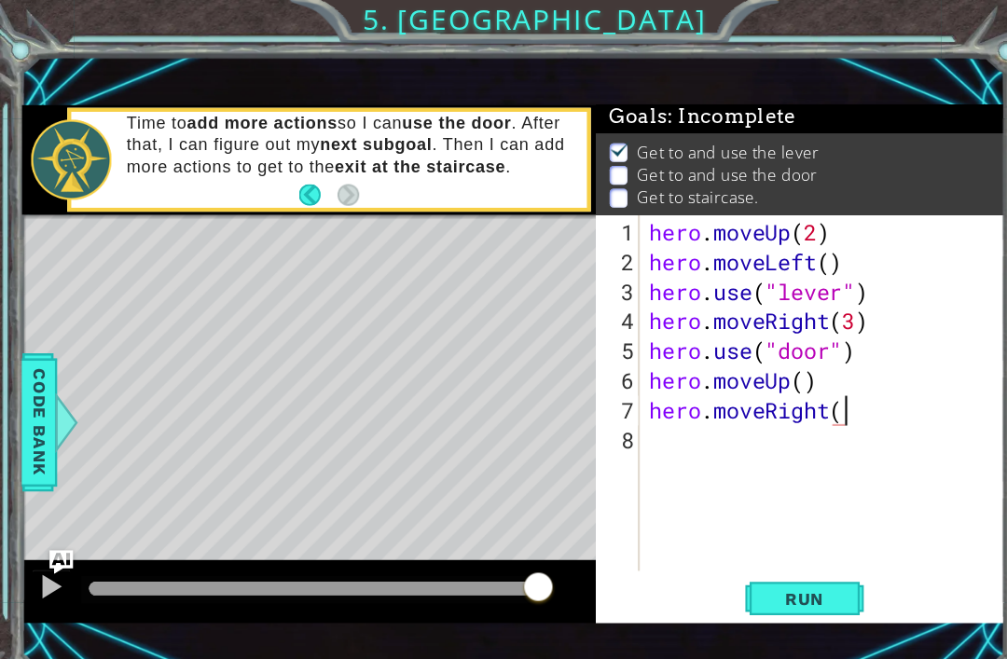
scroll to position [0, 8]
click at [760, 570] on span "Run" at bounding box center [758, 564] width 74 height 19
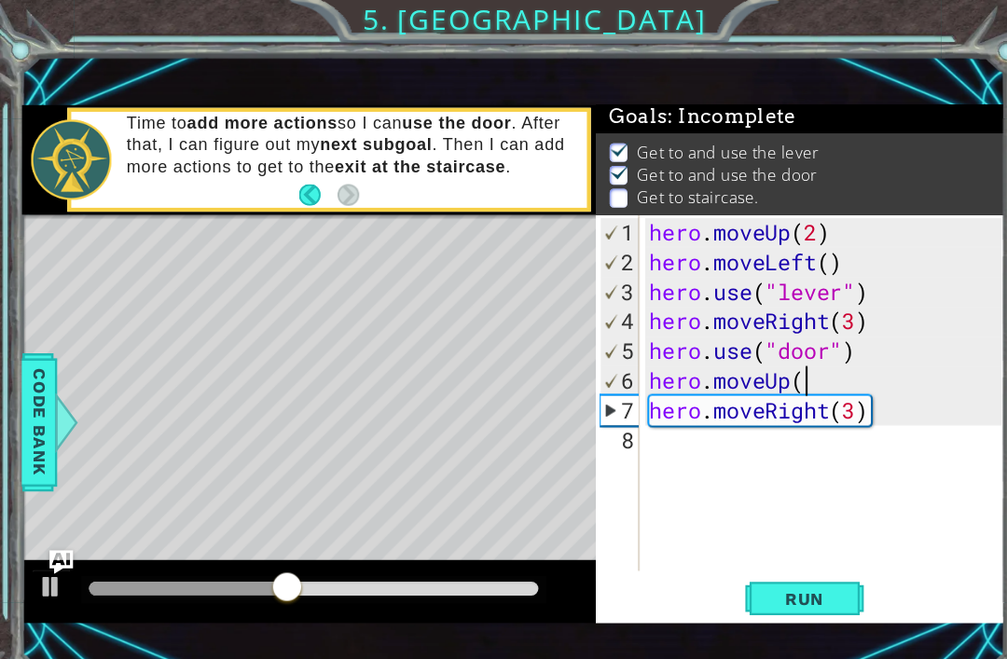
scroll to position [0, 7]
type textarea "hero.moveUp(2)"
click at [726, 561] on span "Run" at bounding box center [758, 564] width 74 height 19
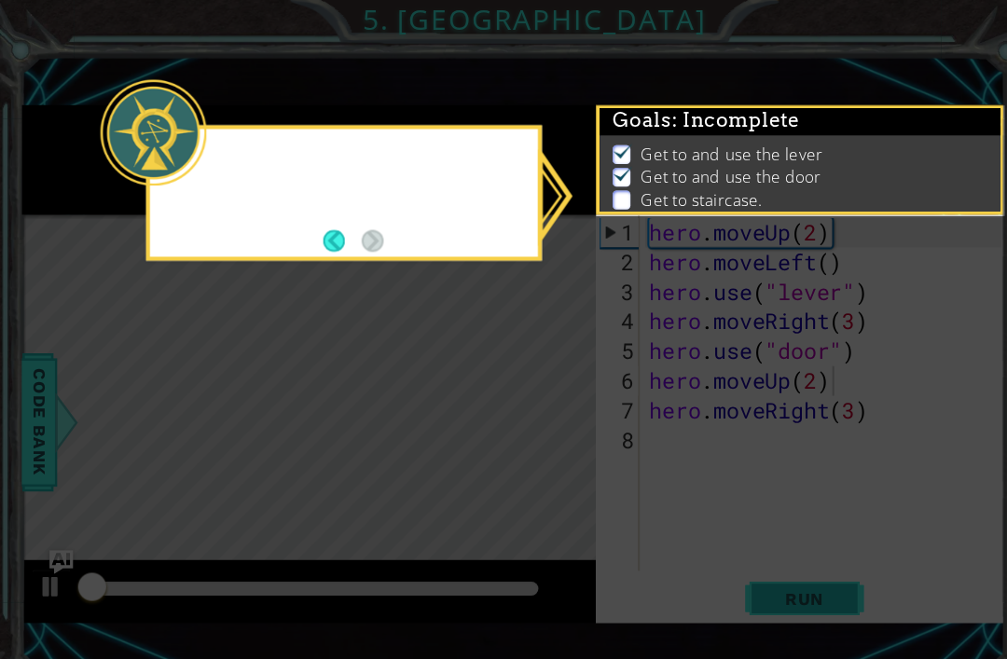
scroll to position [4, 0]
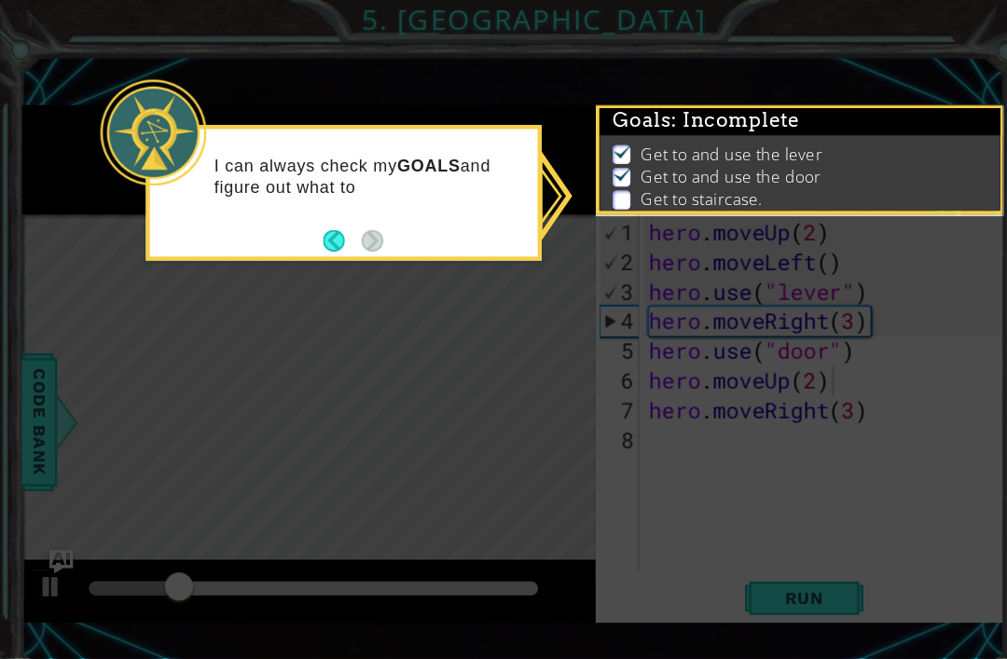
click at [415, 387] on icon at bounding box center [474, 310] width 949 height 621
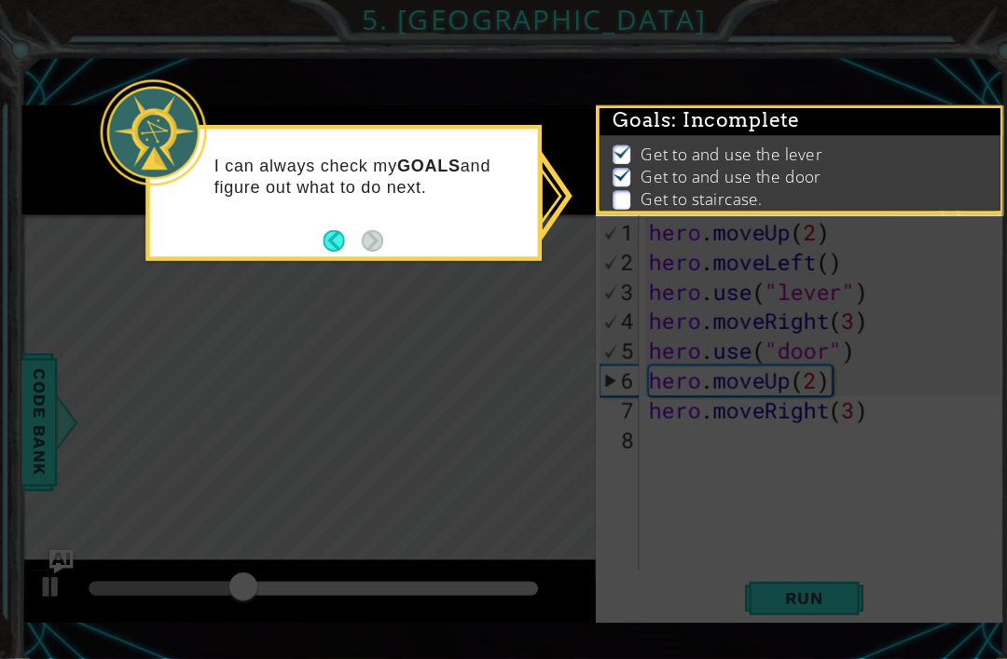
click at [482, 372] on icon at bounding box center [474, 310] width 949 height 621
click at [731, 157] on p "Get to and use the door" at bounding box center [688, 167] width 170 height 21
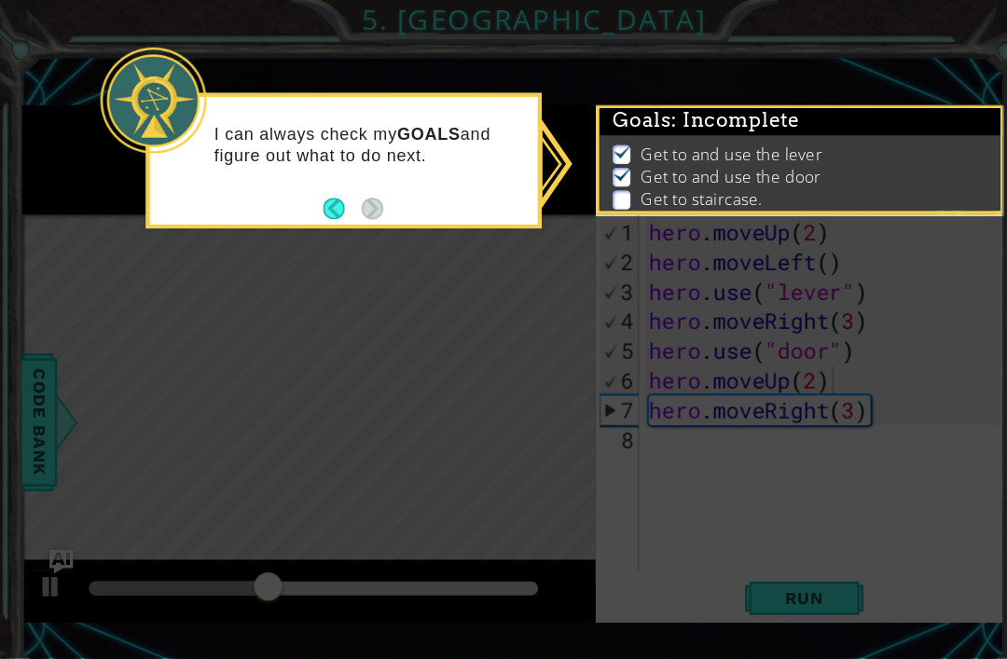
click at [529, 146] on icon at bounding box center [474, 310] width 949 height 621
click at [364, 198] on div "I can always check my GOALS and figure out what to do next." at bounding box center [324, 152] width 373 height 128
click at [355, 209] on footer at bounding box center [333, 197] width 57 height 28
click at [315, 201] on button "Back" at bounding box center [323, 196] width 36 height 21
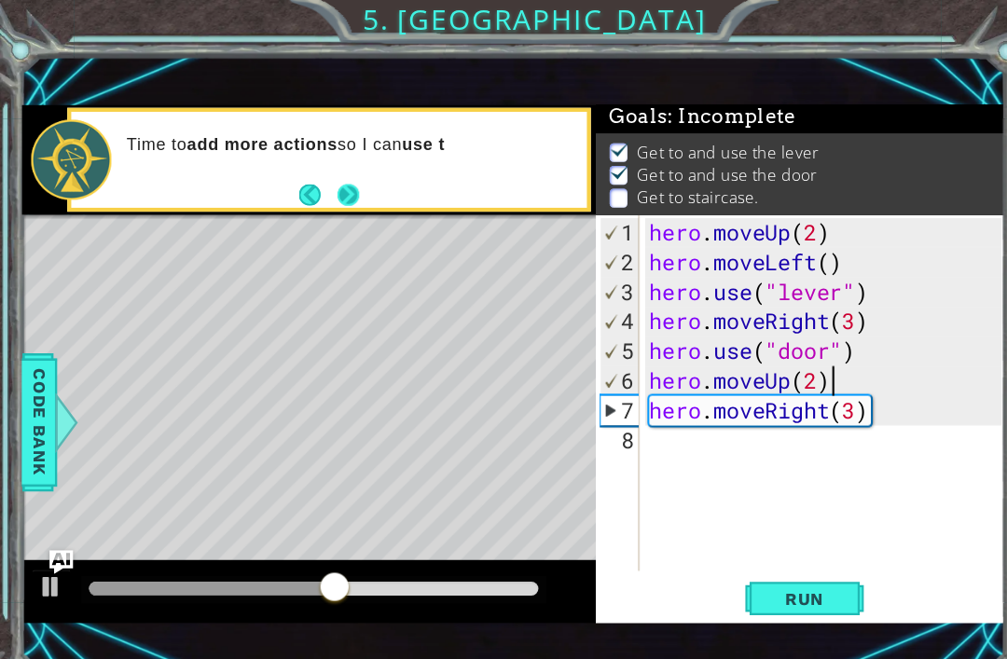
click at [338, 185] on button "Next" at bounding box center [328, 183] width 21 height 21
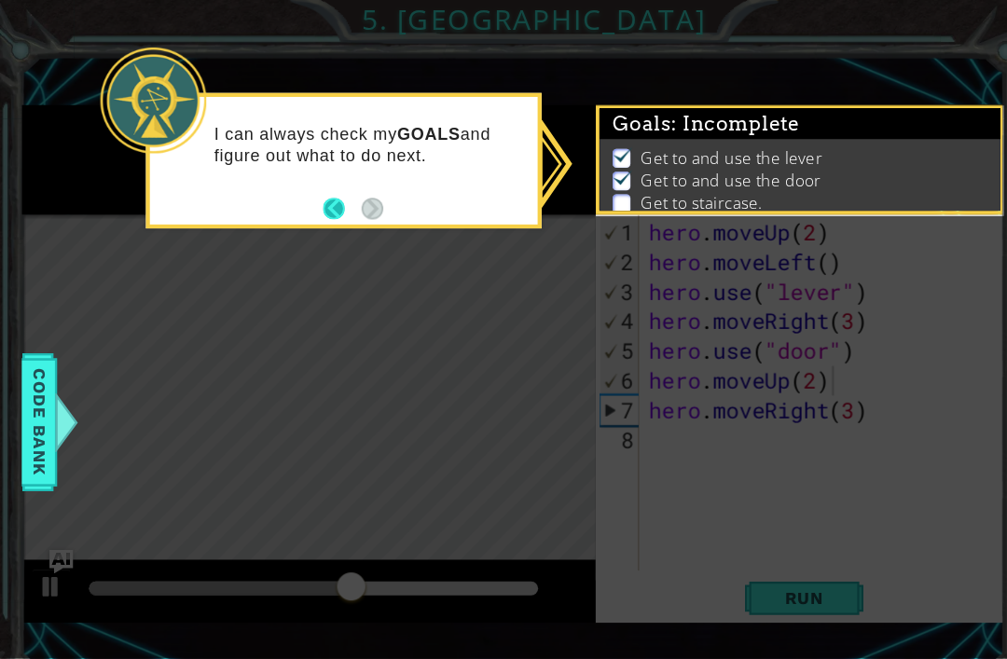
click at [323, 190] on button "Back" at bounding box center [323, 196] width 36 height 21
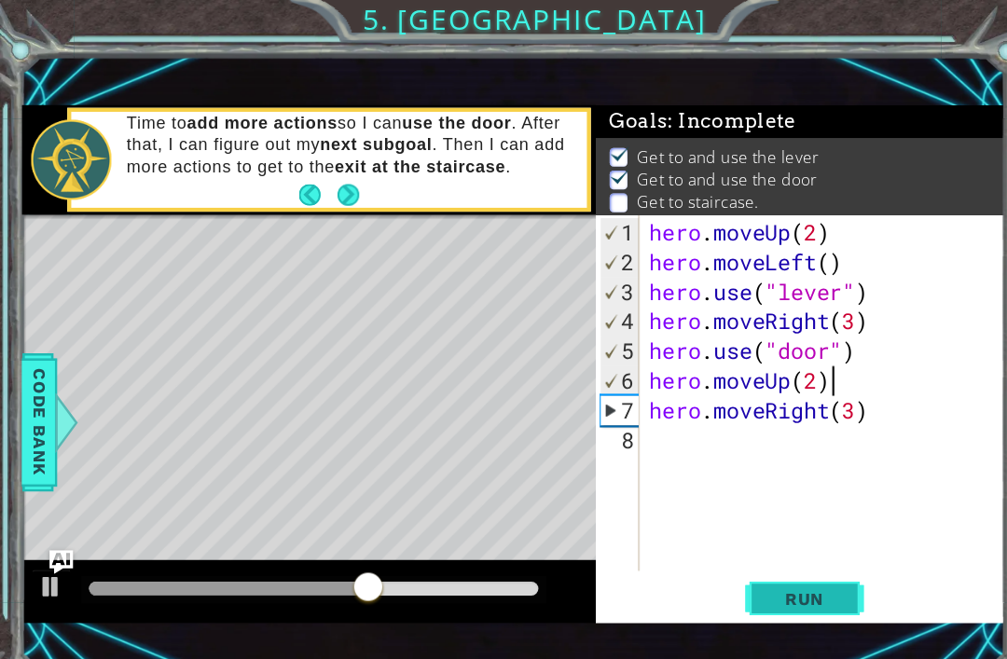
click at [742, 559] on span "Run" at bounding box center [758, 564] width 74 height 19
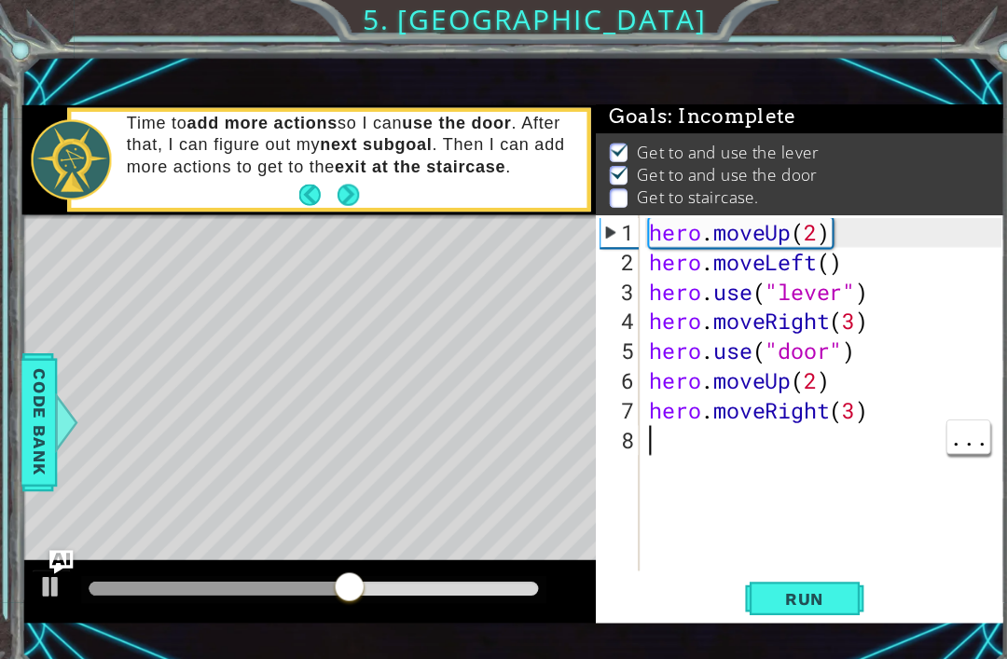
click at [770, 406] on div "hero . moveUp ( 2 ) hero . moveLeft ( ) hero . use ( "lever" ) hero . moveRight…" at bounding box center [780, 401] width 344 height 392
click at [772, 392] on div "hero . moveUp ( 2 ) hero . moveLeft ( ) hero . use ( "lever" ) hero . moveRight…" at bounding box center [780, 401] width 344 height 392
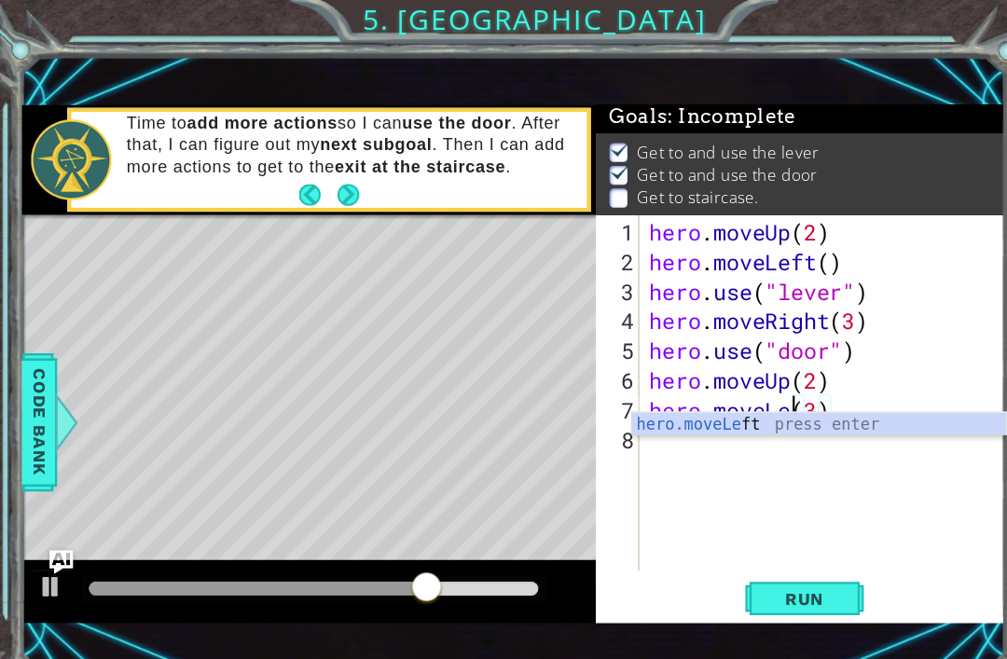
scroll to position [0, 8]
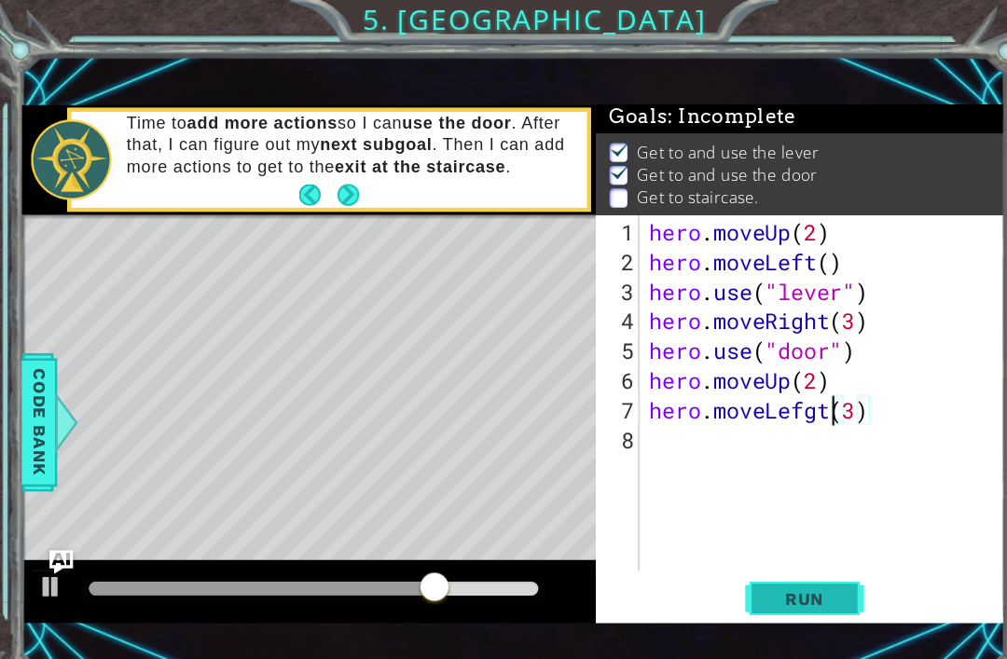
click at [753, 575] on button "Run" at bounding box center [758, 564] width 112 height 38
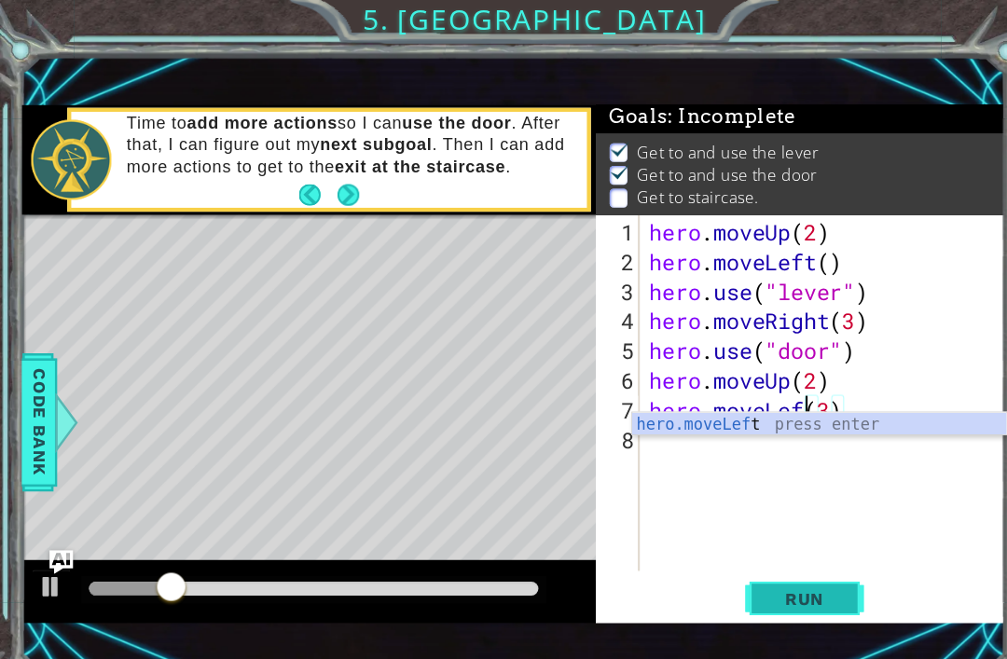
scroll to position [0, 7]
type textarea "hero.moveLeft(3)"
click at [763, 567] on span "Run" at bounding box center [758, 564] width 74 height 19
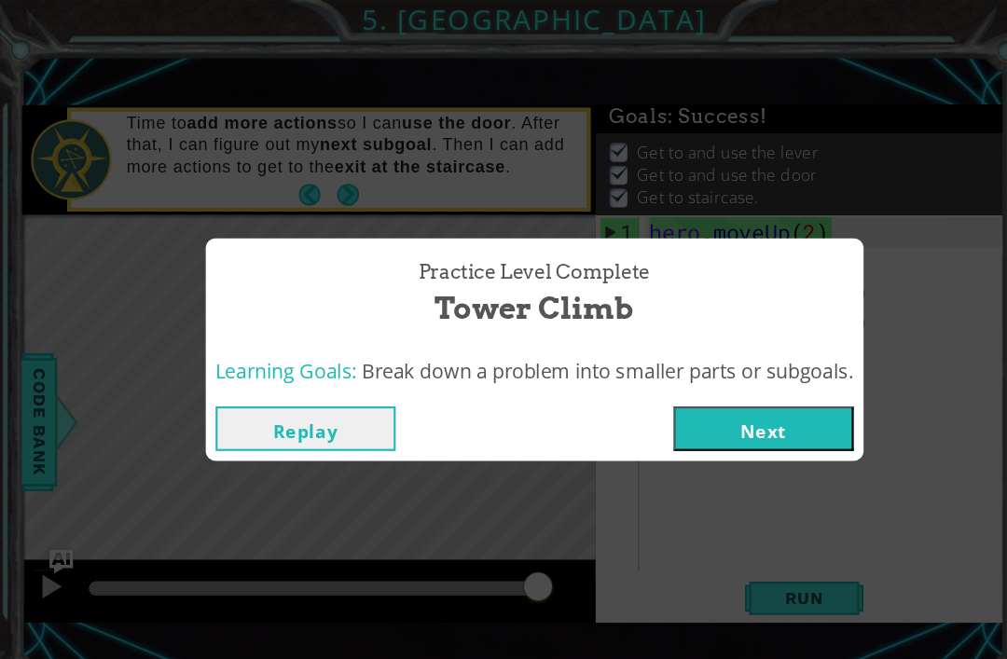
click at [763, 394] on button "Next" at bounding box center [720, 404] width 170 height 42
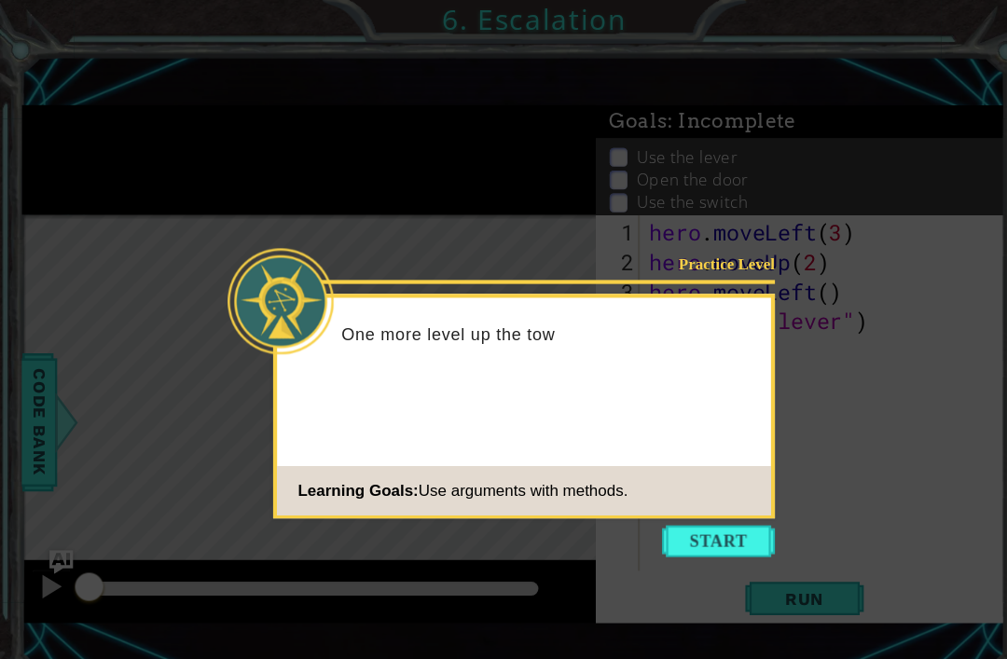
click at [654, 488] on div "Practice Level One more level up the tow Learning Goals: Use arguments with met…" at bounding box center [493, 383] width 473 height 212
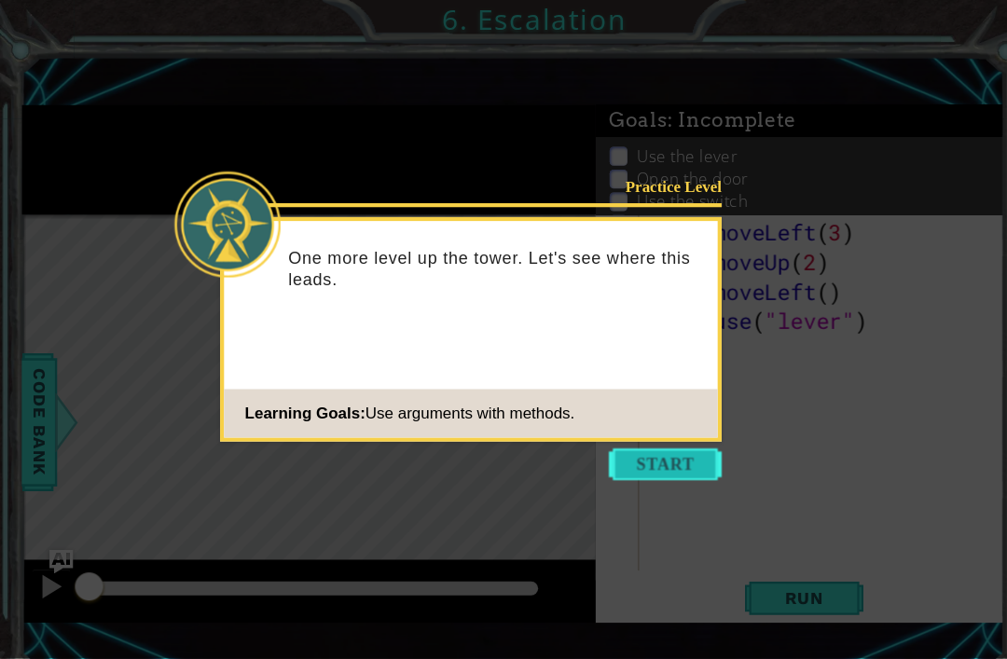
click at [635, 451] on button "Start" at bounding box center [627, 438] width 106 height 30
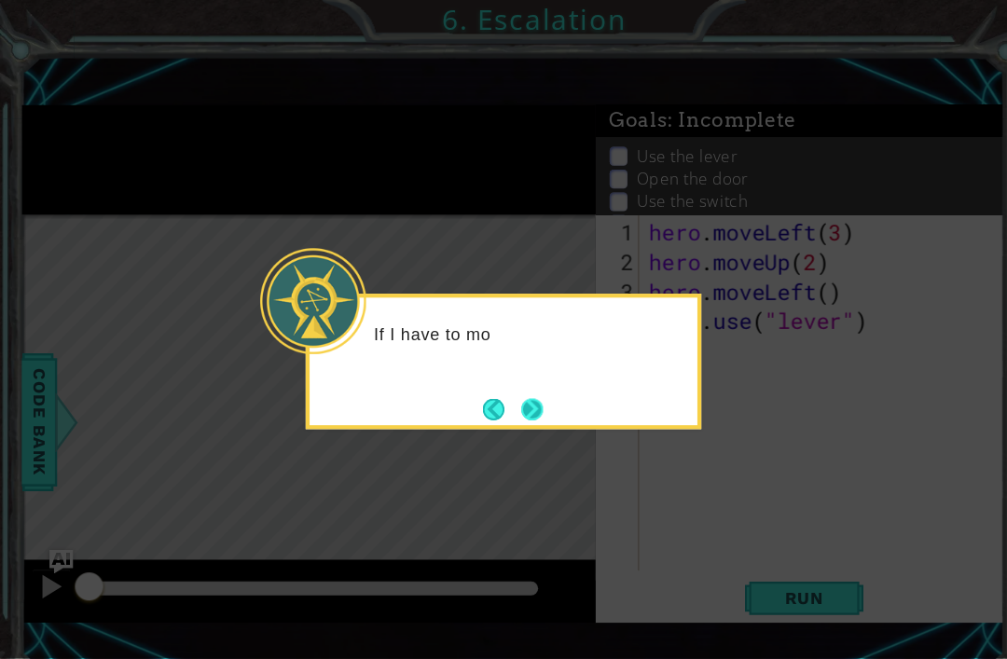
click at [502, 376] on button "Next" at bounding box center [501, 386] width 21 height 21
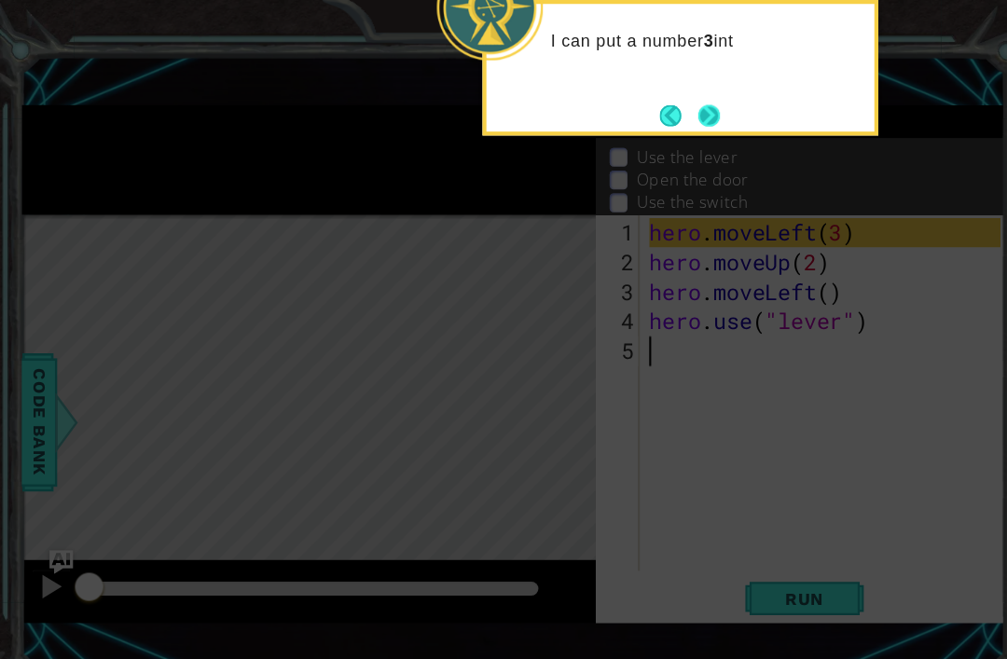
click at [667, 108] on button "Next" at bounding box center [668, 109] width 21 height 21
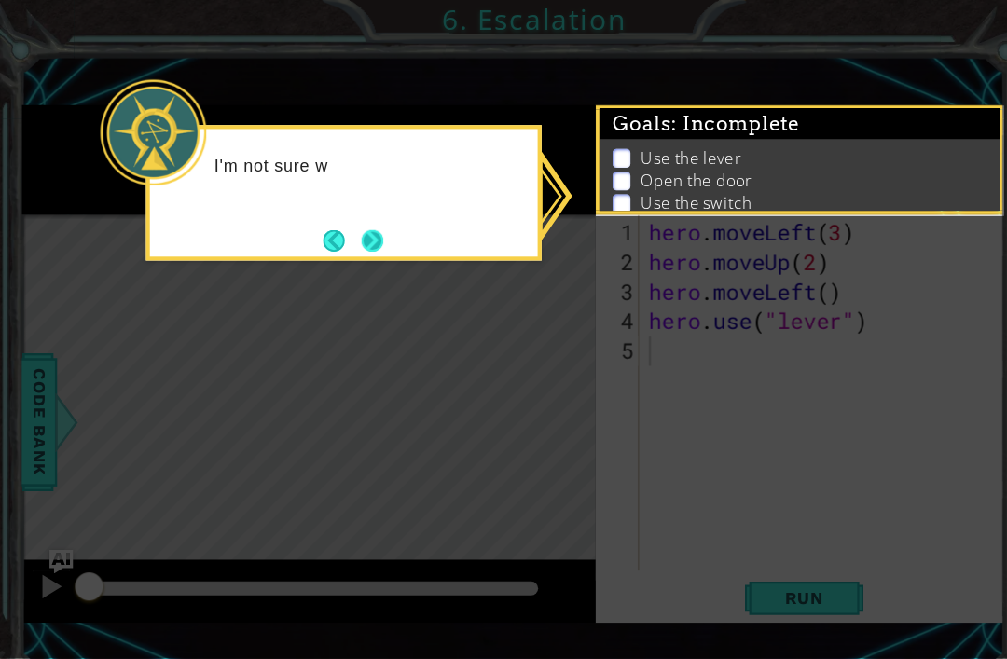
click at [352, 232] on button "Next" at bounding box center [350, 226] width 21 height 21
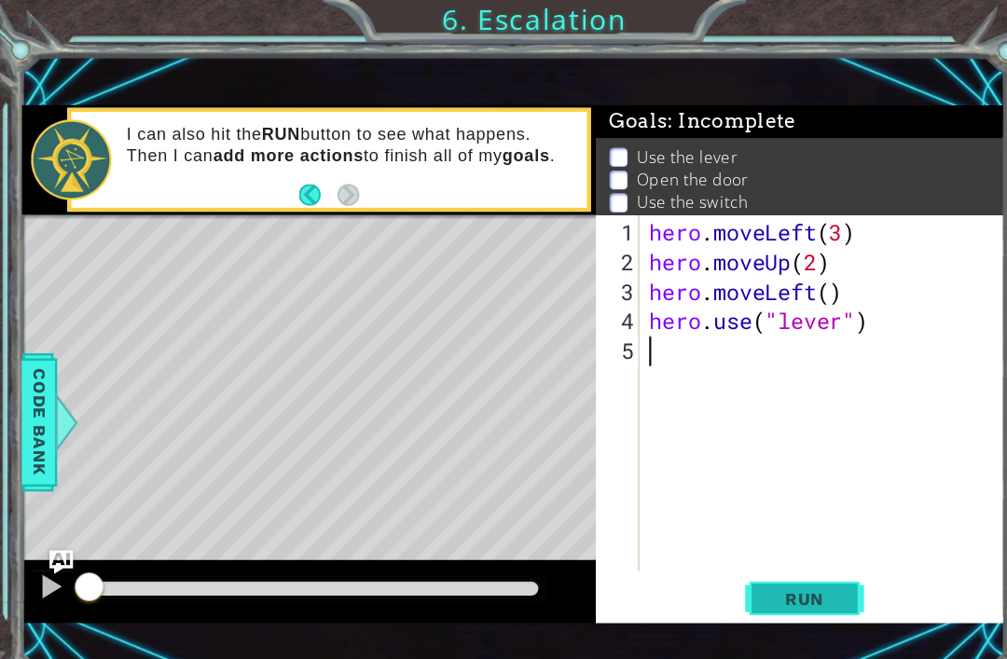
click at [756, 573] on span "Run" at bounding box center [758, 564] width 74 height 19
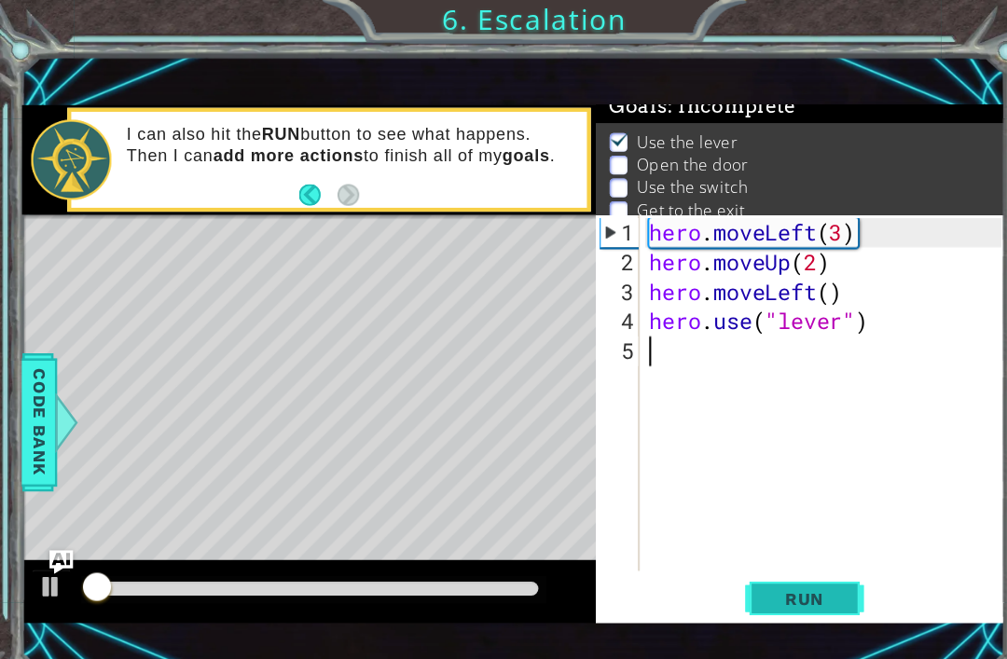
scroll to position [15, 0]
click at [899, 89] on div "1 ההההההההההההההההההההההההההההההההההההההההההההההההההההההההההההההההההההההההההההה…" at bounding box center [484, 343] width 927 height 580
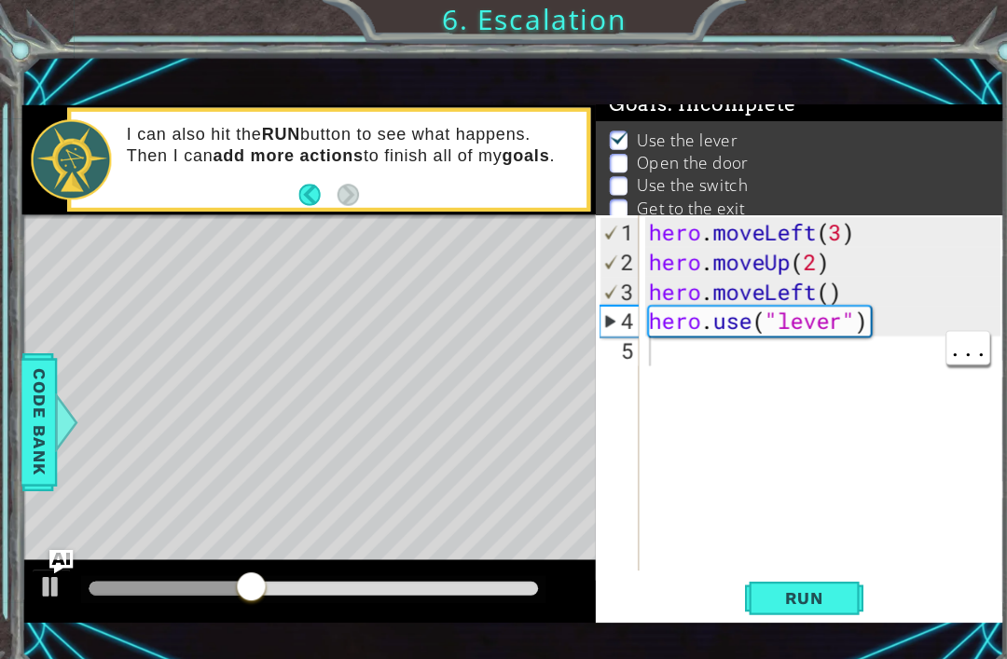
click at [612, 327] on div "hero . moveLeft ( 3 ) hero . moveUp ( 2 ) hero . moveLeft ( ) hero . use ( "lev…" at bounding box center [780, 401] width 344 height 392
click at [628, 353] on div "hero . moveLeft ( 3 ) hero . moveUp ( 2 ) hero . moveLeft ( ) hero . use ( "lev…" at bounding box center [780, 401] width 344 height 392
click at [649, 352] on div "hero . moveLeft ( 3 ) hero . moveUp ( 2 ) hero . moveLeft ( ) hero . use ( "lev…" at bounding box center [780, 401] width 344 height 392
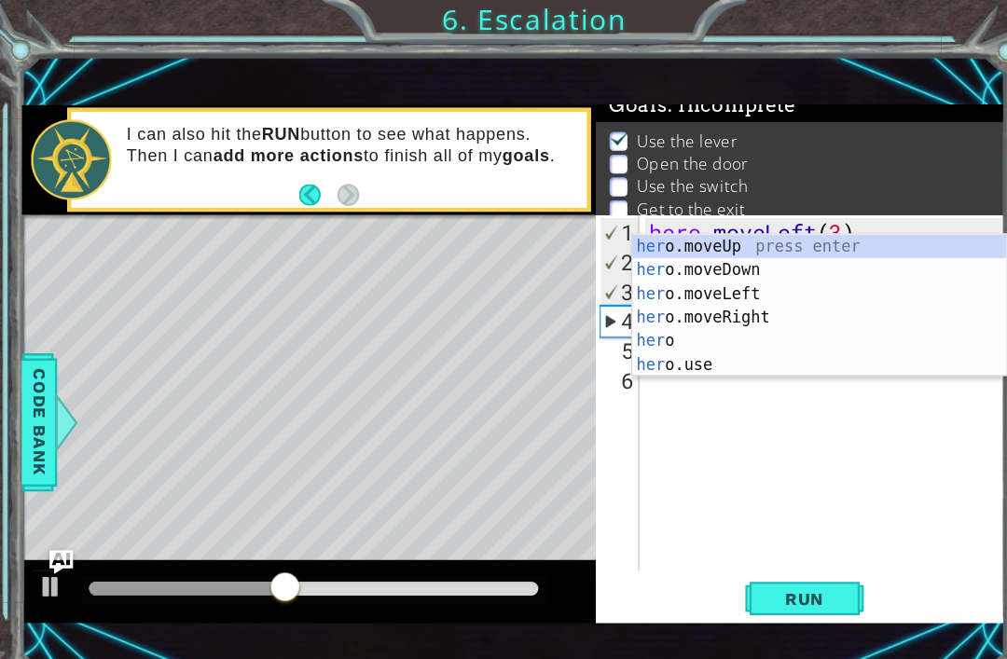
scroll to position [0, 1]
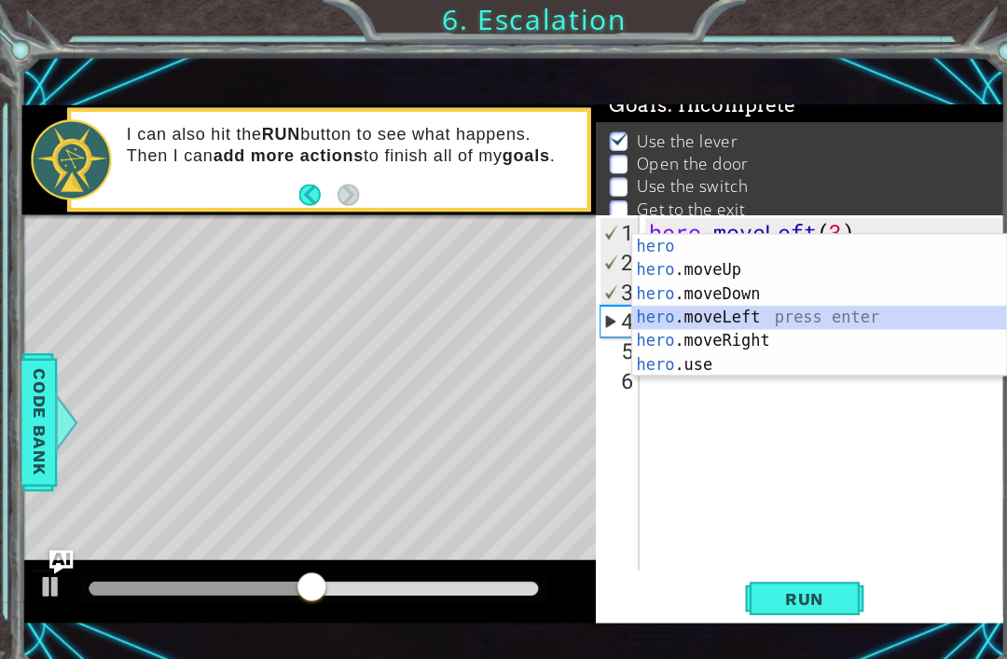
type textarea "hero.moveLeft(1)"
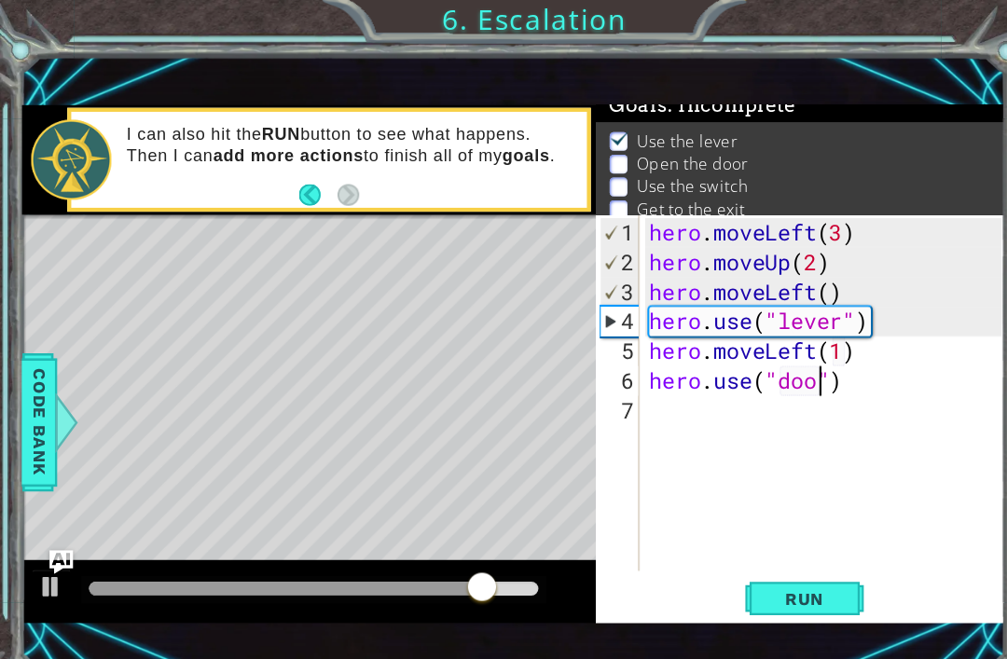
type textarea "hero.use("door")"
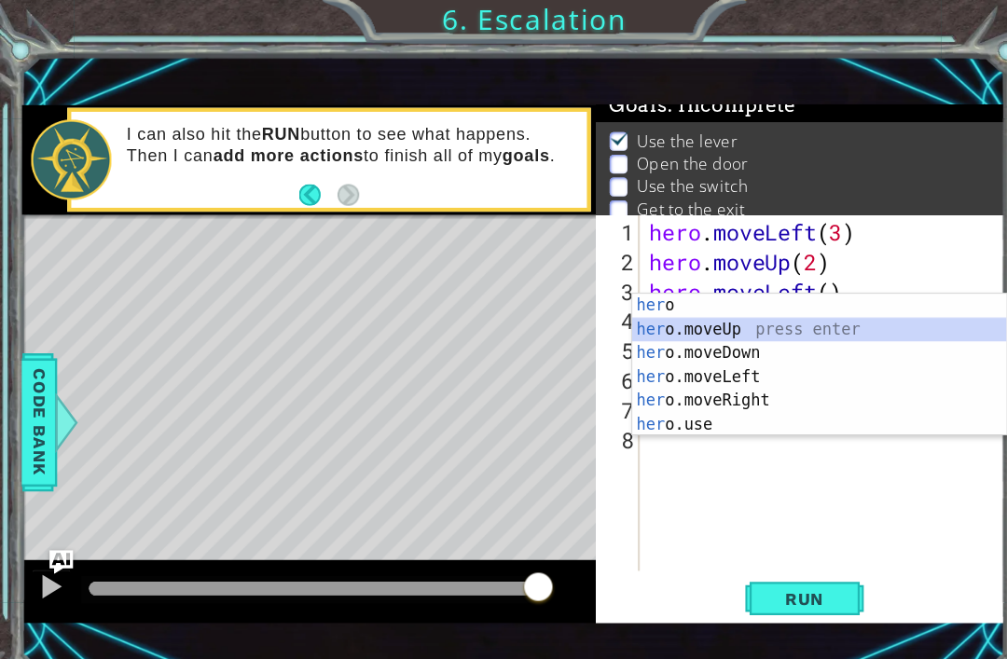
type textarea "hero.moveUp(1)"
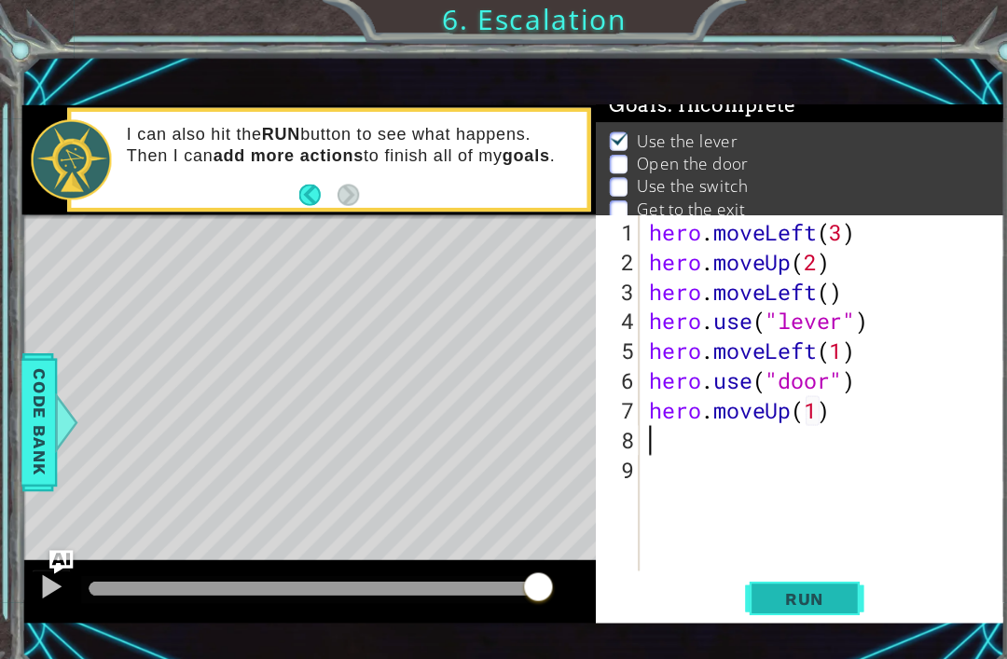
click at [773, 557] on span "Run" at bounding box center [758, 564] width 74 height 19
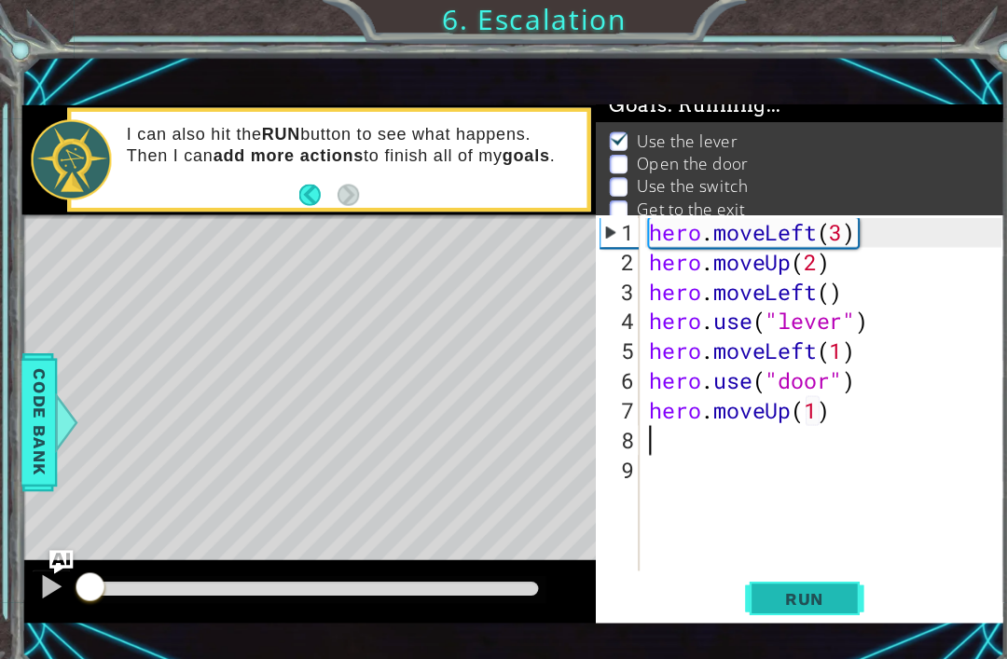
scroll to position [0, 0]
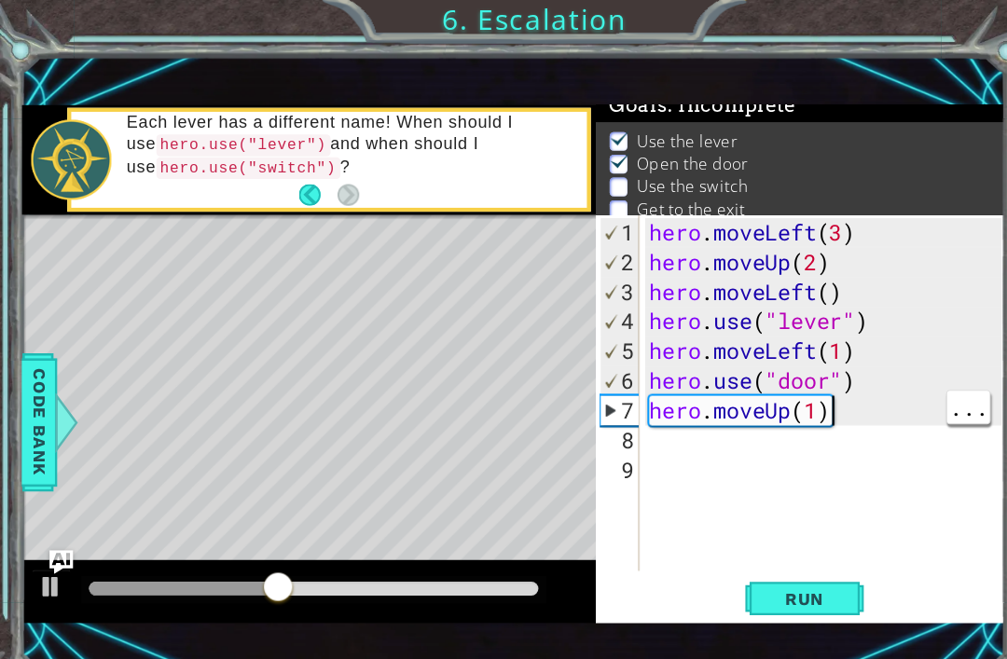
click at [781, 379] on div "hero . moveLeft ( 3 ) hero . moveUp ( 2 ) hero . moveLeft ( ) hero . use ( "lev…" at bounding box center [780, 401] width 344 height 392
click at [795, 388] on div "hero . moveLeft ( 3 ) hero . moveUp ( 2 ) hero . moveLeft ( ) hero . use ( "lev…" at bounding box center [780, 401] width 344 height 392
type textarea "hero.moveUp(2)"
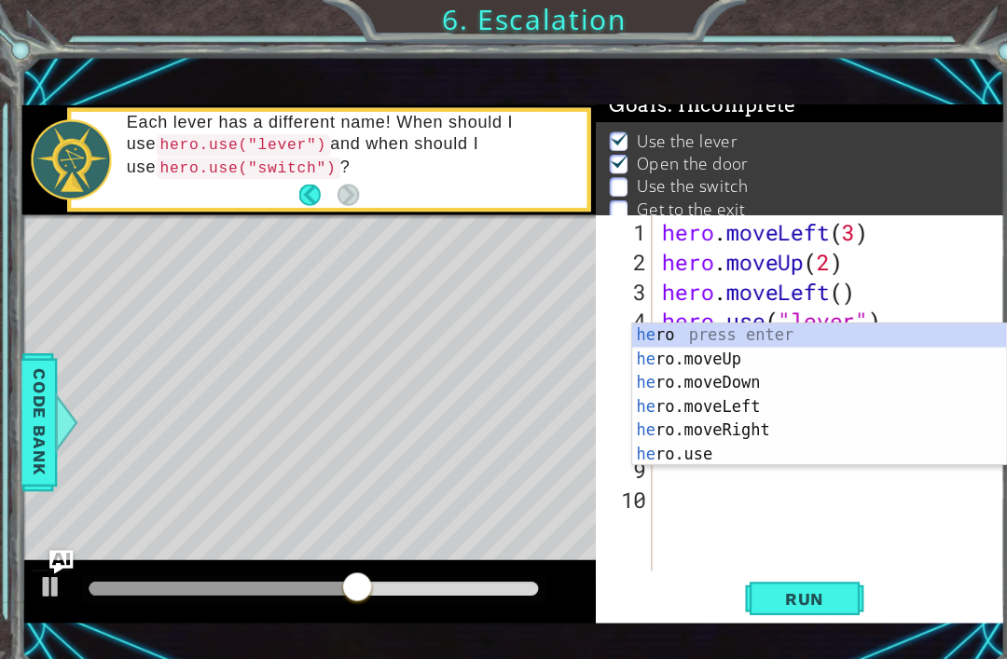
scroll to position [0, 1]
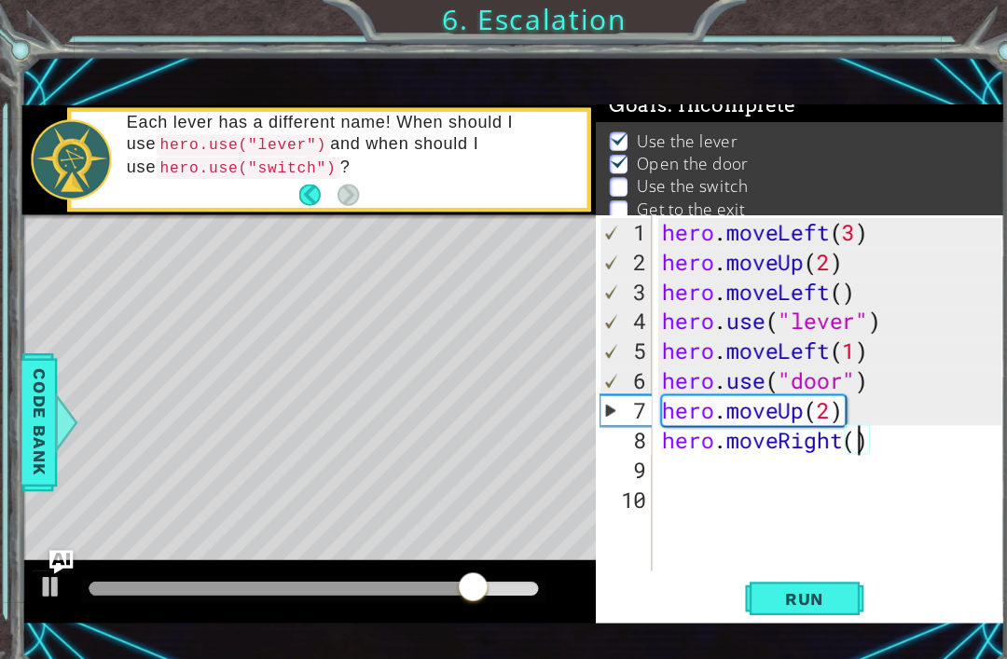
type textarea "hero.moveRight(2)"
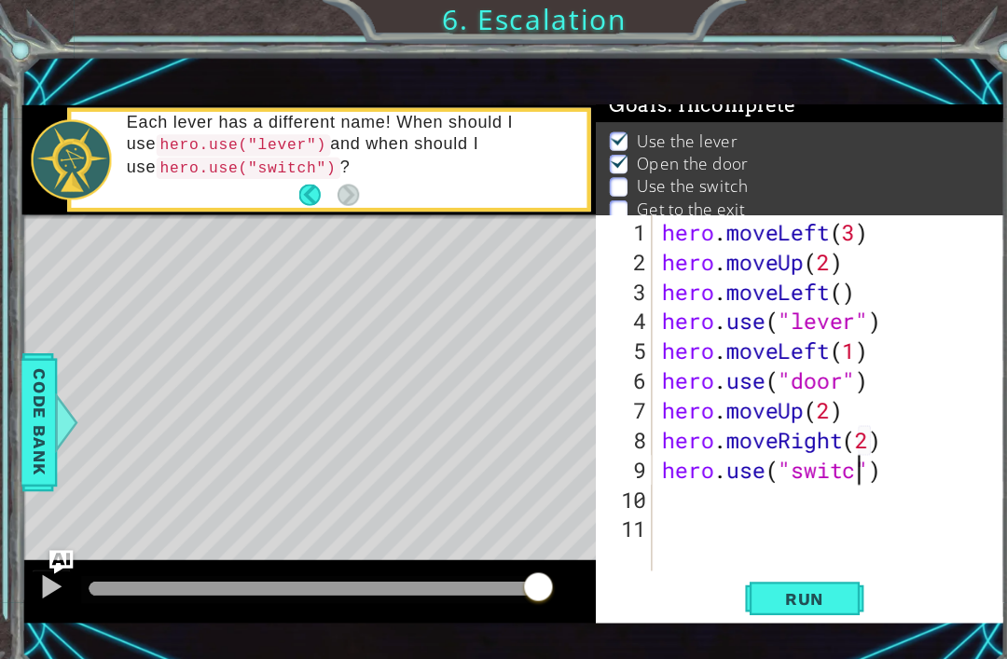
scroll to position [0, 9]
type textarea "hero.use("switch")"
click at [743, 538] on div "hero . moveLeft ( 3 ) hero . moveUp ( 2 ) hero . moveLeft ( ) hero . use ( "lev…" at bounding box center [786, 401] width 333 height 392
click at [772, 564] on span "Run" at bounding box center [758, 564] width 74 height 19
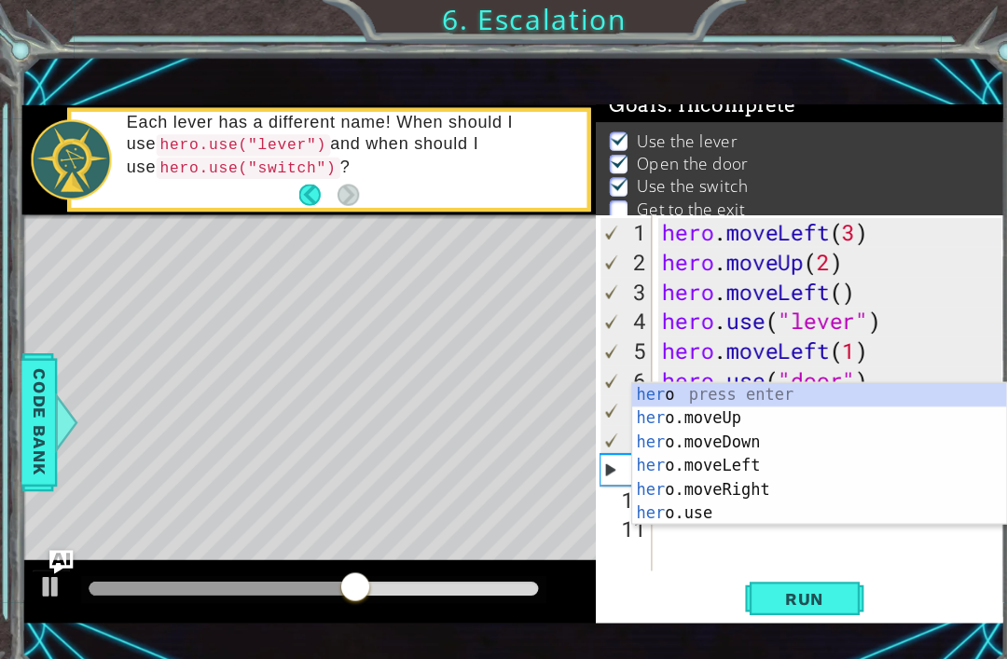
scroll to position [0, 1]
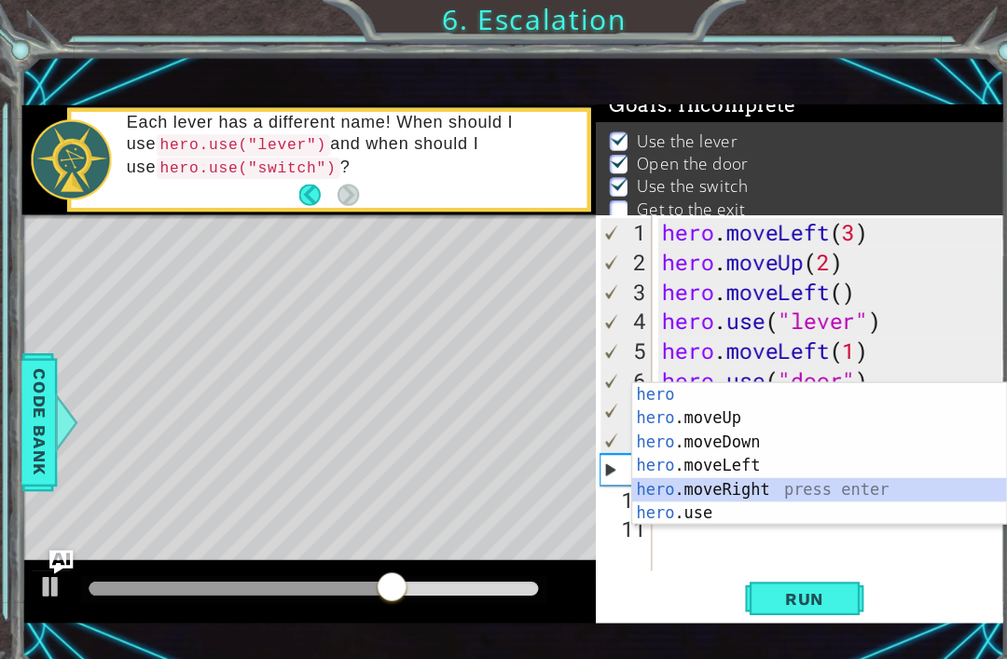
type textarea "hero.moveRight(1)"
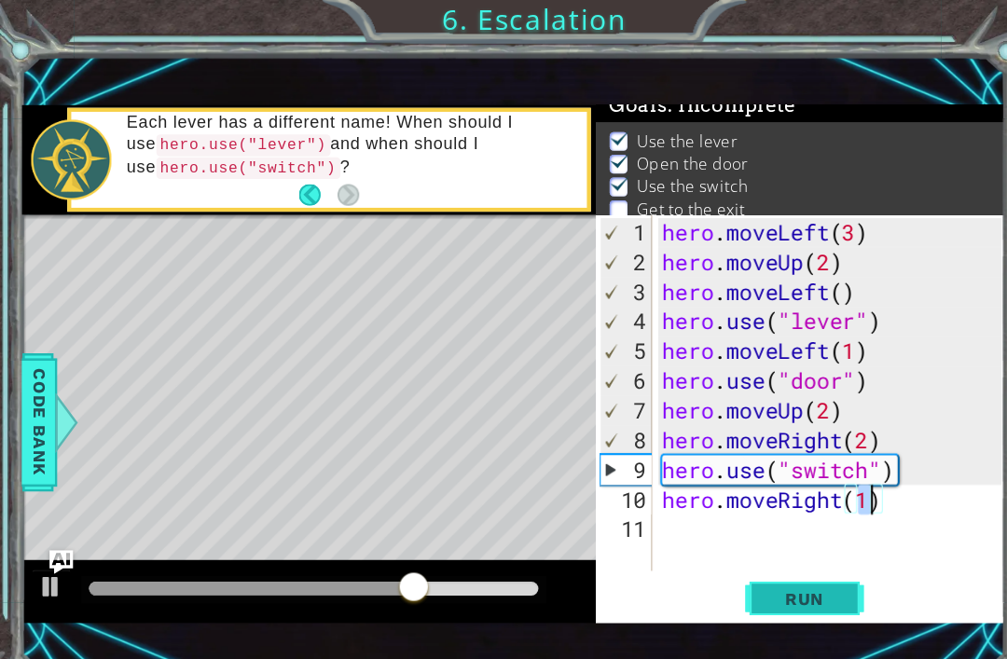
click at [757, 568] on span "Run" at bounding box center [758, 564] width 74 height 19
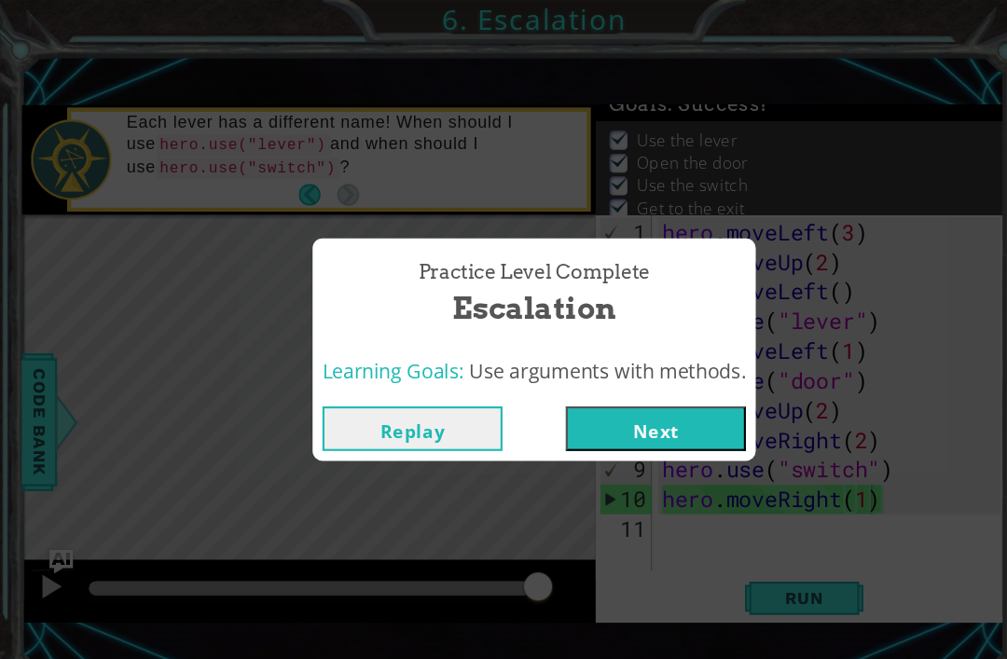
click at [661, 433] on div "Replay Next" at bounding box center [504, 404] width 418 height 61
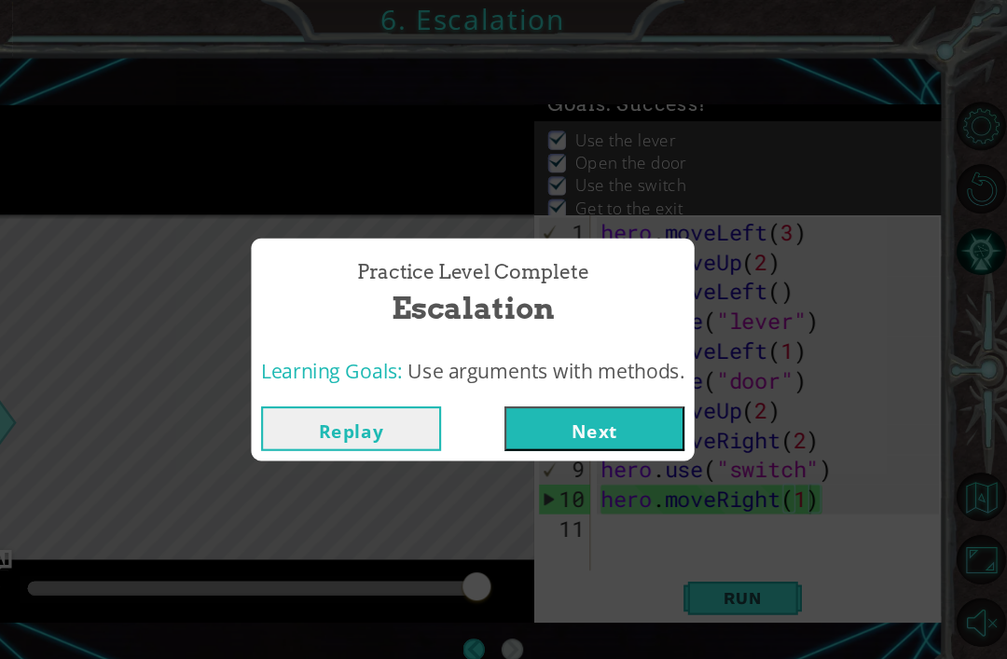
click at [567, 416] on button "Next" at bounding box center [618, 404] width 170 height 42
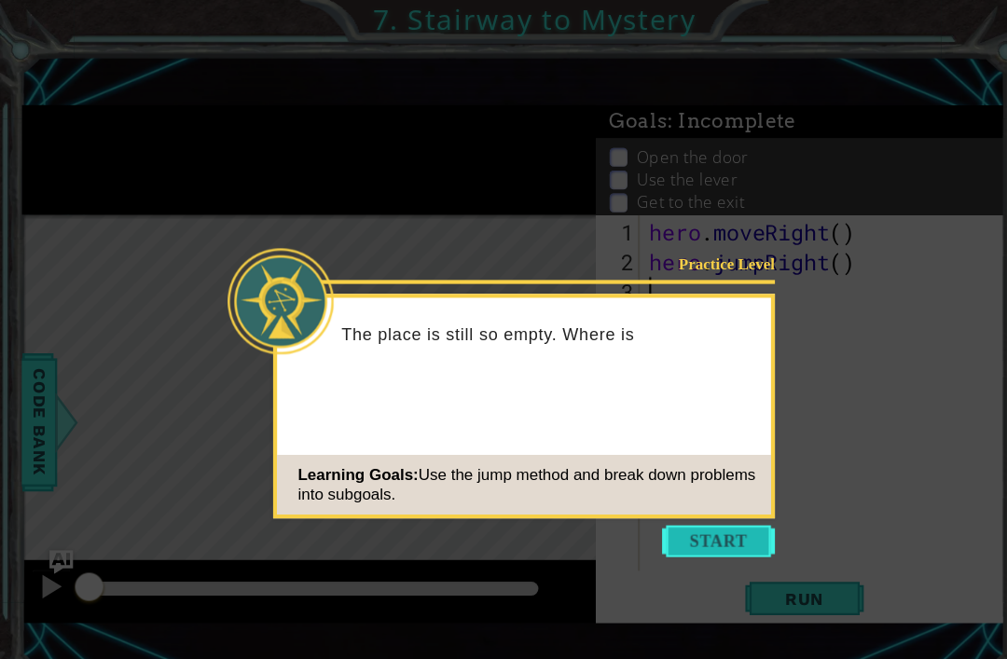
click at [671, 524] on button "Start" at bounding box center [677, 510] width 106 height 30
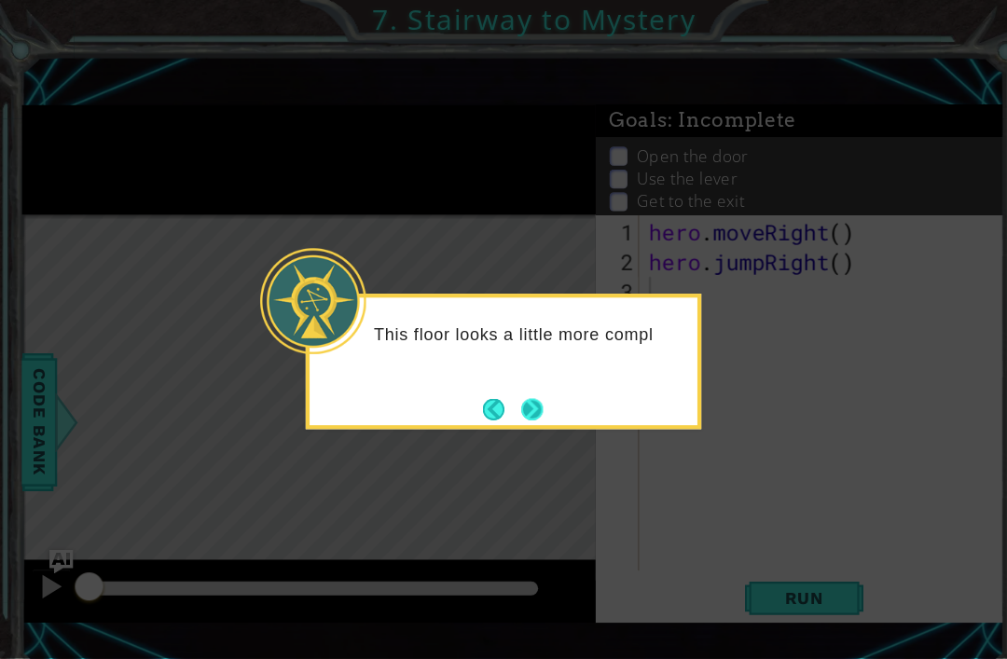
click at [492, 393] on button "Next" at bounding box center [501, 386] width 21 height 21
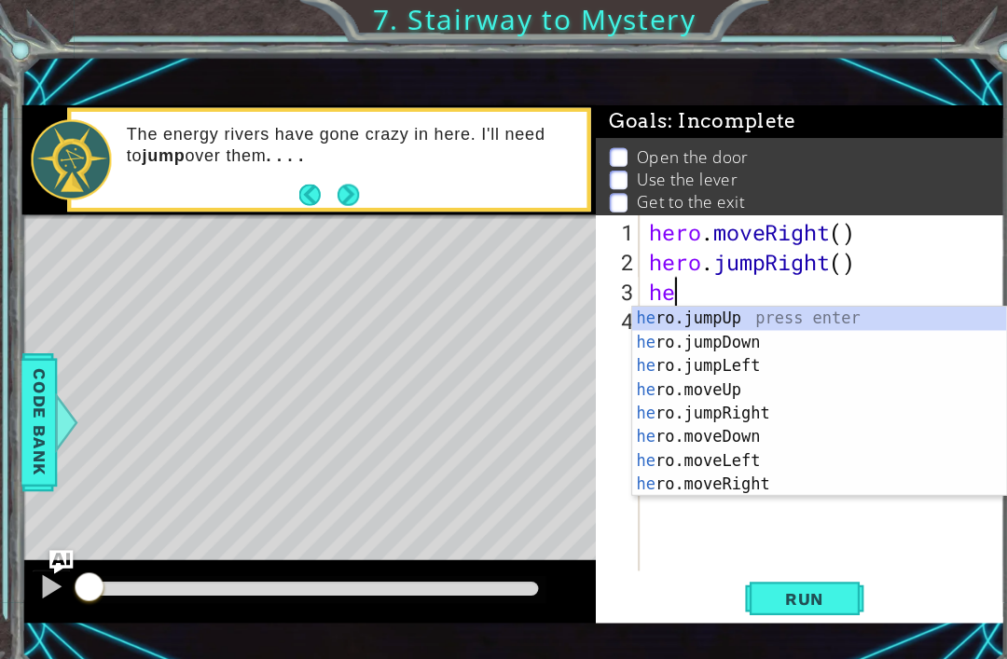
scroll to position [0, 1]
type textarea "hero"
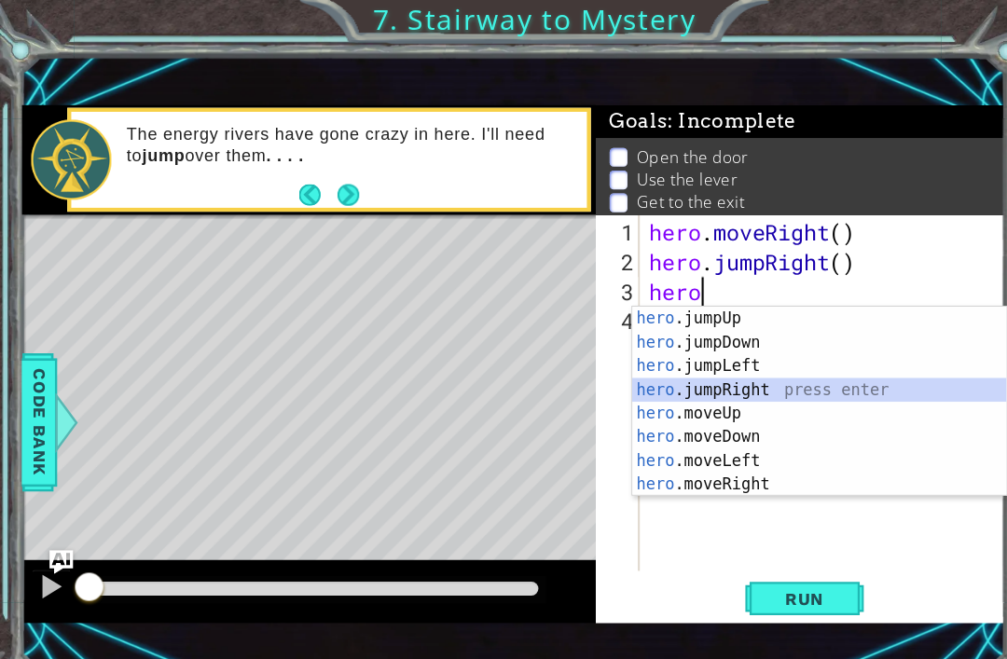
scroll to position [0, 0]
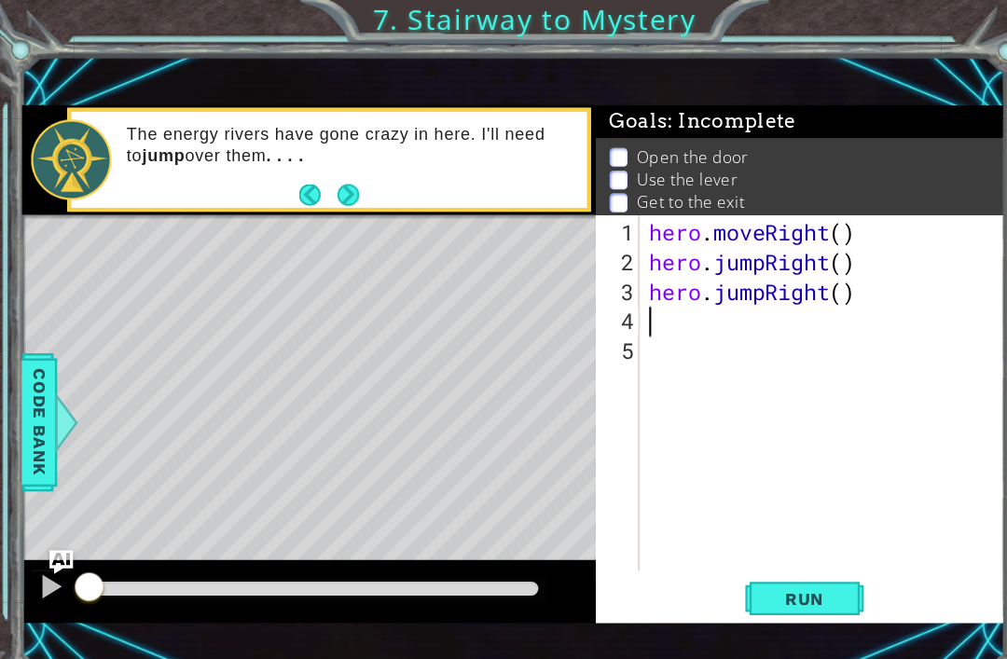
type textarea "\"
type textarea "hero.moveRight(2)"
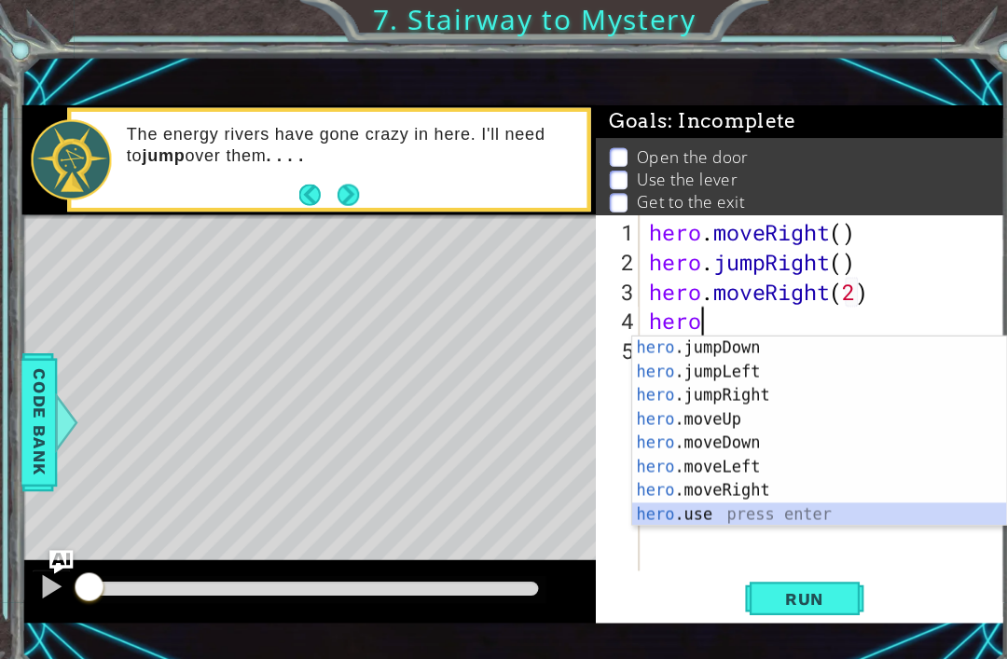
scroll to position [22, 0]
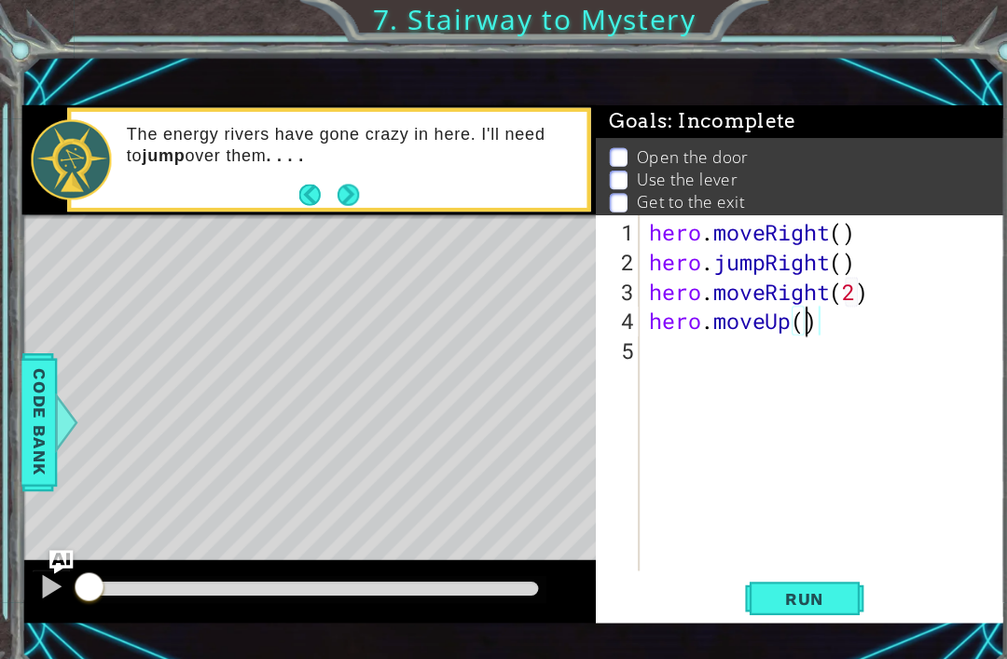
type textarea "hero.moveUp(2)"
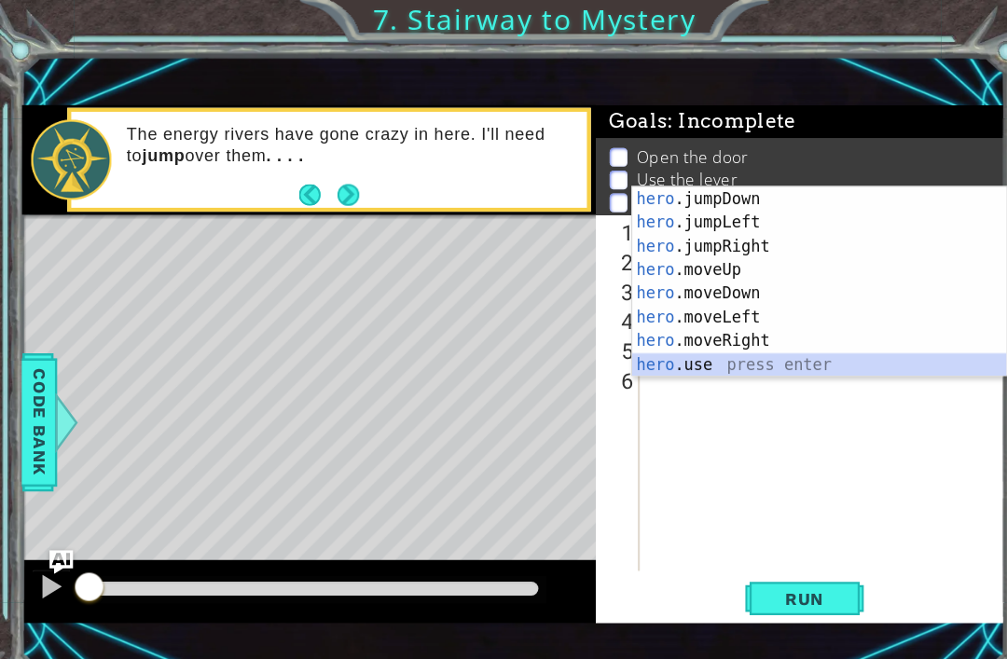
scroll to position [45, 0]
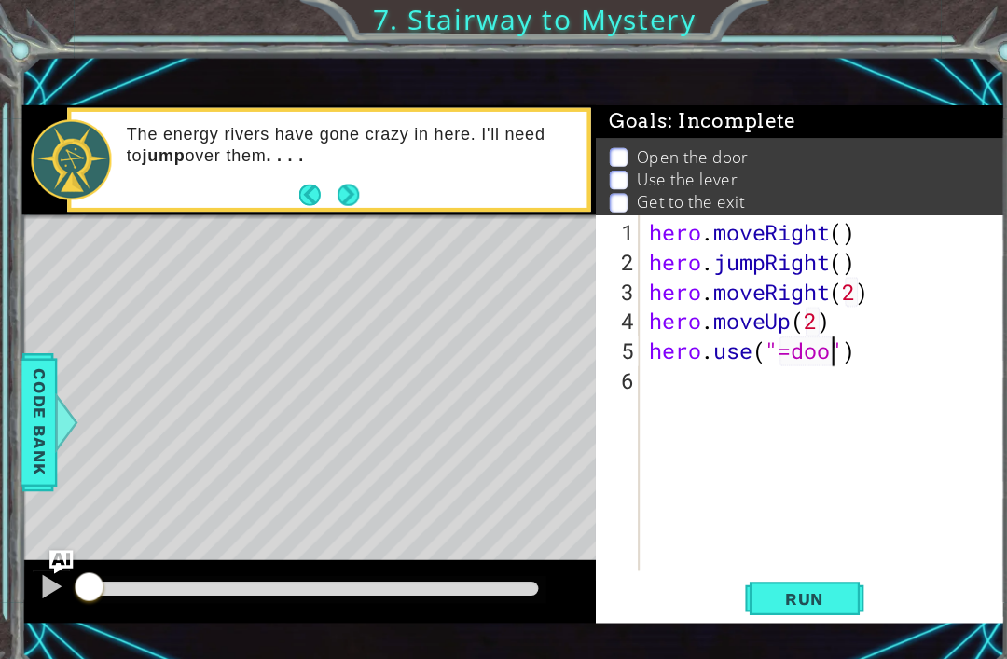
type textarea "hero.use("=door")"
click at [798, 353] on div "hero . moveRight ( ) hero . jumpRight ( ) hero . moveRight ( 2 ) hero . moveUp …" at bounding box center [780, 401] width 344 height 392
click at [803, 328] on div "hero . moveRight ( ) hero . jumpRight ( ) hero . moveRight ( 2 ) hero . moveUp …" at bounding box center [780, 401] width 344 height 392
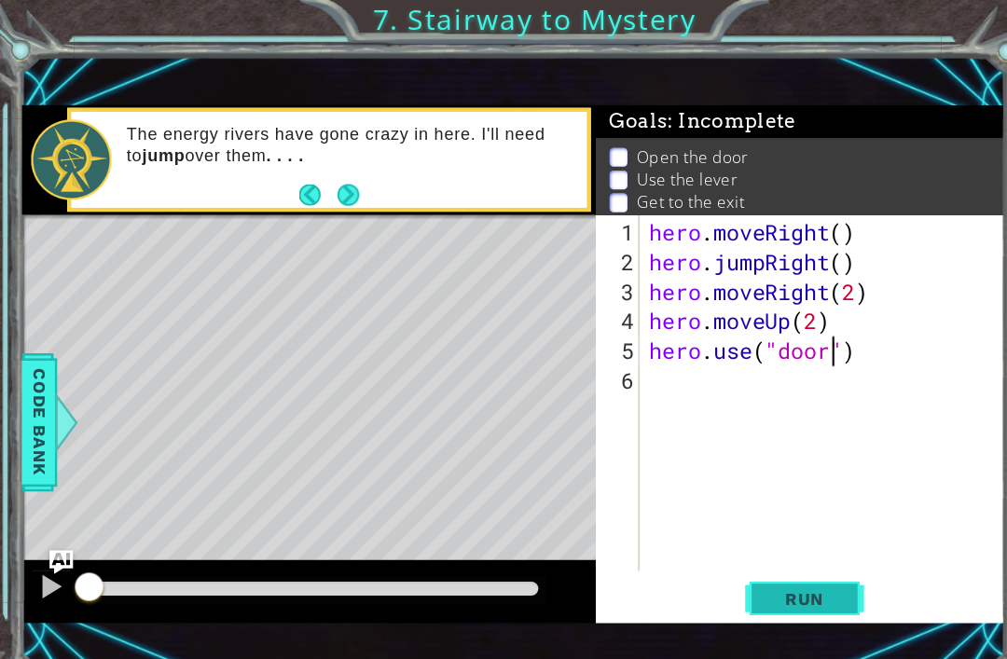
click at [774, 559] on span "Run" at bounding box center [758, 564] width 74 height 19
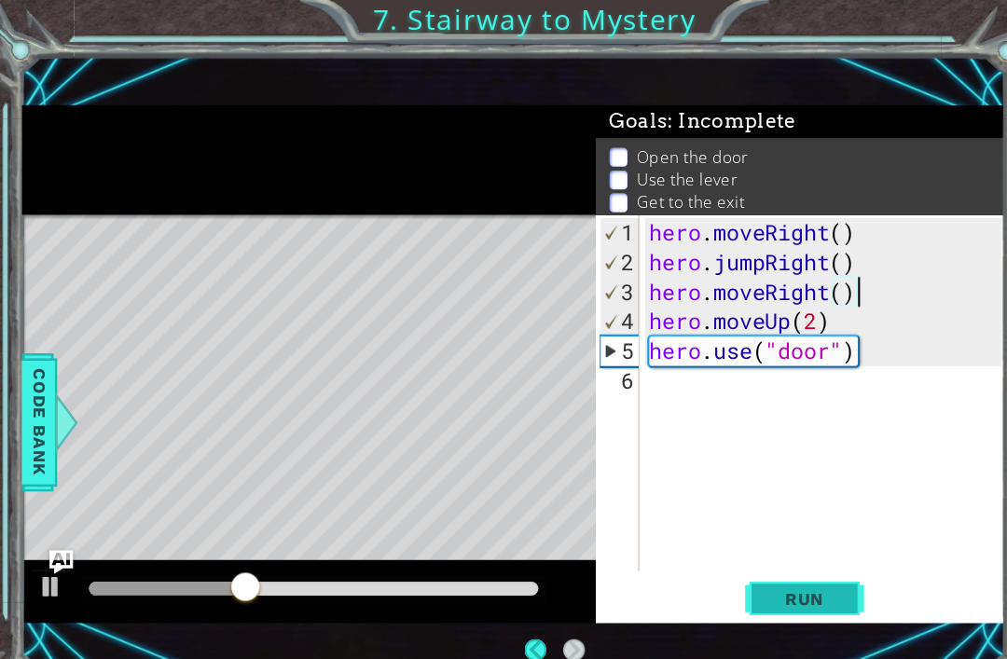
click at [758, 562] on span "Run" at bounding box center [758, 564] width 74 height 19
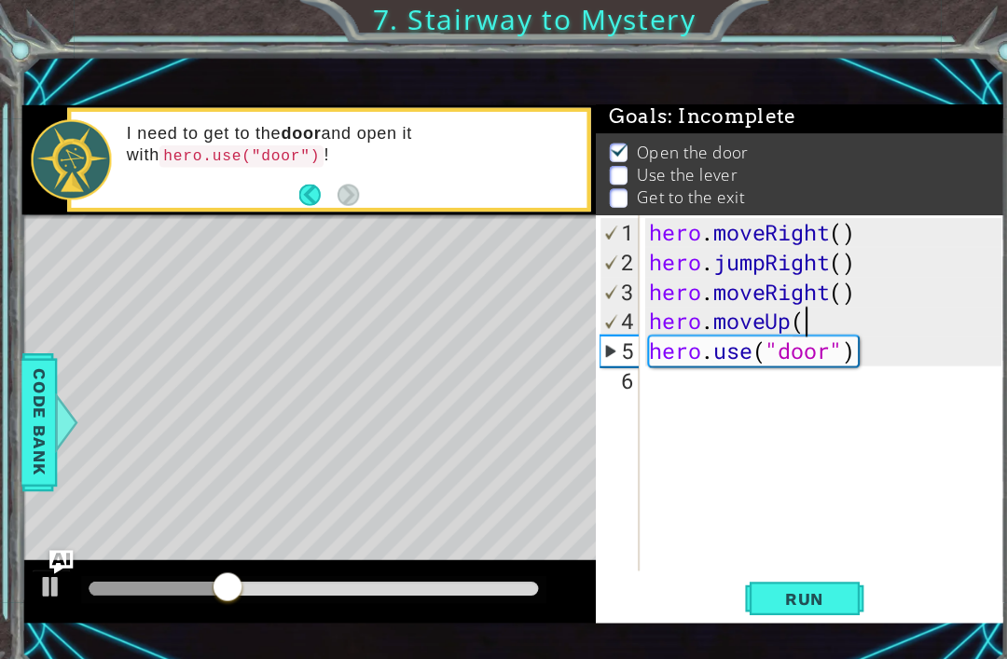
scroll to position [0, 7]
type textarea "hero.use("door")"
click at [847, 337] on div "hero . moveRight ( ) hero . jumpRight ( ) hero . moveRight ( ) hero . moveUp ( …" at bounding box center [780, 401] width 344 height 392
click at [846, 333] on div "hero . moveRight ( ) hero . jumpRight ( ) hero . moveRight ( ) hero . moveUp ( …" at bounding box center [780, 401] width 344 height 392
click at [828, 348] on div "hero . moveRight ( ) hero . jumpRight ( ) hero . moveRight ( ) hero . moveUp ( …" at bounding box center [780, 401] width 344 height 392
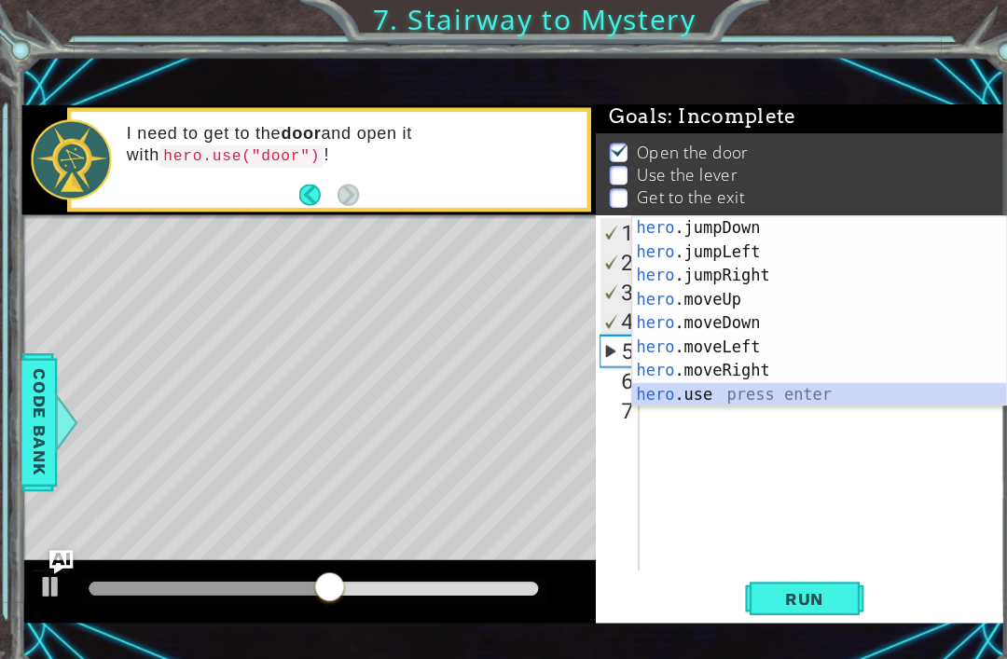
scroll to position [45, 0]
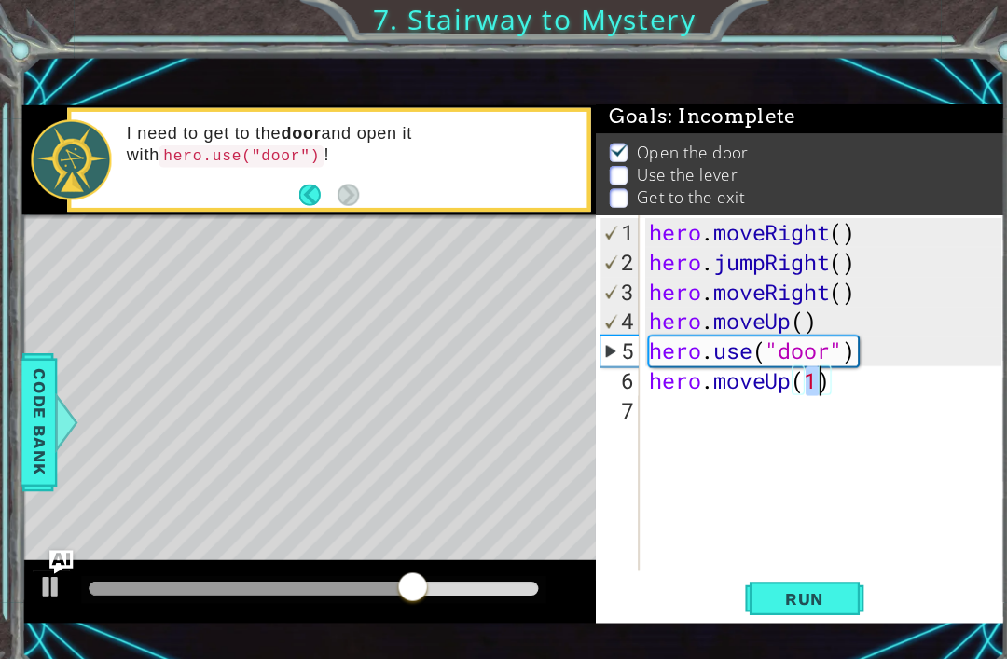
type textarea "hero.moveUp(2)"
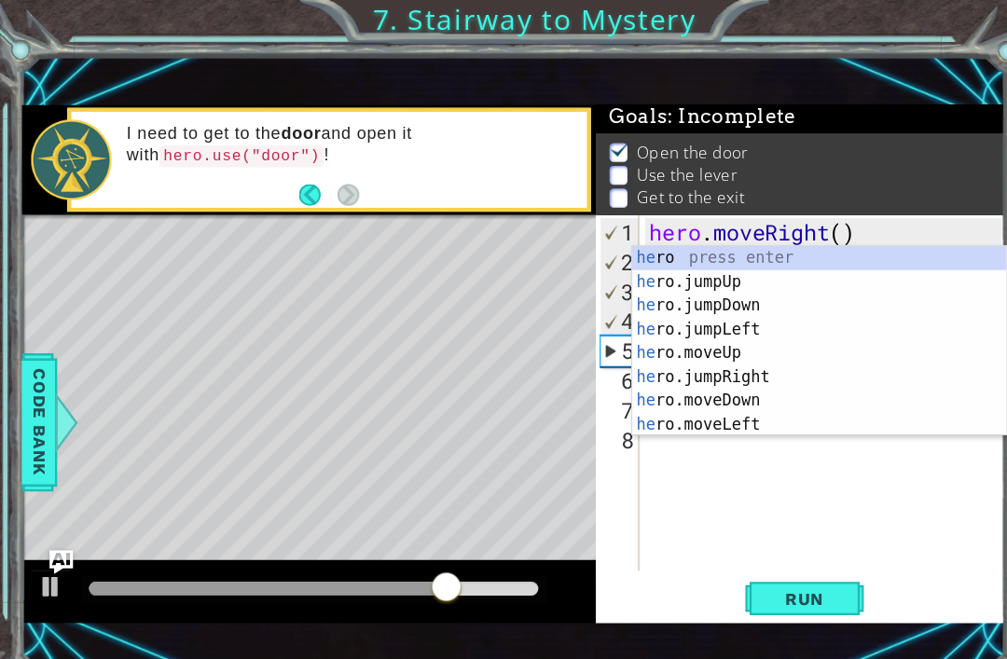
scroll to position [0, 1]
type textarea "hero"
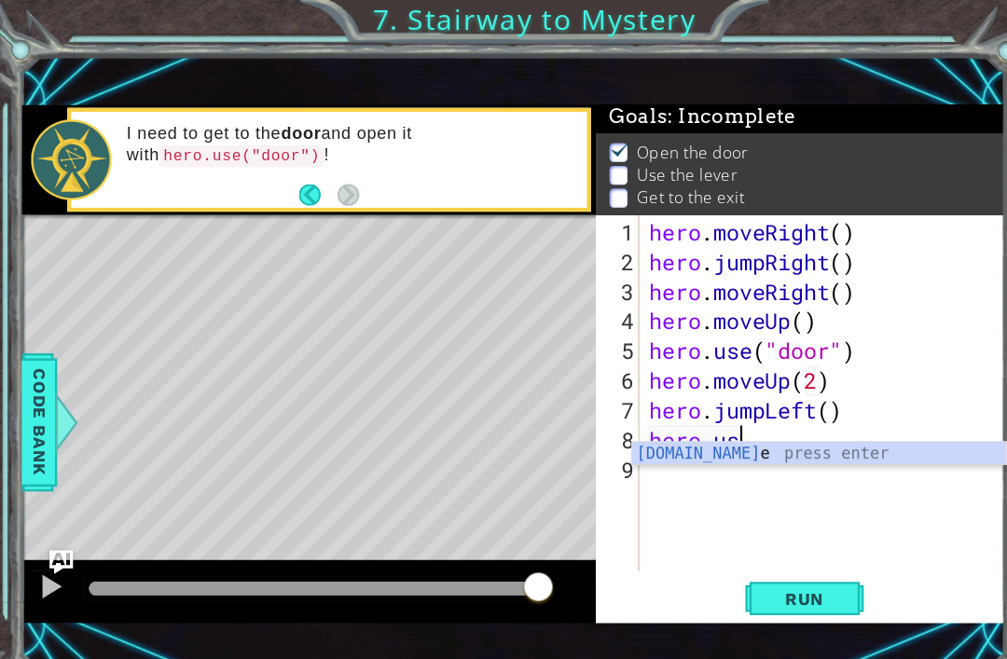
scroll to position [0, 4]
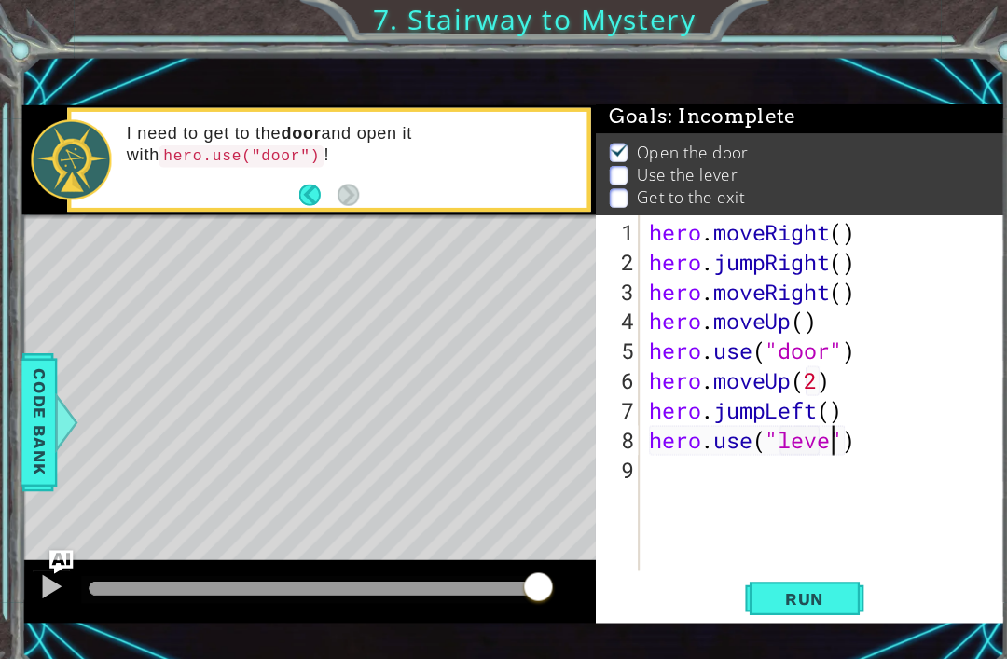
type textarea "hero.use("lever")"
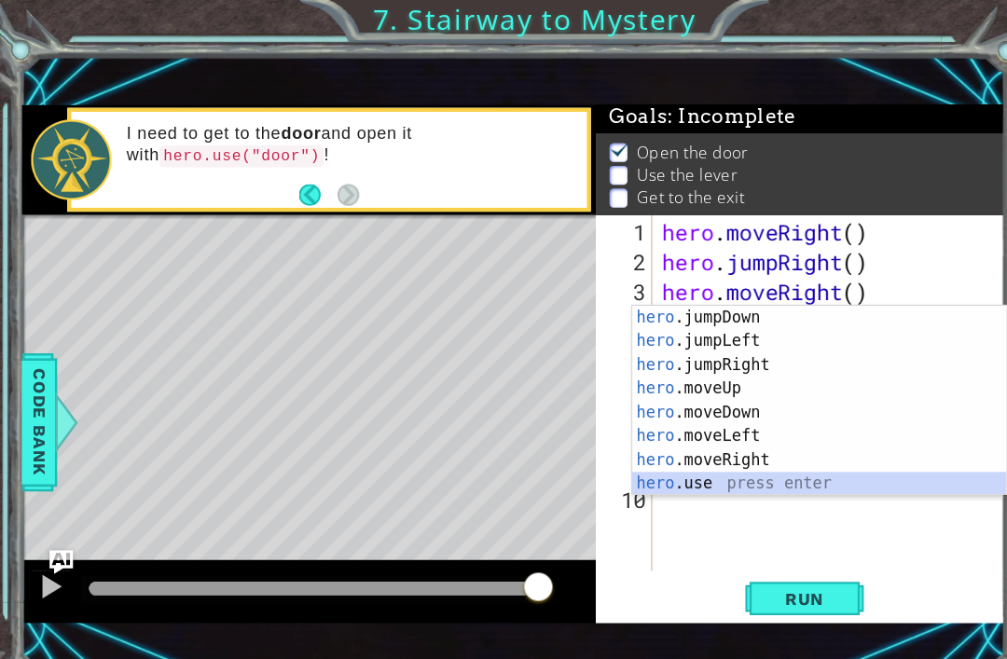
scroll to position [45, 0]
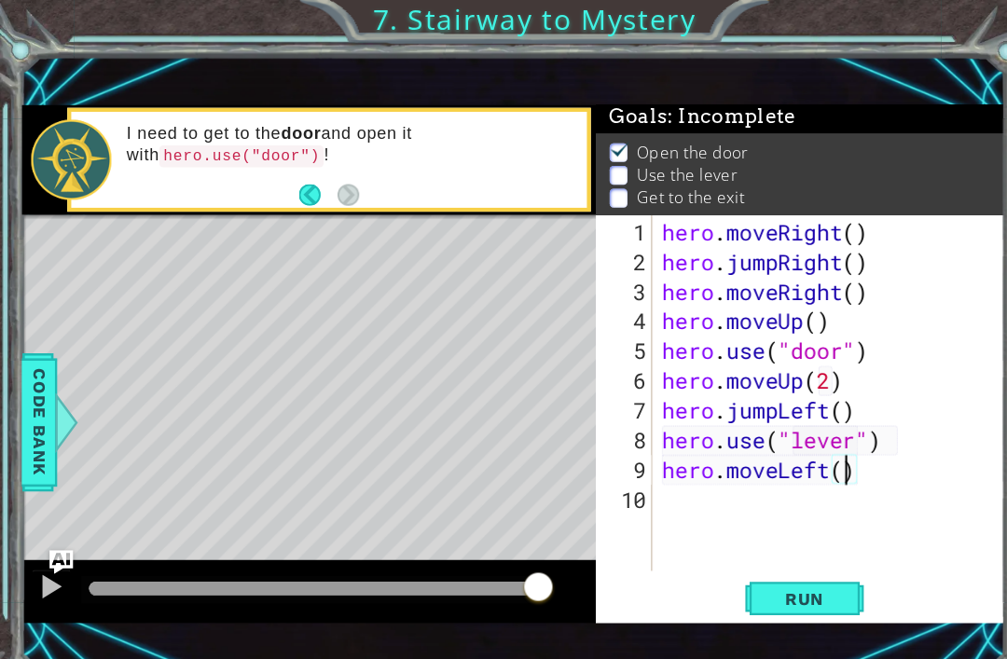
type textarea "hero.moveLeft(2)"
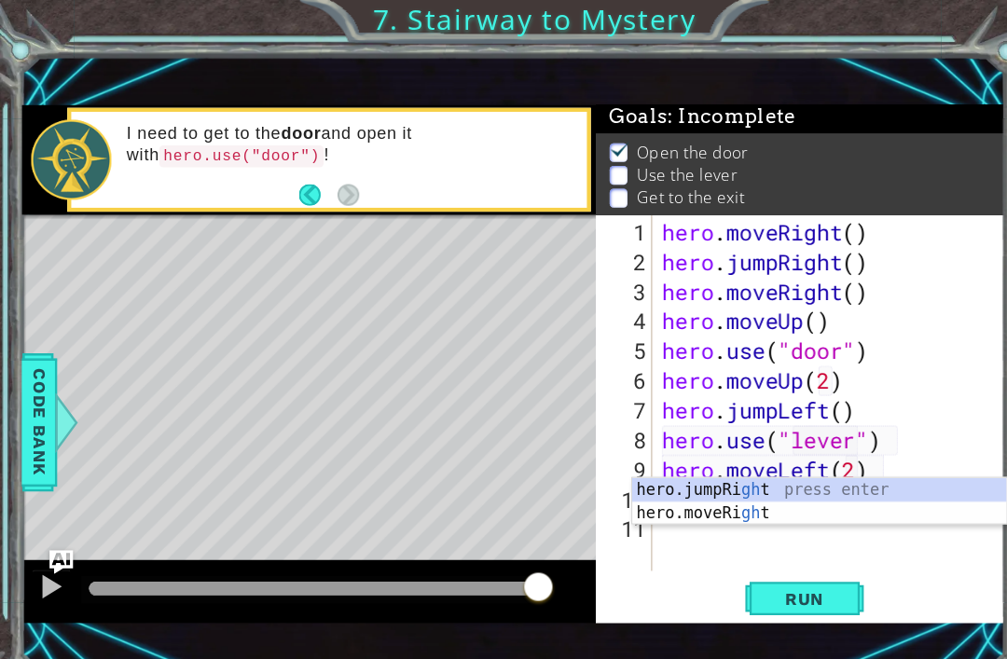
scroll to position [0, 0]
type textarea "g"
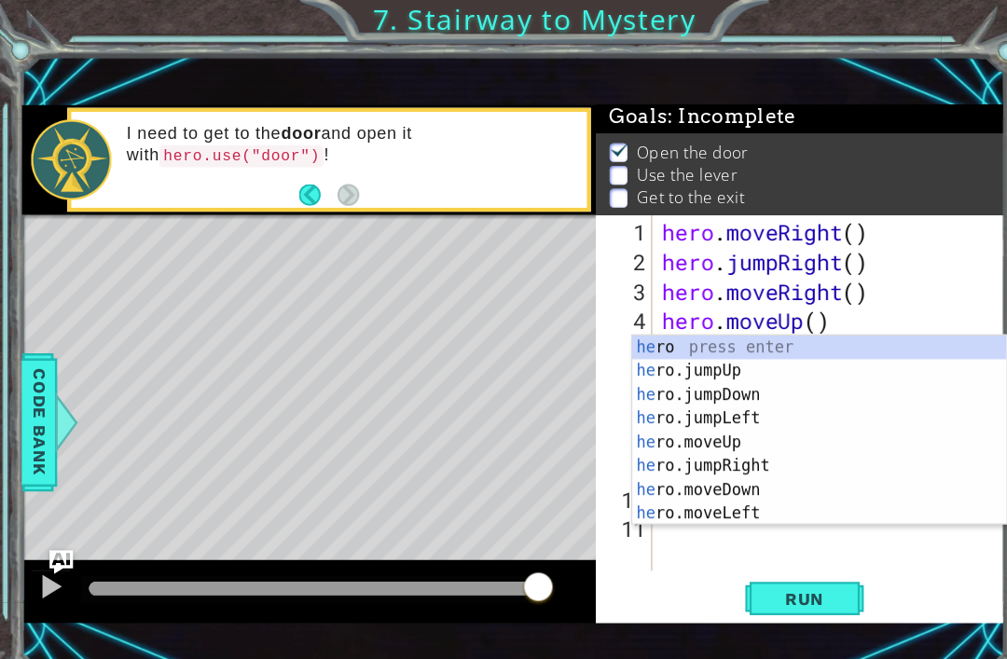
scroll to position [0, 1]
type textarea "hero"
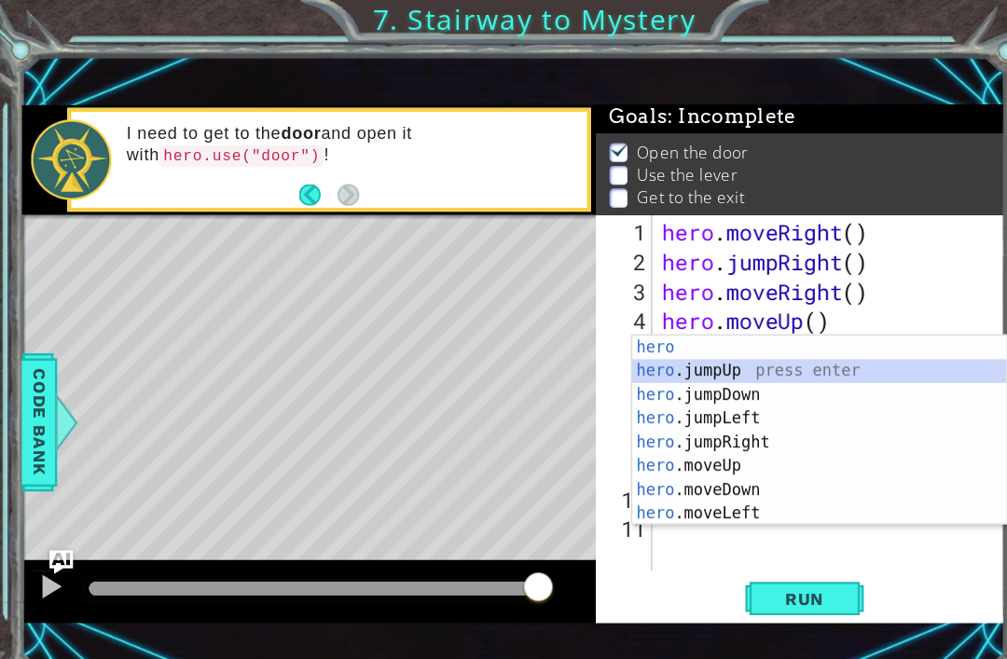
scroll to position [0, 0]
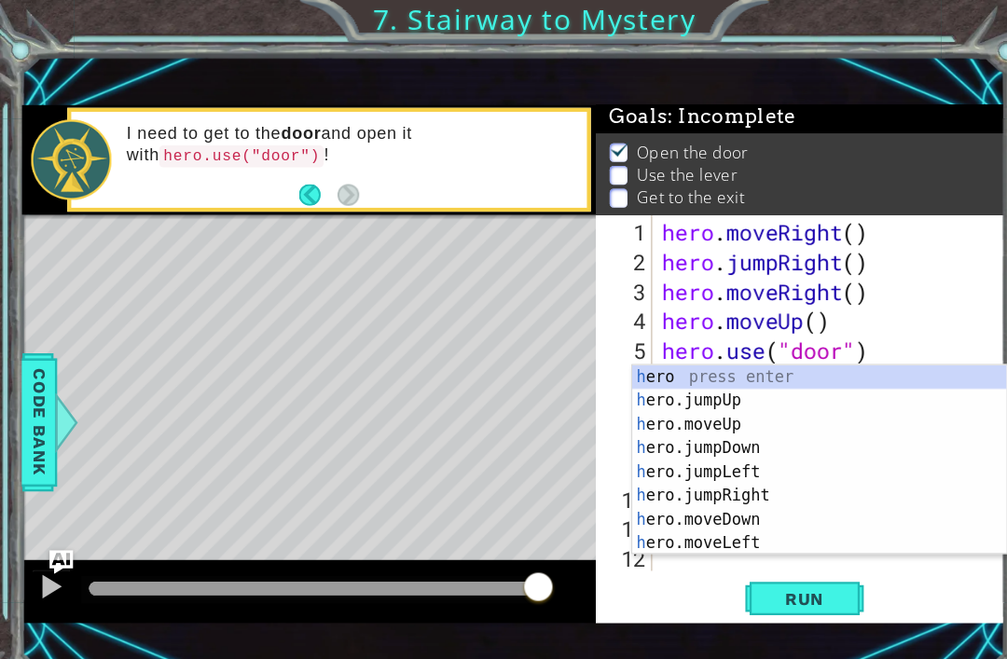
type textarea "hero"
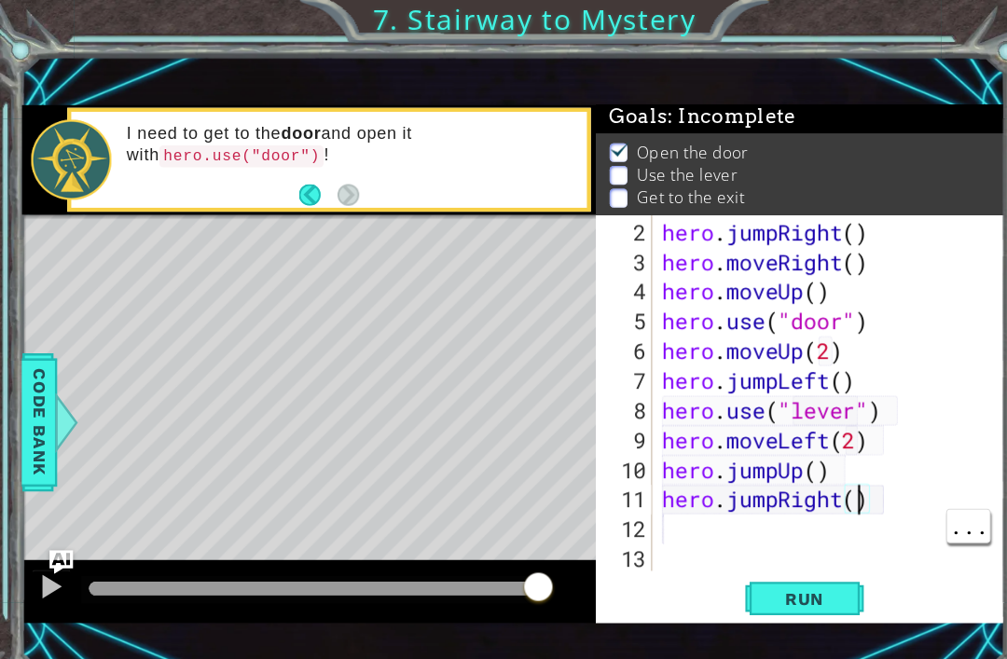
scroll to position [0, 8]
click at [758, 565] on span "Run" at bounding box center [758, 564] width 74 height 19
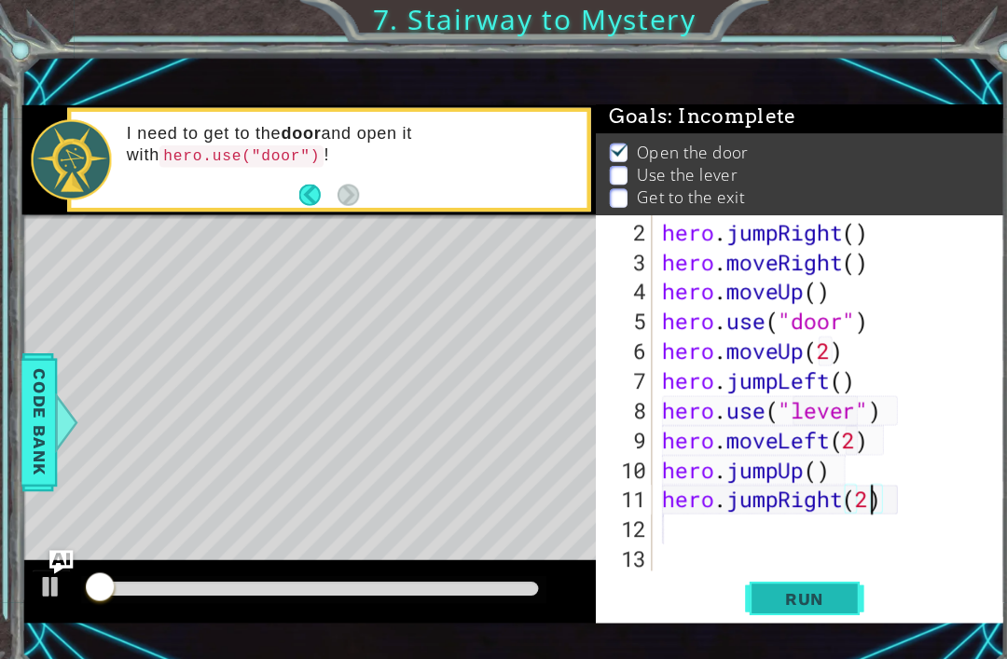
click at [771, 579] on button "Run" at bounding box center [758, 564] width 112 height 38
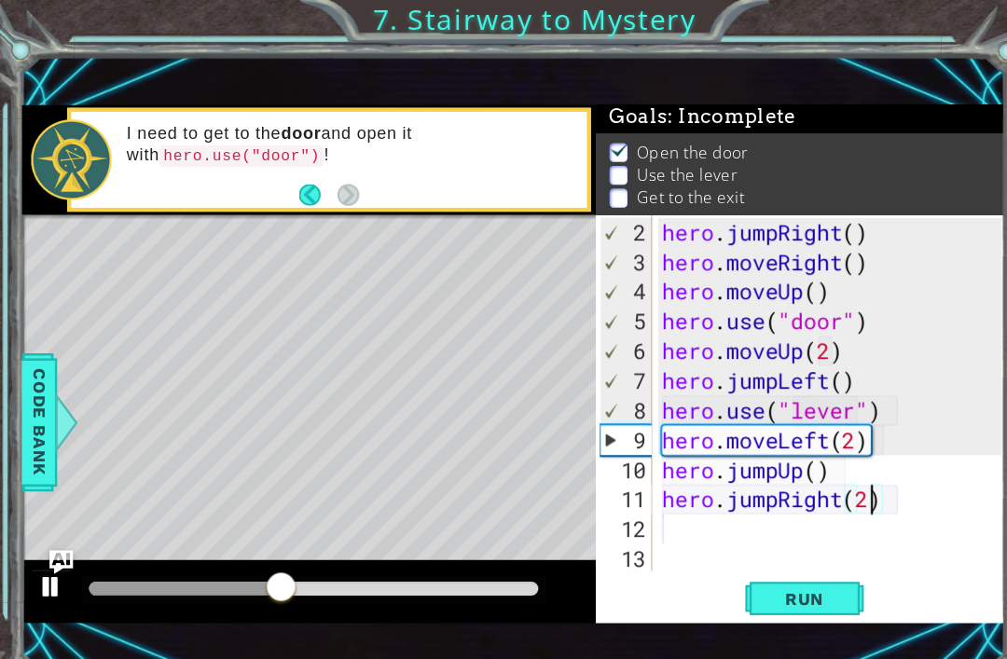
click at [39, 562] on div at bounding box center [48, 553] width 24 height 24
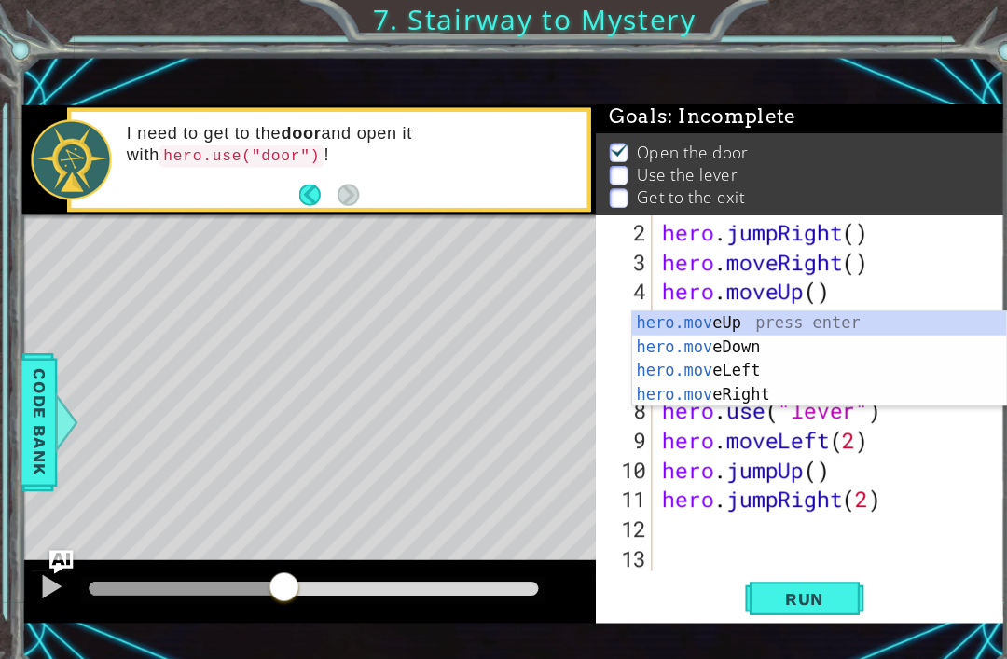
scroll to position [0, 6]
type textarea "hero.moveLeft()"
click at [769, 584] on button "Run" at bounding box center [758, 564] width 112 height 38
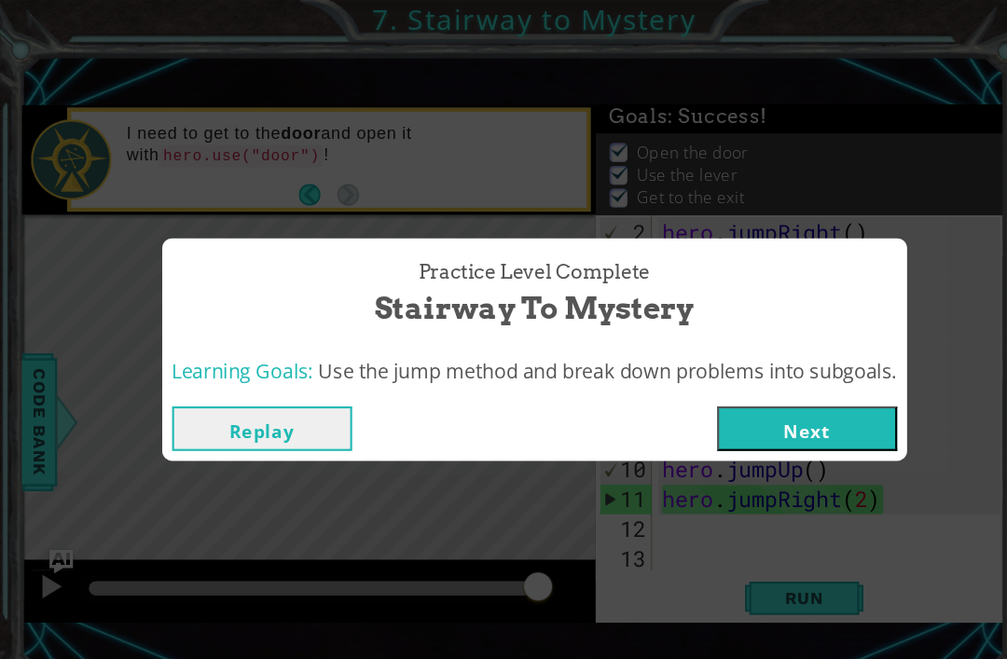
click at [797, 411] on button "Next" at bounding box center [761, 404] width 170 height 42
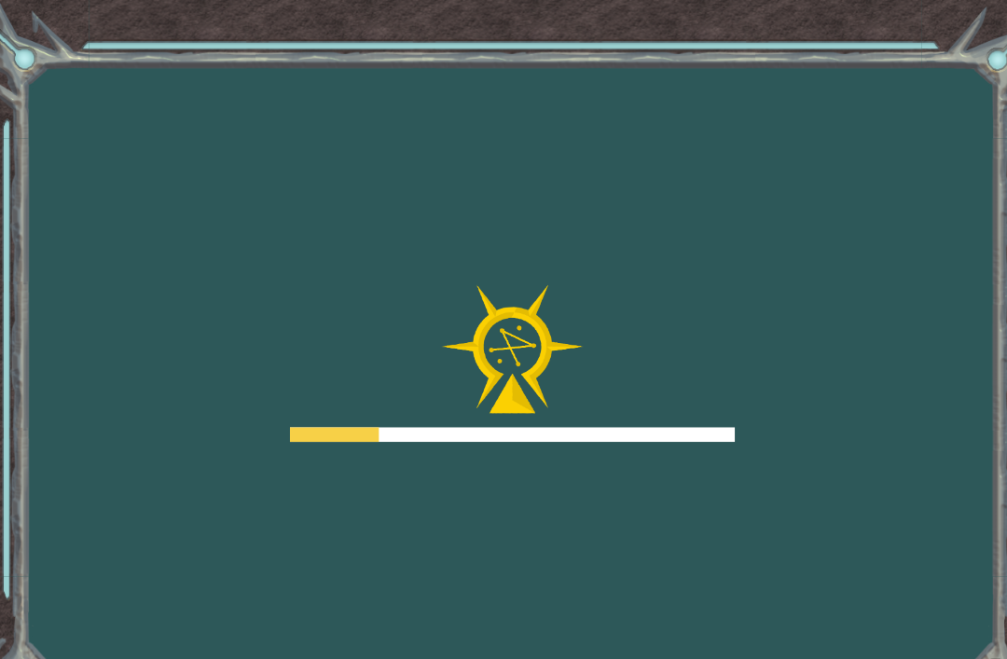
click at [797, 407] on div "Goals Error loading from server. Try refreshing the page. You'll need to join a…" at bounding box center [503, 329] width 1007 height 659
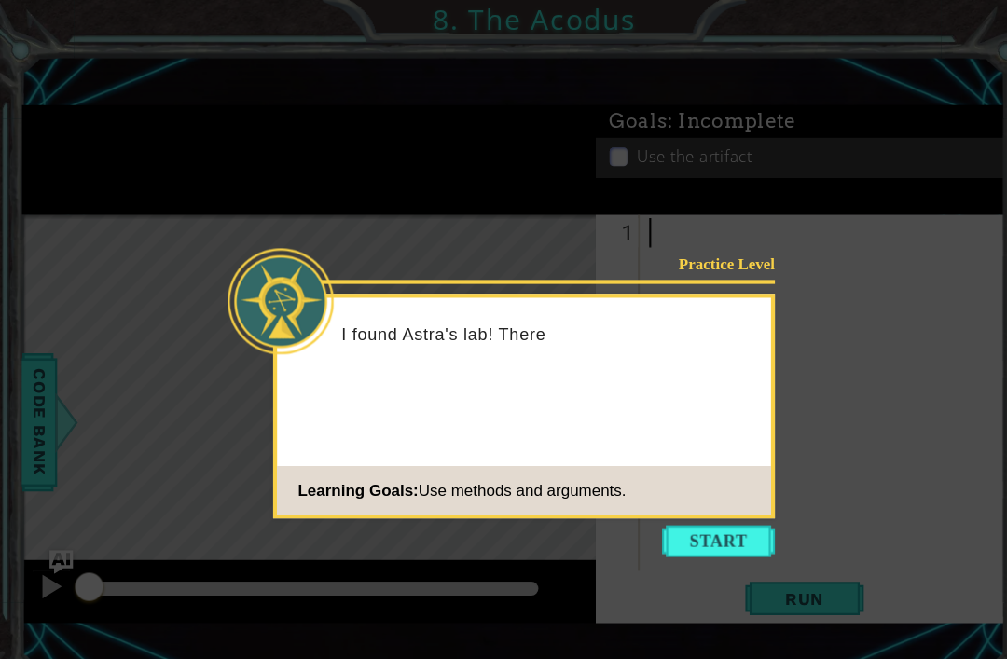
click at [864, 392] on icon at bounding box center [474, 310] width 949 height 621
click at [703, 516] on button "Start" at bounding box center [677, 510] width 106 height 30
